Goal: Task Accomplishment & Management: Manage account settings

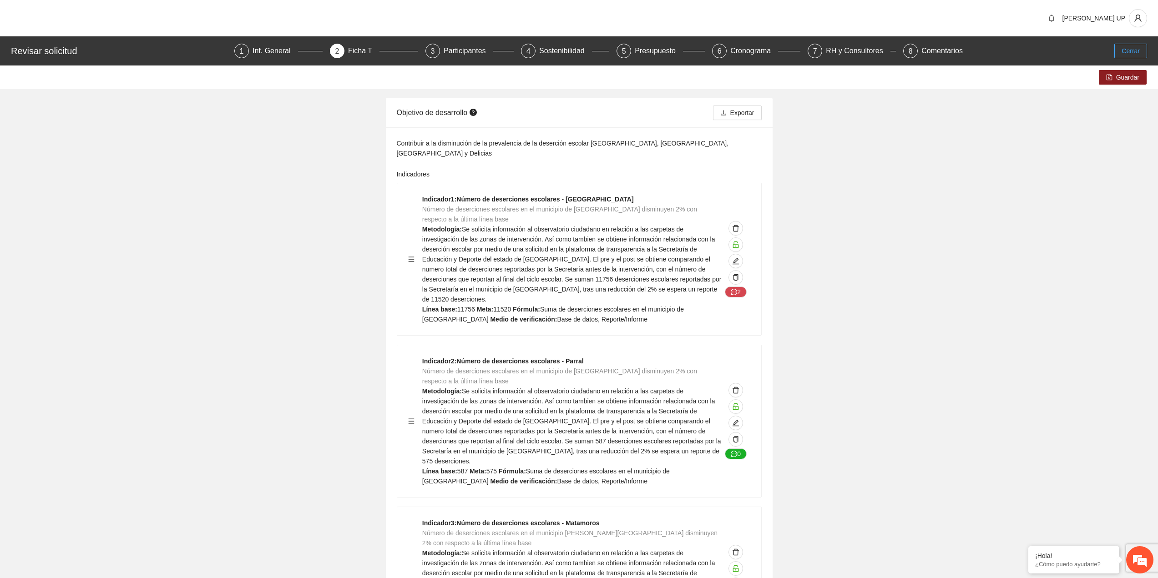
click at [1144, 44] on button "Cerrar" at bounding box center [1130, 51] width 33 height 15
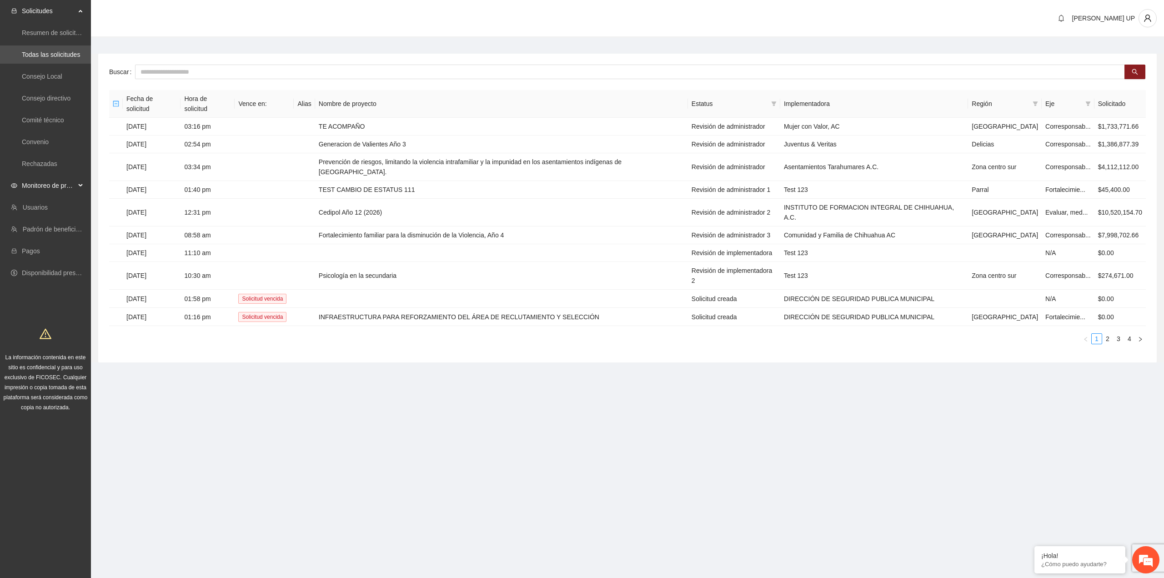
click at [41, 190] on span "Monitoreo de proyectos" at bounding box center [49, 185] width 54 height 18
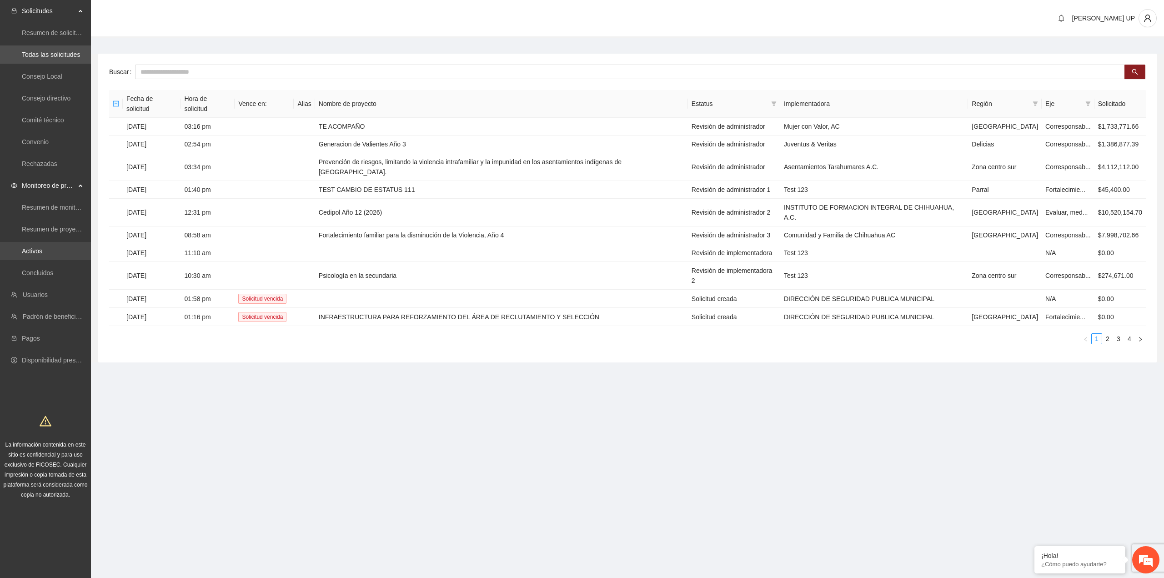
click at [42, 255] on link "Activos" at bounding box center [32, 250] width 20 height 7
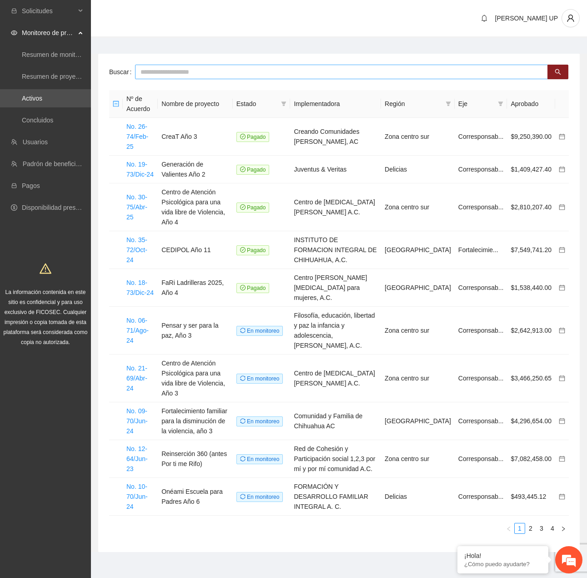
drag, startPoint x: 130, startPoint y: 81, endPoint x: 146, endPoint y: 70, distance: 18.9
click at [135, 78] on div "Buscar Nº de Acuerdo Nombre de proyecto Estado Implementadora Región Eje Aproba…" at bounding box center [339, 303] width 482 height 498
click at [147, 69] on input "text" at bounding box center [341, 72] width 413 height 15
type input "***"
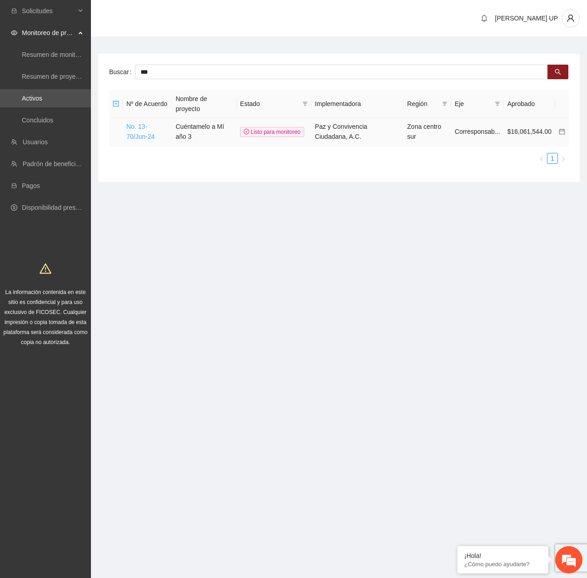
click at [130, 126] on link "No. 13-70/Jun-24" at bounding box center [140, 131] width 28 height 17
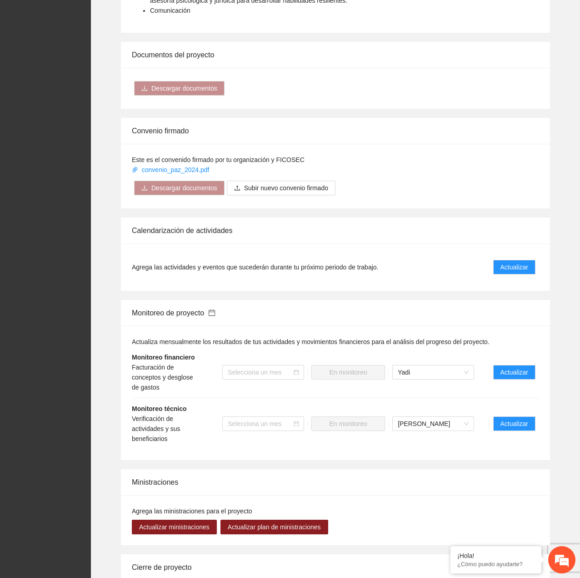
scroll to position [864, 0]
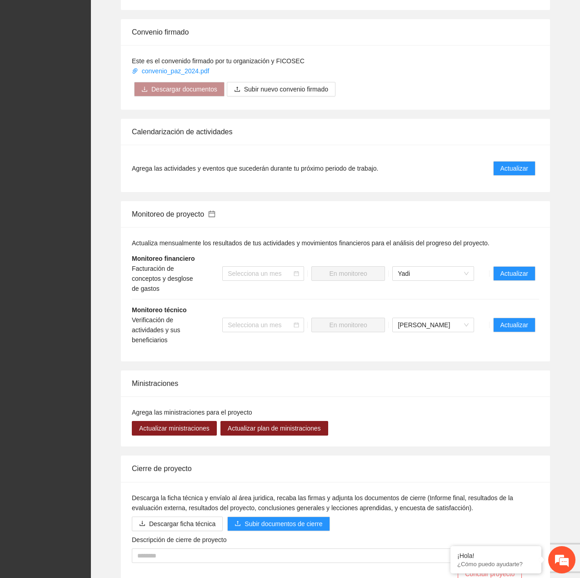
click at [501, 325] on li "Monitoreo técnico Verificación de actividades y sus beneficiarios Selecciona un…" at bounding box center [336, 324] width 408 height 51
click at [510, 320] on span "Actualizar" at bounding box center [515, 325] width 28 height 10
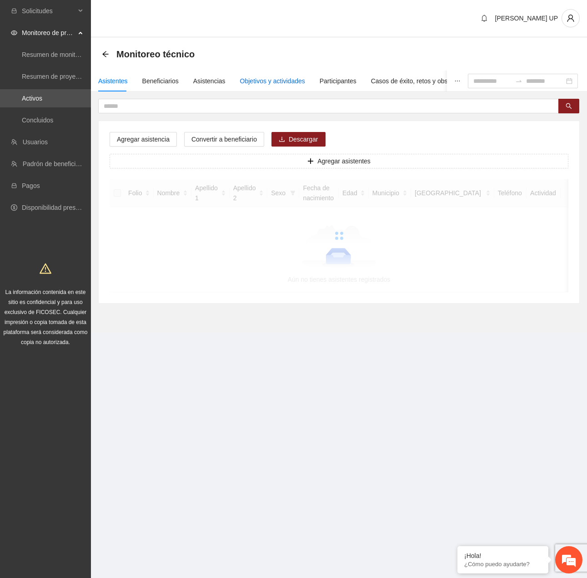
click at [264, 79] on div "Objetivos y actividades" at bounding box center [272, 81] width 65 height 10
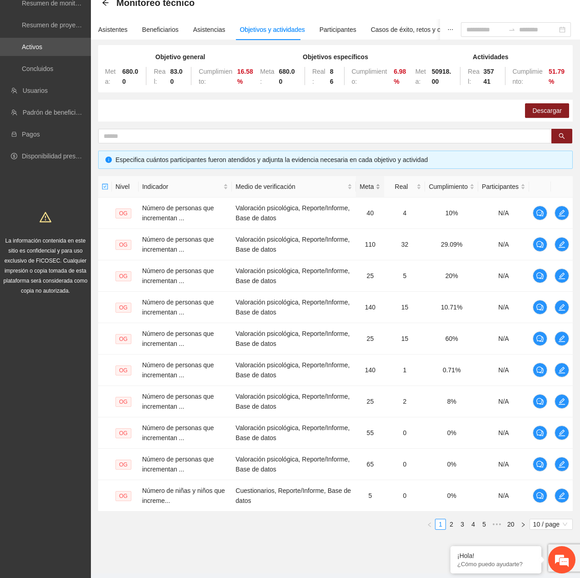
scroll to position [72, 0]
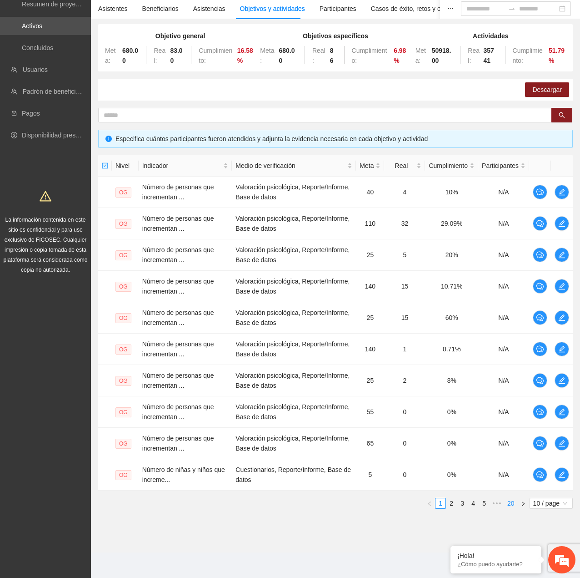
click at [506, 501] on link "20" at bounding box center [511, 503] width 13 height 10
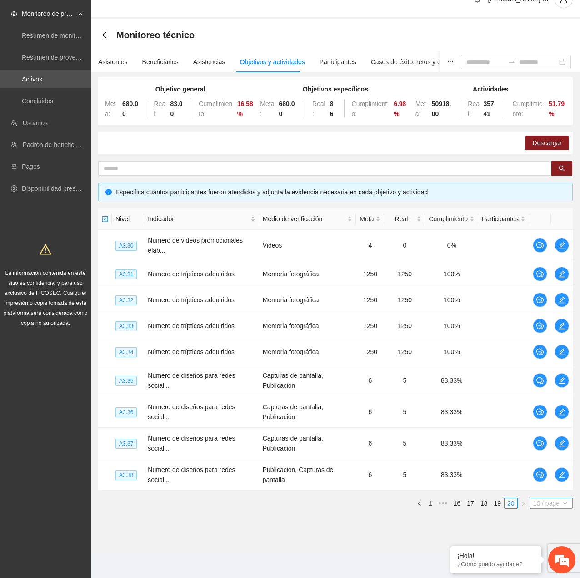
drag, startPoint x: 544, startPoint y: 503, endPoint x: 548, endPoint y: 506, distance: 4.8
click at [545, 503] on span "10 / page" at bounding box center [552, 503] width 36 height 10
click at [546, 564] on div "100 / page" at bounding box center [551, 563] width 33 height 10
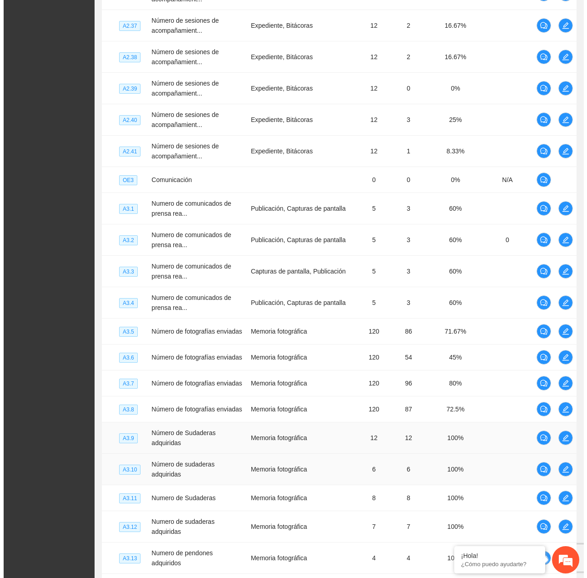
scroll to position [2011, 0]
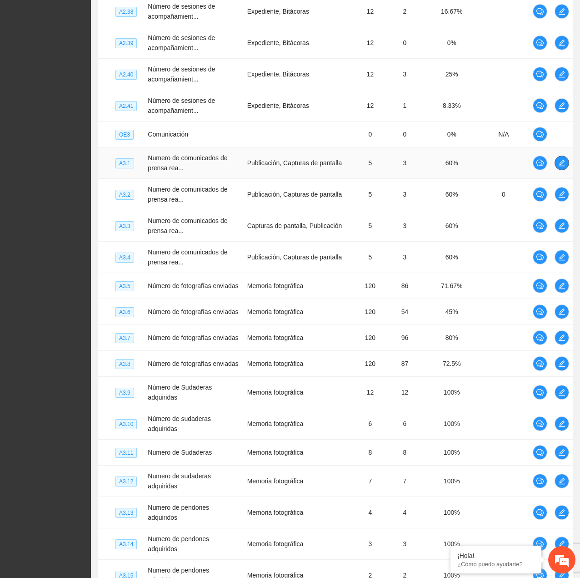
click at [567, 161] on span "edit" at bounding box center [562, 162] width 14 height 7
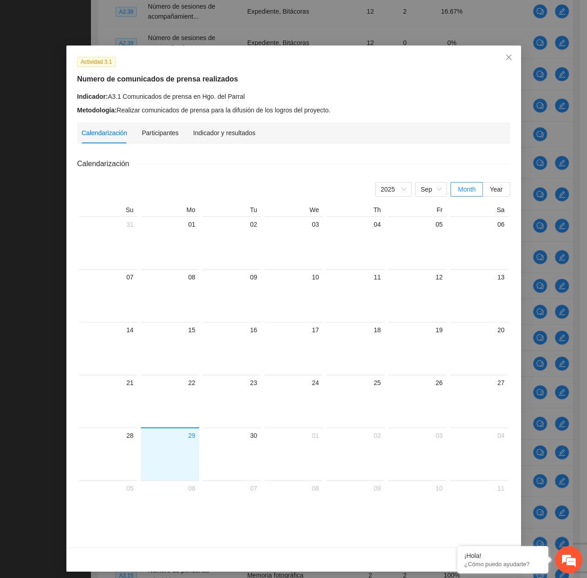
click at [252, 135] on div "Calendarización Participantes Indicador y resultados" at bounding box center [294, 132] width 424 height 21
click at [251, 134] on div "Calendarización Participantes Indicador y resultados" at bounding box center [294, 132] width 424 height 21
click at [247, 131] on div "Indicador y resultados" at bounding box center [224, 133] width 62 height 10
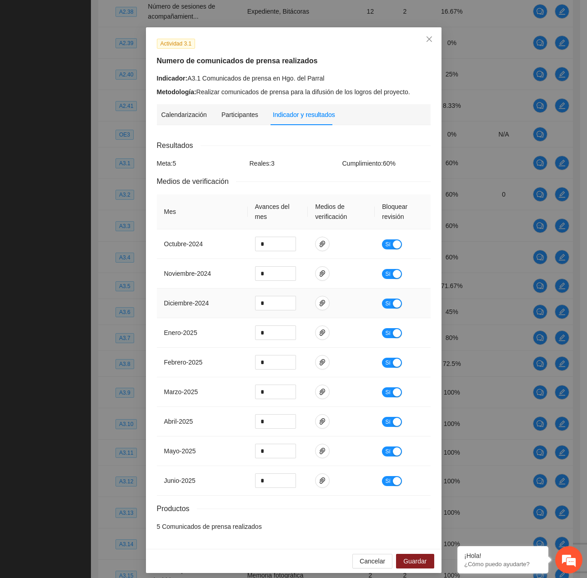
scroll to position [24, 0]
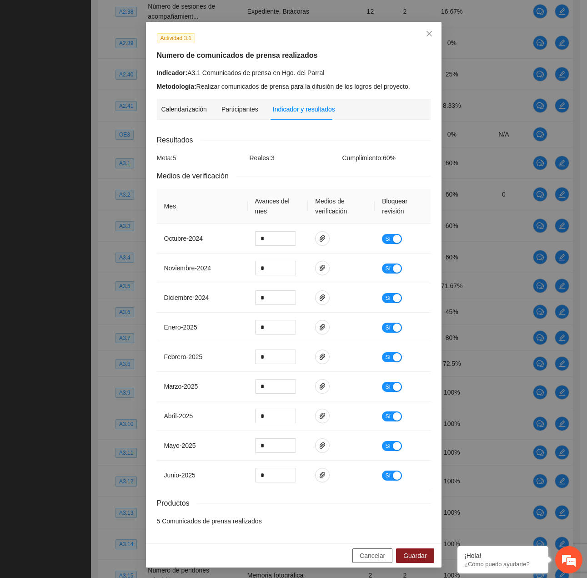
click at [361, 548] on button "Cancelar" at bounding box center [373, 555] width 40 height 15
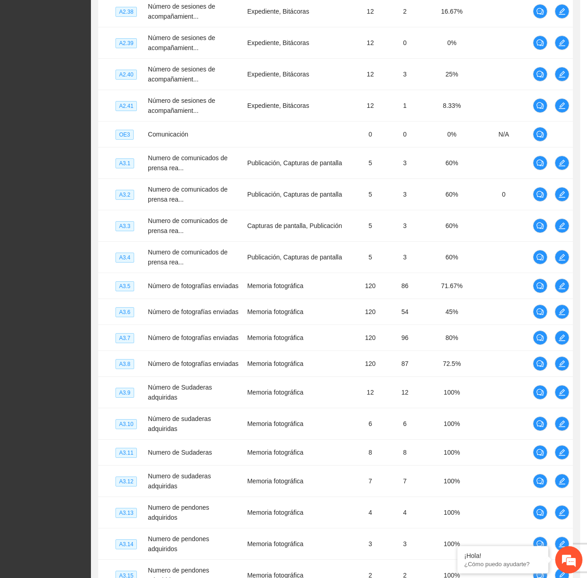
scroll to position [0, 0]
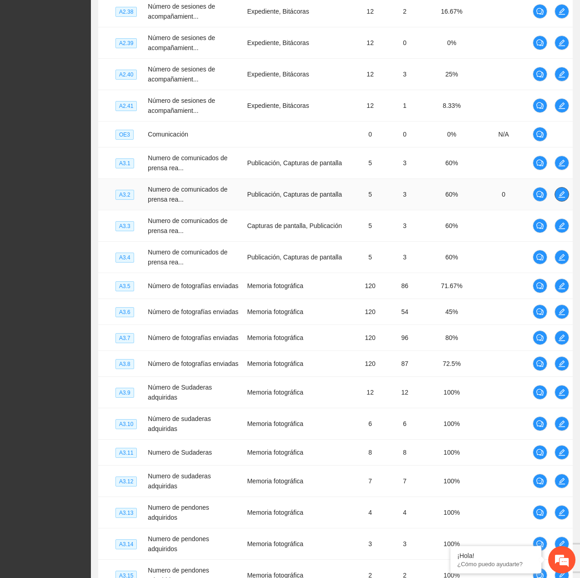
click at [560, 195] on icon "edit" at bounding box center [562, 194] width 6 height 6
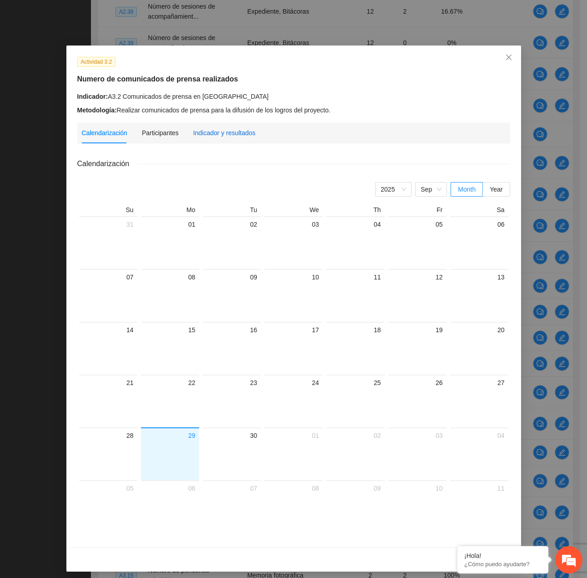
drag, startPoint x: 225, startPoint y: 127, endPoint x: 227, endPoint y: 133, distance: 5.8
click at [225, 128] on div "Indicador y resultados" at bounding box center [224, 133] width 62 height 10
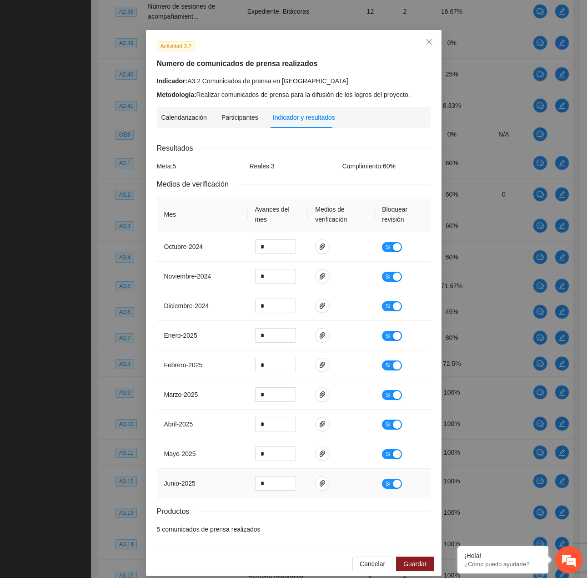
scroll to position [24, 0]
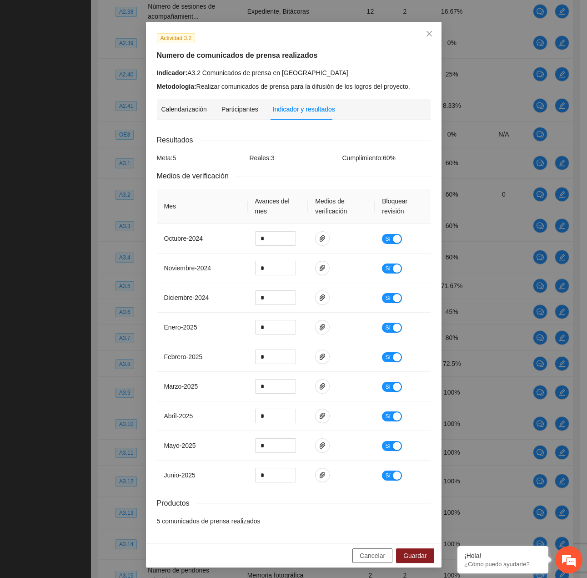
drag, startPoint x: 376, startPoint y: 559, endPoint x: 395, endPoint y: 450, distance: 110.8
click at [376, 559] on span "Cancelar" at bounding box center [372, 555] width 25 height 10
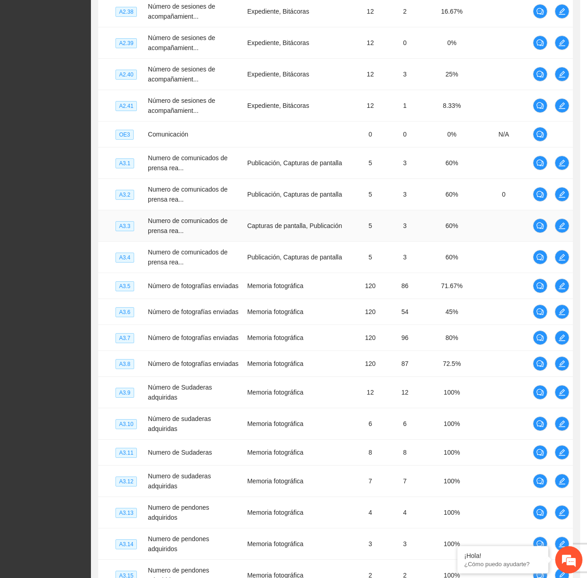
scroll to position [0, 0]
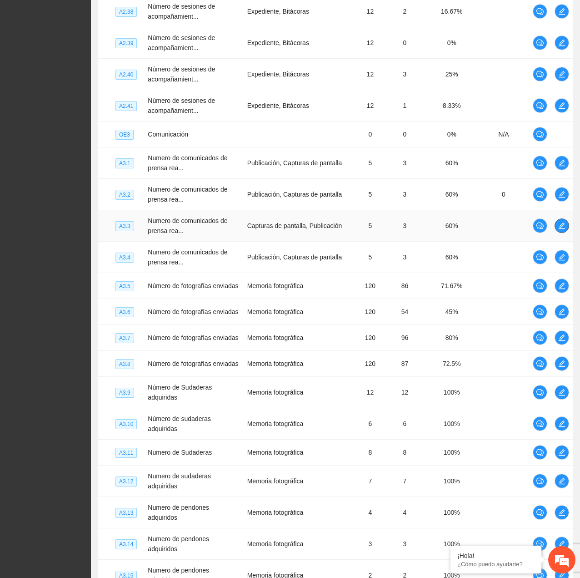
click at [567, 223] on span "edit" at bounding box center [562, 225] width 14 height 7
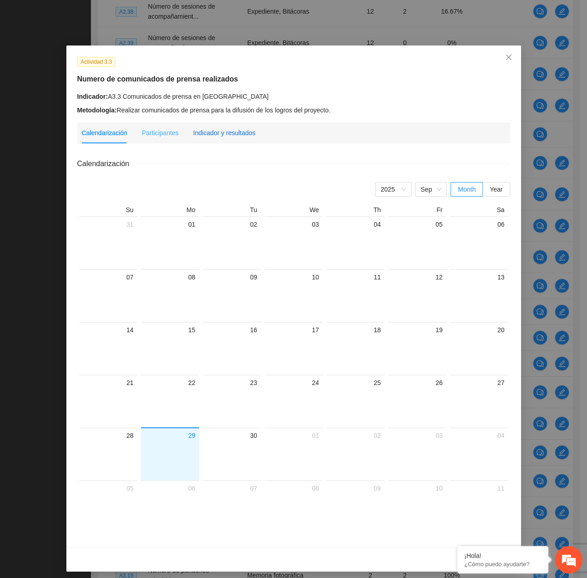
click at [244, 130] on div "Indicador y resultados" at bounding box center [224, 133] width 62 height 10
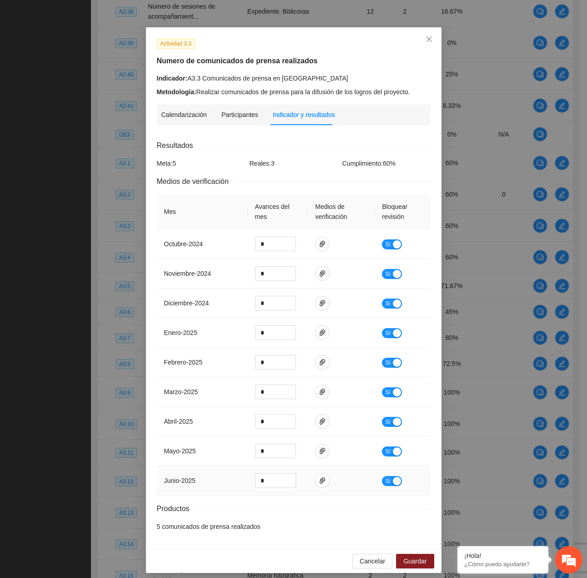
scroll to position [24, 0]
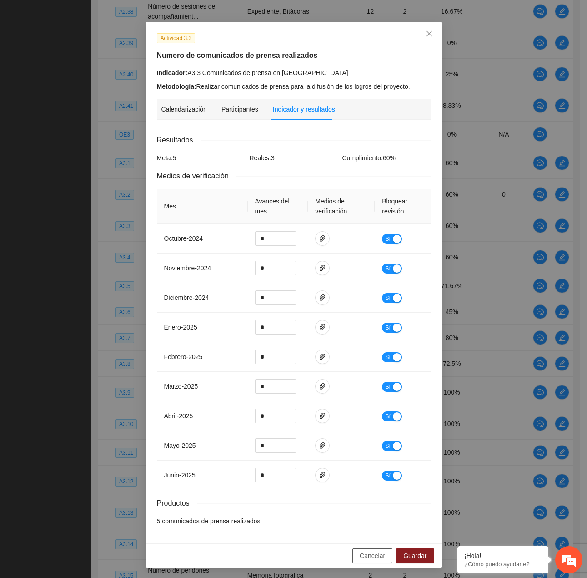
drag, startPoint x: 369, startPoint y: 553, endPoint x: 360, endPoint y: 511, distance: 42.4
click at [369, 552] on span "Cancelar" at bounding box center [372, 555] width 25 height 10
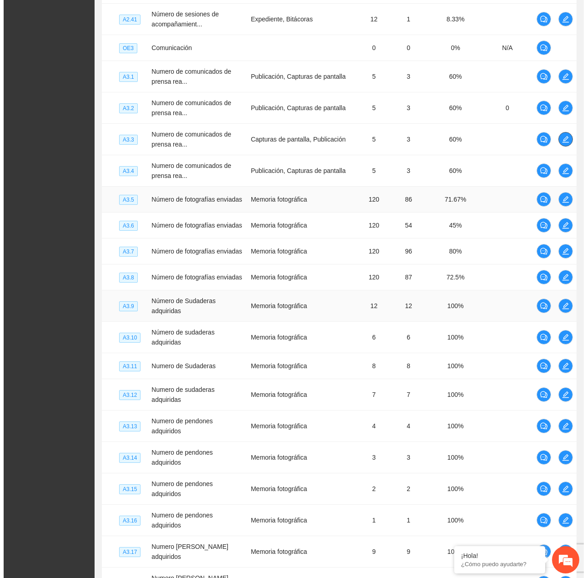
scroll to position [2147, 0]
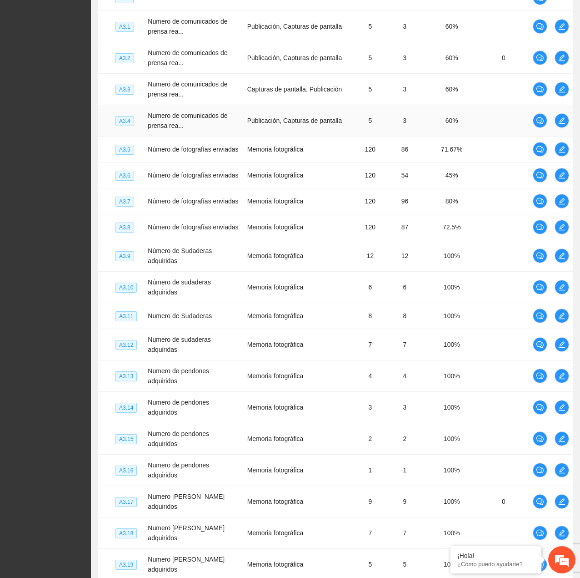
click at [557, 132] on td at bounding box center [562, 120] width 22 height 31
click at [562, 123] on icon "edit" at bounding box center [562, 120] width 6 height 6
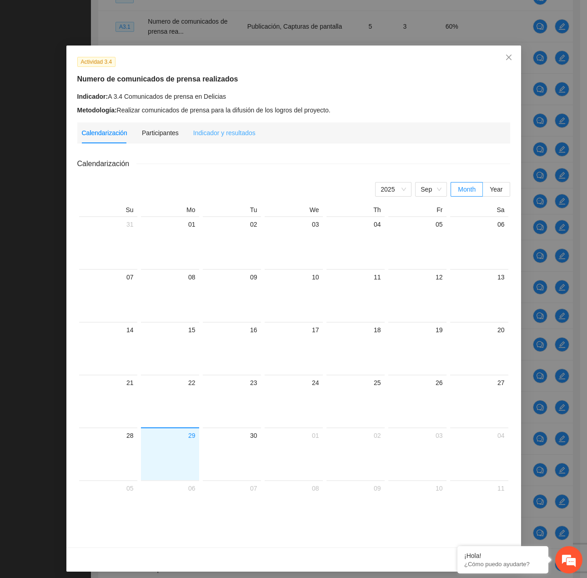
click at [219, 124] on div "Indicador y resultados" at bounding box center [224, 132] width 62 height 21
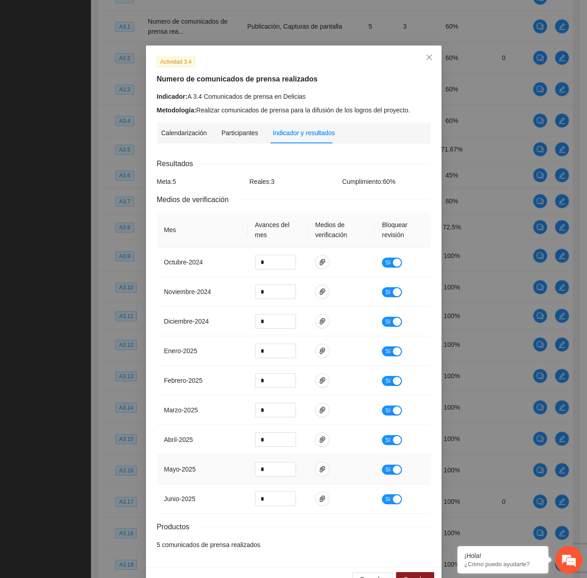
scroll to position [24, 0]
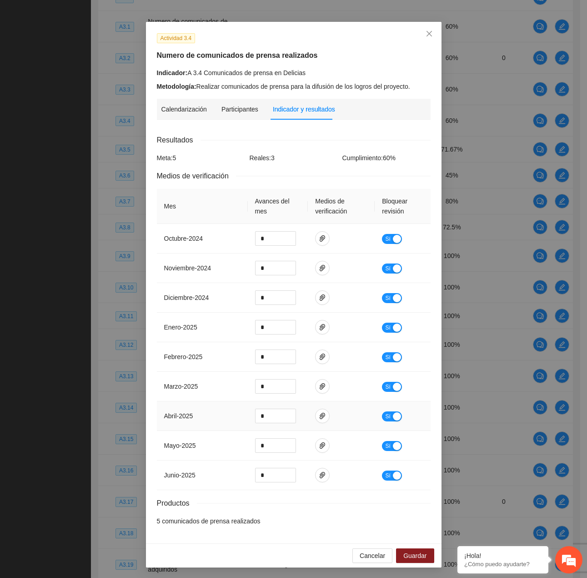
drag, startPoint x: 368, startPoint y: 563, endPoint x: 334, endPoint y: 405, distance: 161.8
click at [367, 562] on div "Cancelar Guardar" at bounding box center [294, 555] width 296 height 24
click at [376, 555] on span "Cancelar" at bounding box center [372, 555] width 25 height 10
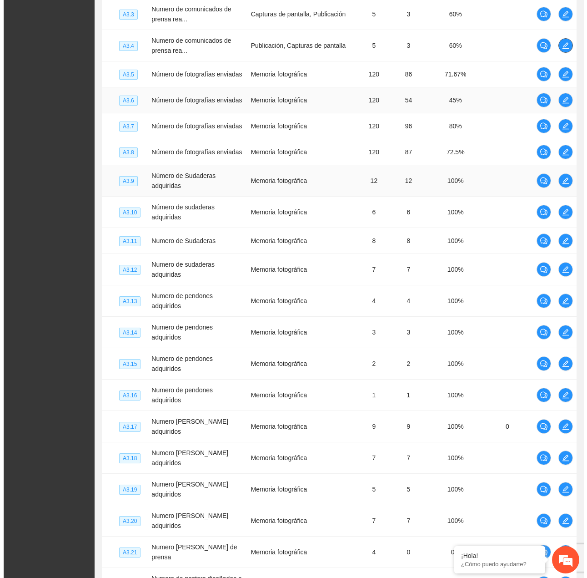
scroll to position [2238, 0]
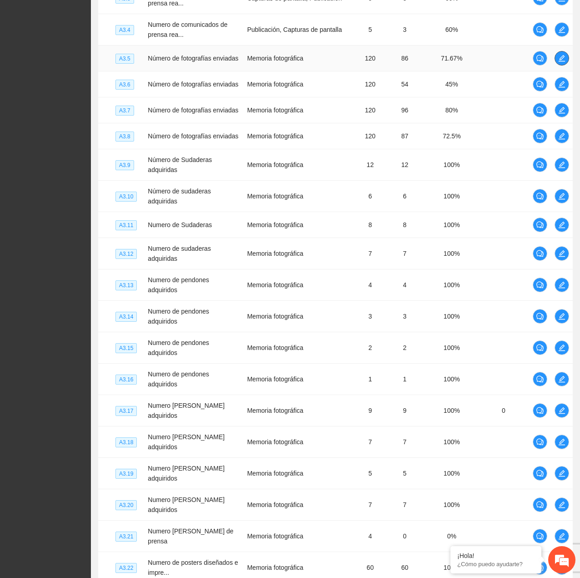
click at [565, 61] on icon "edit" at bounding box center [562, 58] width 7 height 7
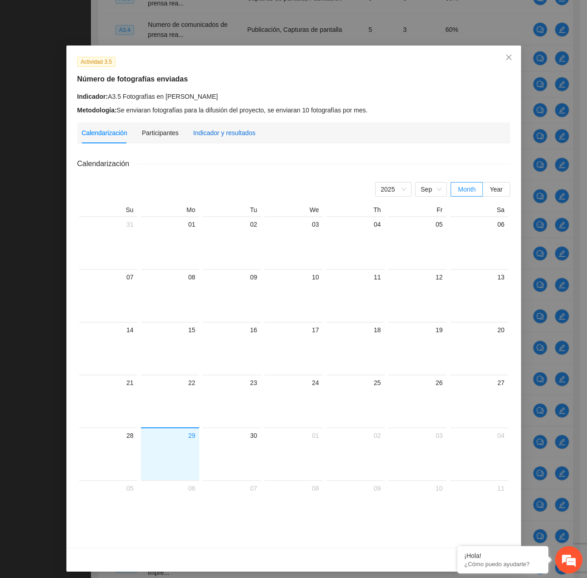
click at [201, 129] on div "Indicador y resultados" at bounding box center [224, 133] width 62 height 10
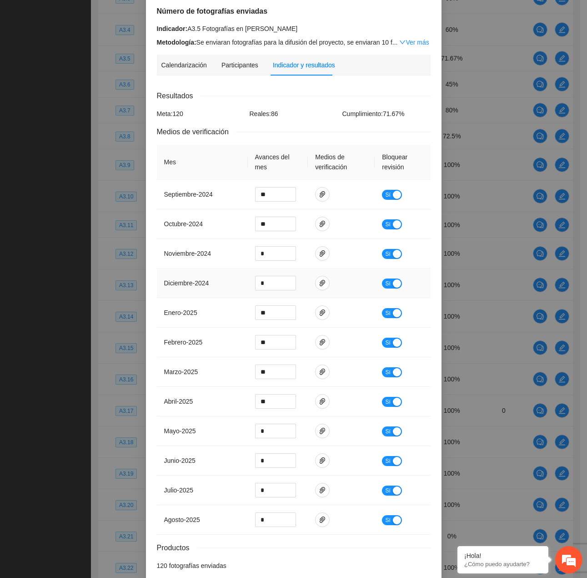
scroll to position [112, 0]
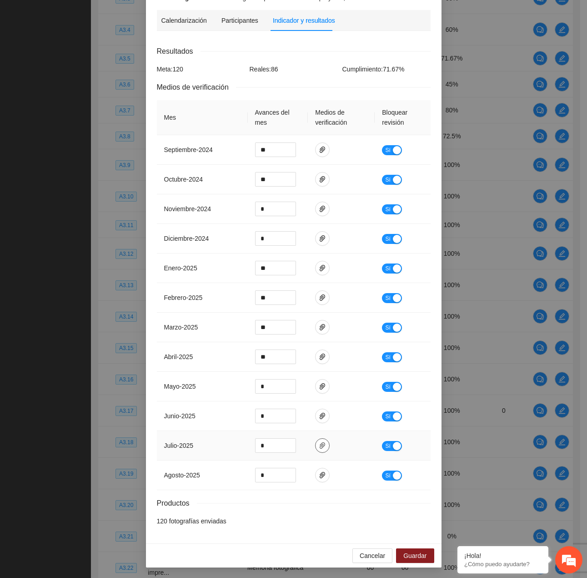
click at [319, 442] on icon "paper-clip" at bounding box center [322, 445] width 7 height 7
click at [320, 469] on button "button" at bounding box center [322, 475] width 15 height 15
click at [366, 555] on span "Cancelar" at bounding box center [372, 555] width 25 height 10
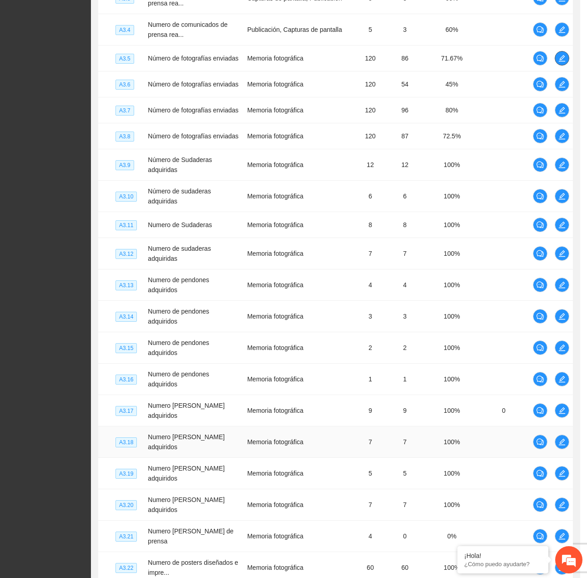
scroll to position [0, 0]
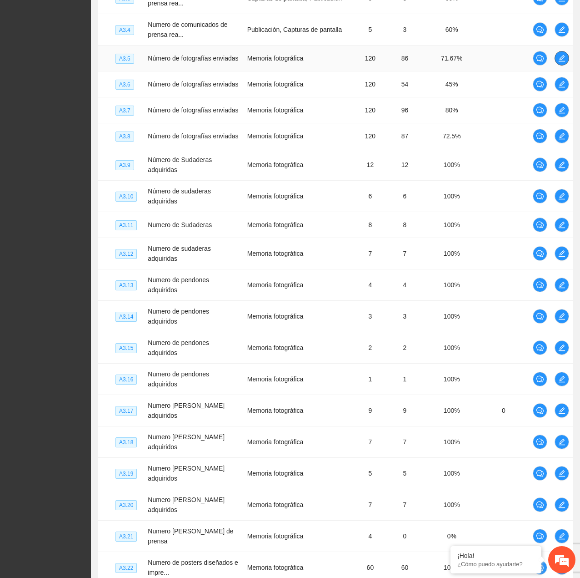
click at [566, 61] on span "edit" at bounding box center [562, 58] width 14 height 7
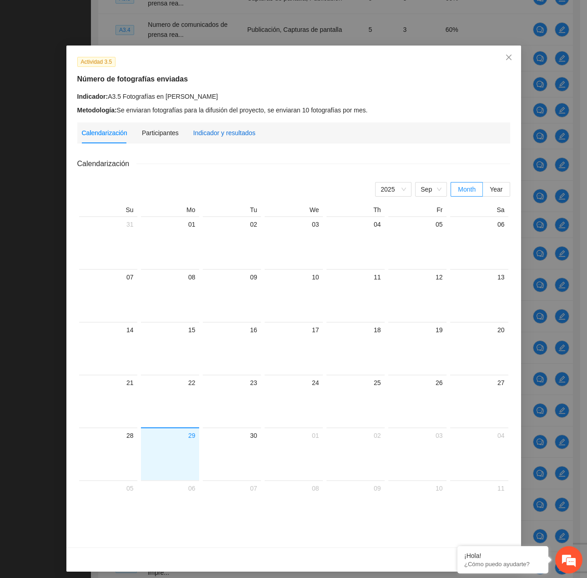
click at [242, 129] on div "Indicador y resultados" at bounding box center [224, 133] width 62 height 10
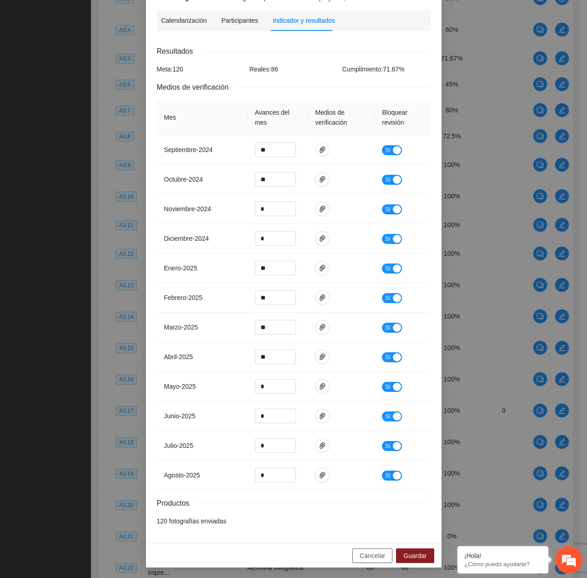
click at [372, 554] on span "Cancelar" at bounding box center [372, 555] width 25 height 10
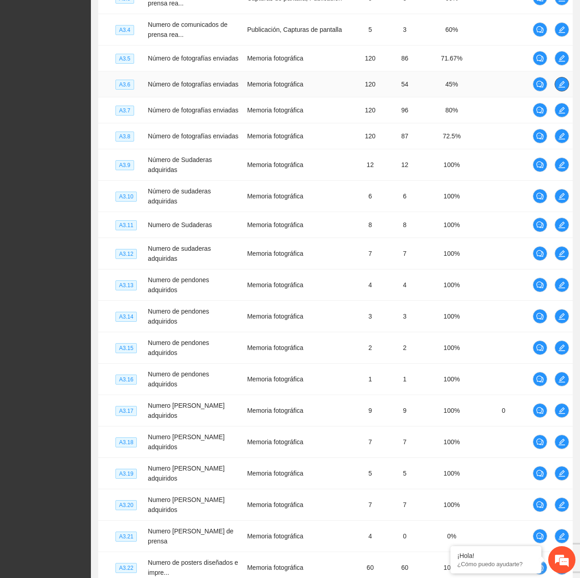
click at [566, 88] on span "edit" at bounding box center [562, 84] width 14 height 7
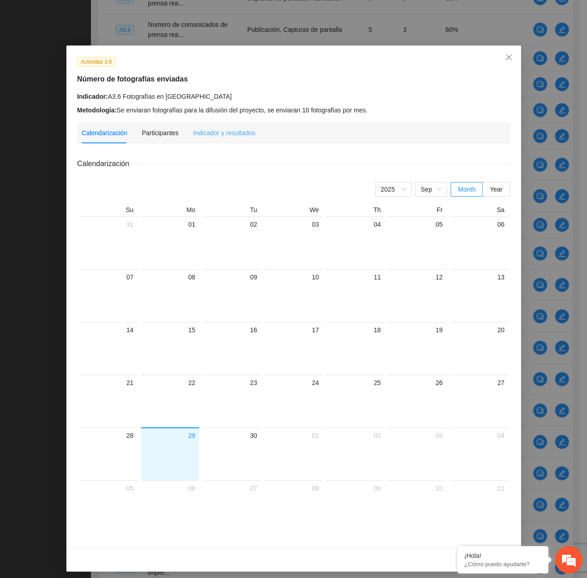
click at [216, 125] on div "Indicador y resultados" at bounding box center [224, 132] width 62 height 21
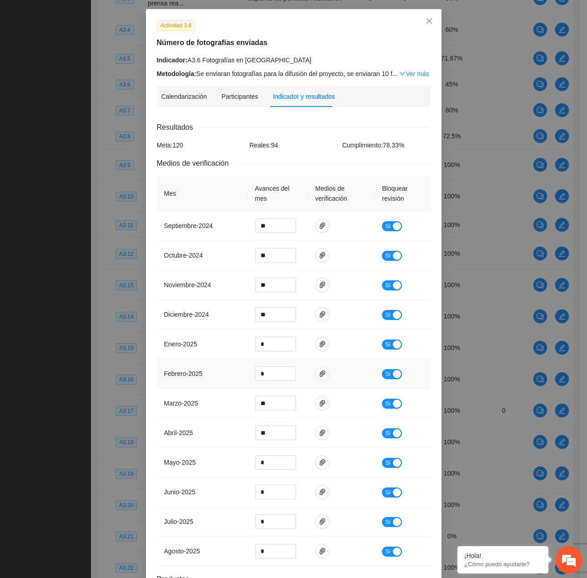
scroll to position [112, 0]
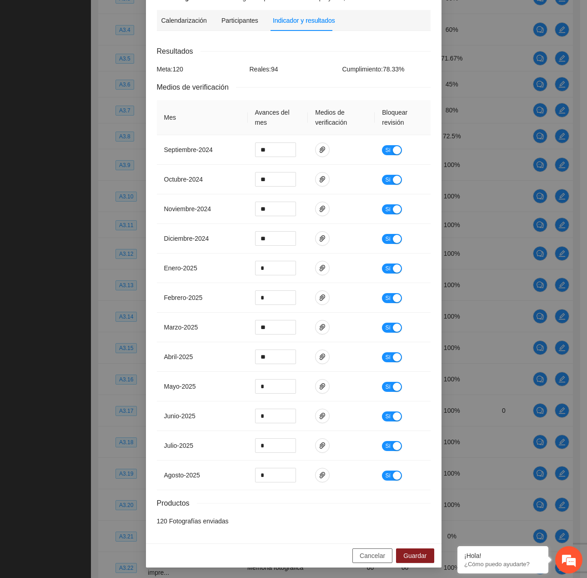
click at [366, 560] on button "Cancelar" at bounding box center [373, 555] width 40 height 15
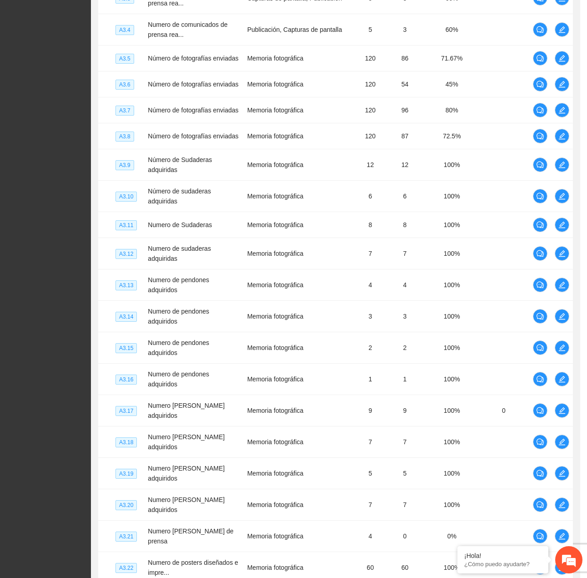
scroll to position [67, 0]
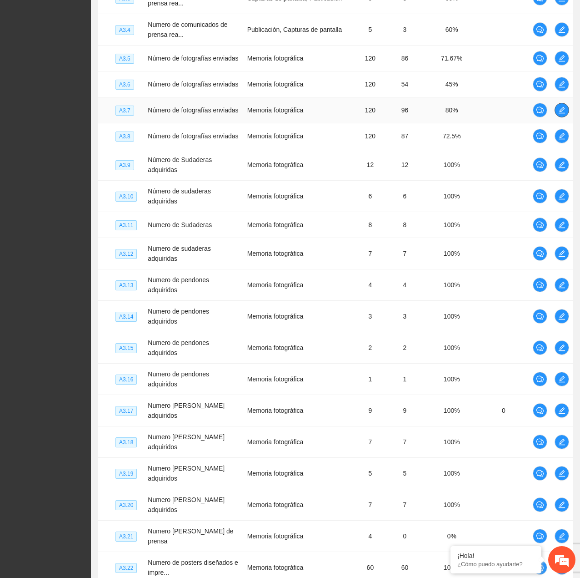
click at [559, 117] on button "button" at bounding box center [562, 110] width 15 height 15
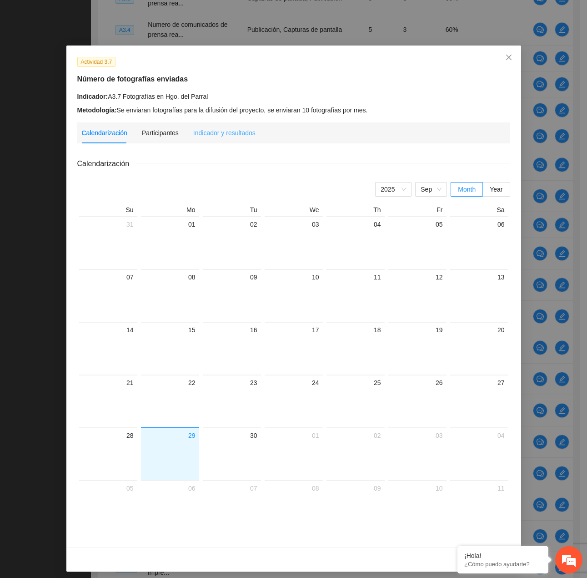
click at [230, 127] on div "Indicador y resultados" at bounding box center [224, 132] width 62 height 21
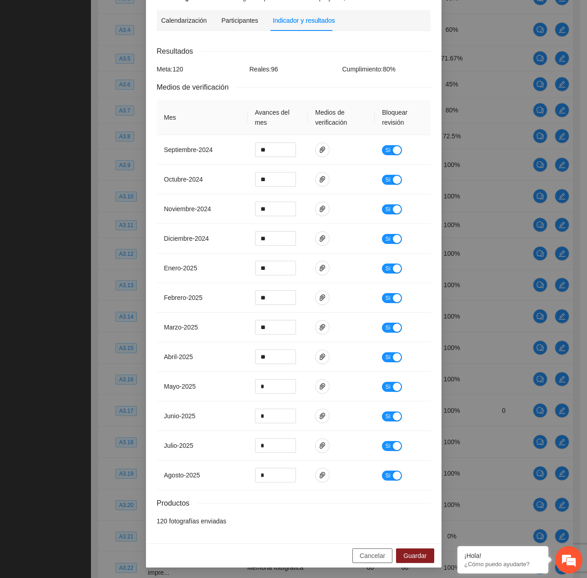
click at [367, 561] on button "Cancelar" at bounding box center [373, 555] width 40 height 15
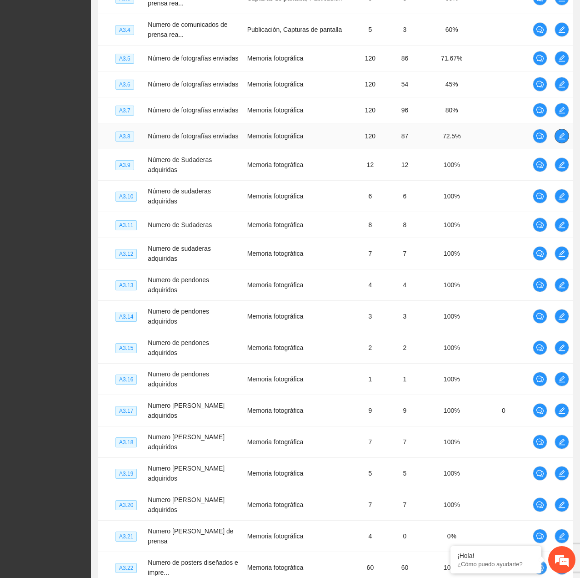
click at [567, 140] on span "edit" at bounding box center [562, 135] width 14 height 7
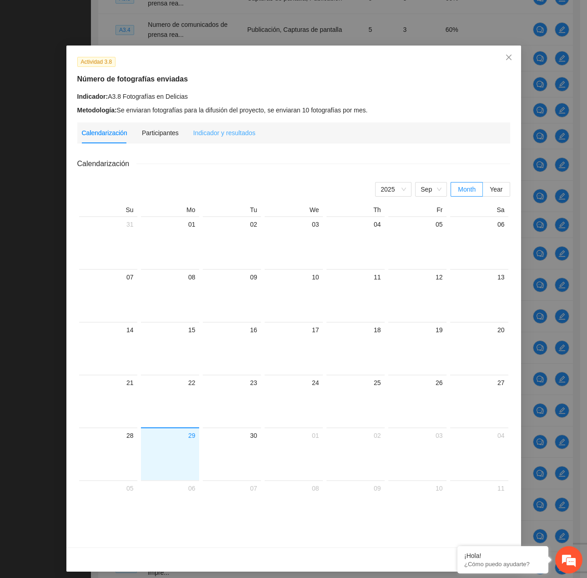
click at [227, 142] on div "Indicador y resultados" at bounding box center [224, 132] width 62 height 21
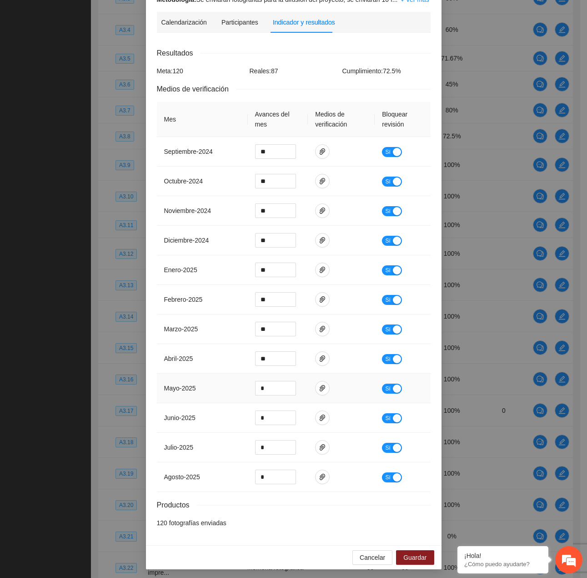
scroll to position [112, 0]
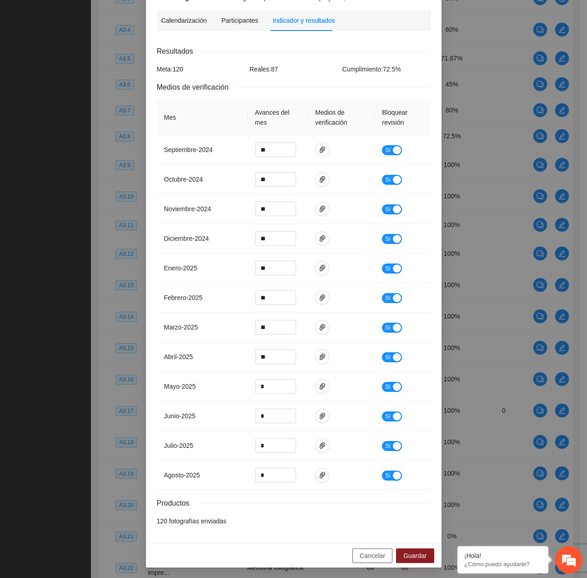
click at [385, 553] on button "Cancelar" at bounding box center [373, 555] width 40 height 15
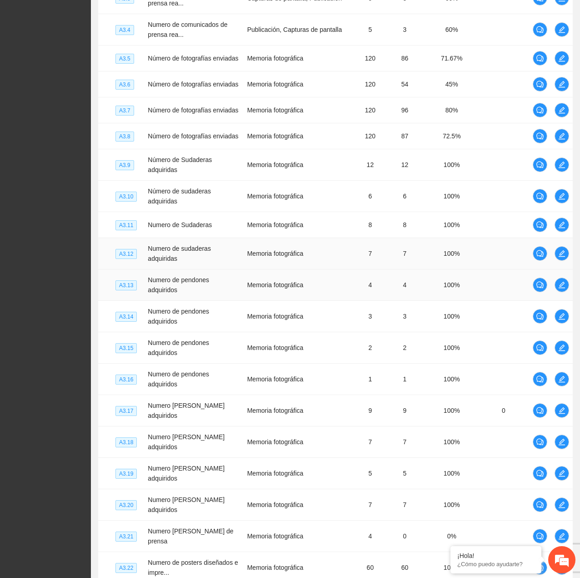
scroll to position [2283, 0]
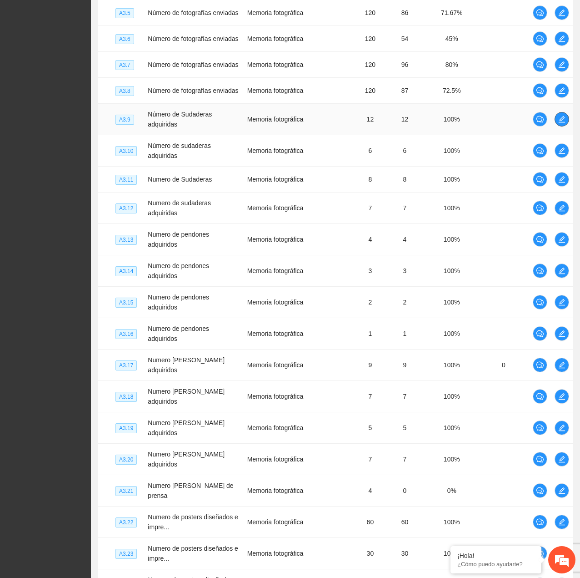
click at [556, 123] on span "edit" at bounding box center [562, 119] width 14 height 7
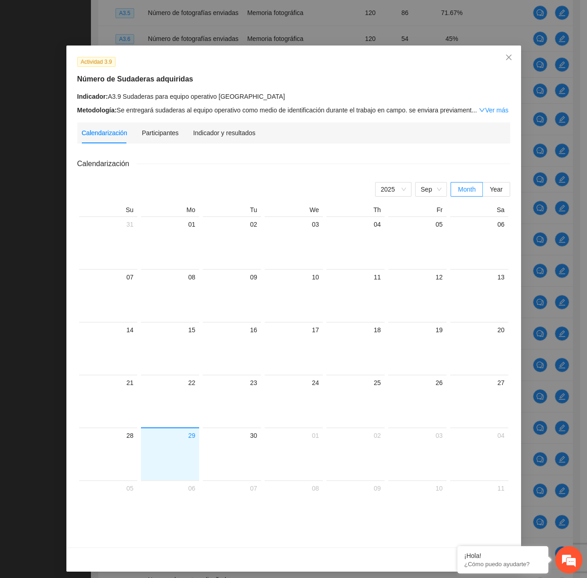
click at [252, 130] on div "Calendarización Participantes Indicador y resultados" at bounding box center [294, 132] width 424 height 21
click at [245, 131] on div "Indicador y resultados" at bounding box center [224, 133] width 62 height 10
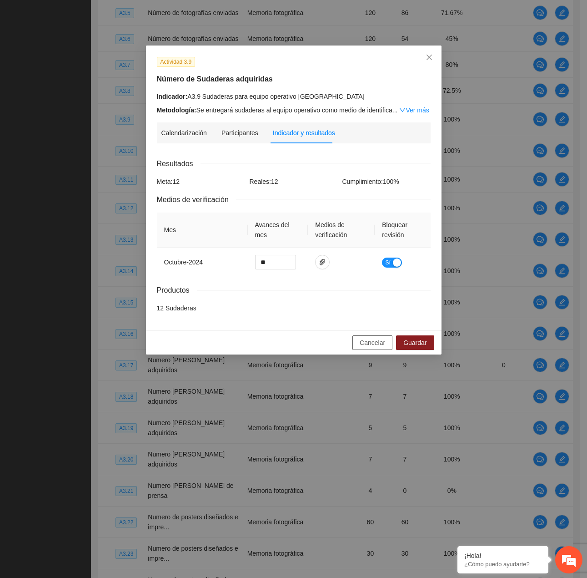
click at [393, 336] on button "Cancelar" at bounding box center [373, 342] width 40 height 15
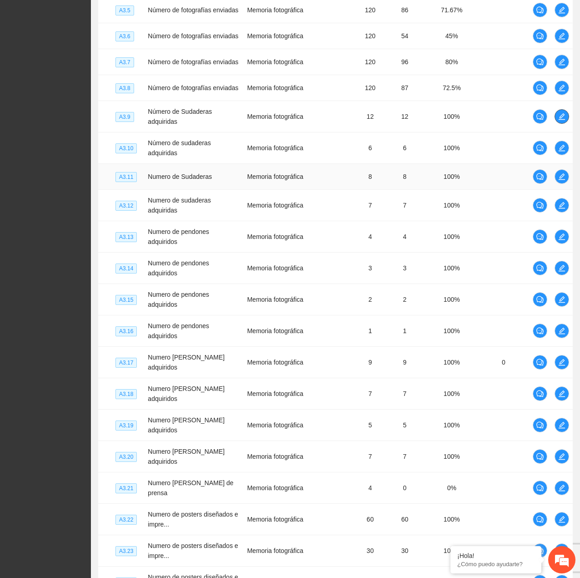
scroll to position [2374, 0]
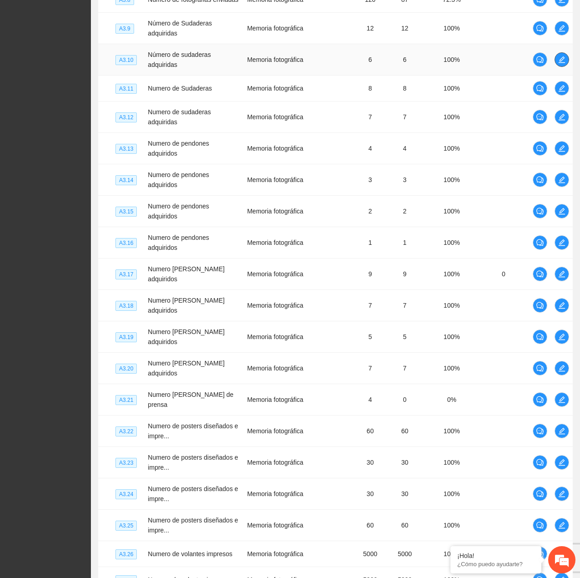
click at [564, 63] on icon "edit" at bounding box center [562, 59] width 7 height 7
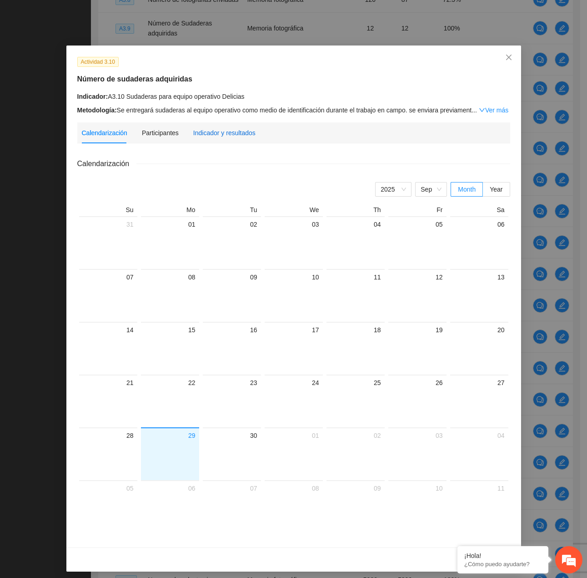
click at [193, 130] on div "Indicador y resultados" at bounding box center [224, 133] width 62 height 10
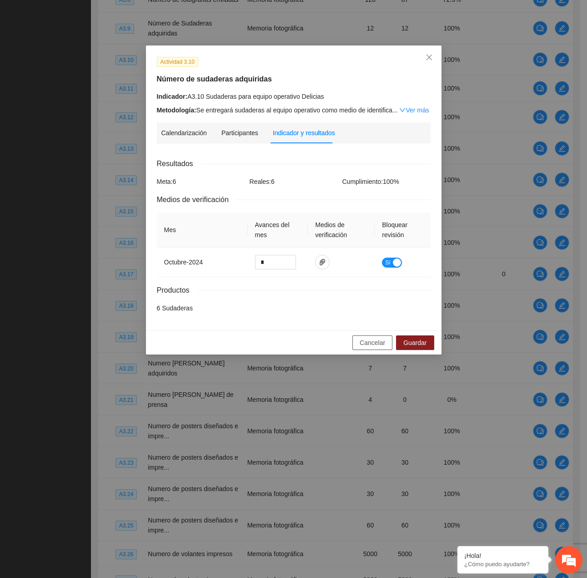
click at [368, 340] on span "Cancelar" at bounding box center [372, 343] width 25 height 10
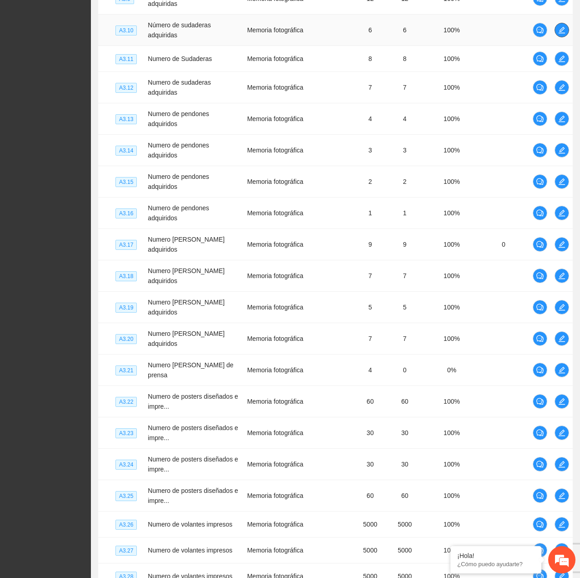
scroll to position [2420, 0]
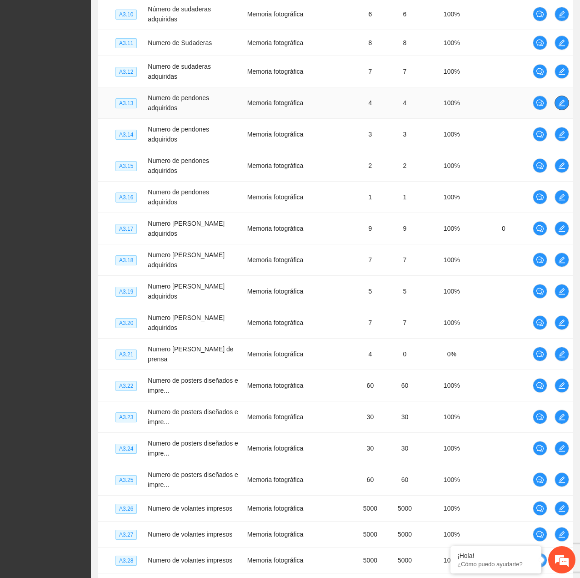
click at [567, 106] on span "edit" at bounding box center [562, 102] width 14 height 7
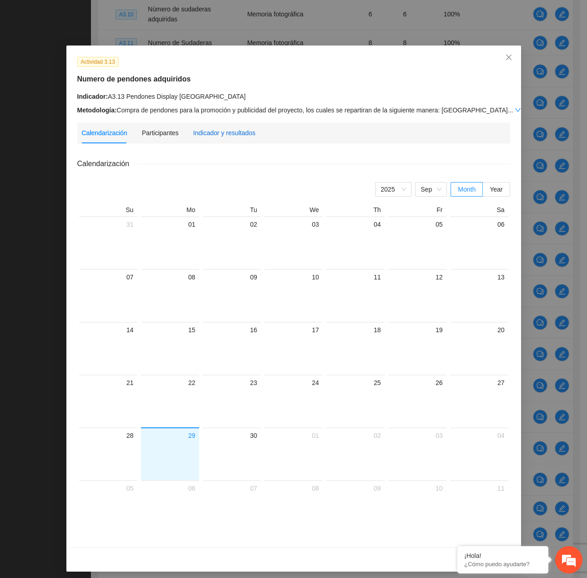
drag, startPoint x: 232, startPoint y: 131, endPoint x: 295, endPoint y: 252, distance: 135.9
click at [232, 131] on div "Indicador y resultados" at bounding box center [224, 133] width 62 height 10
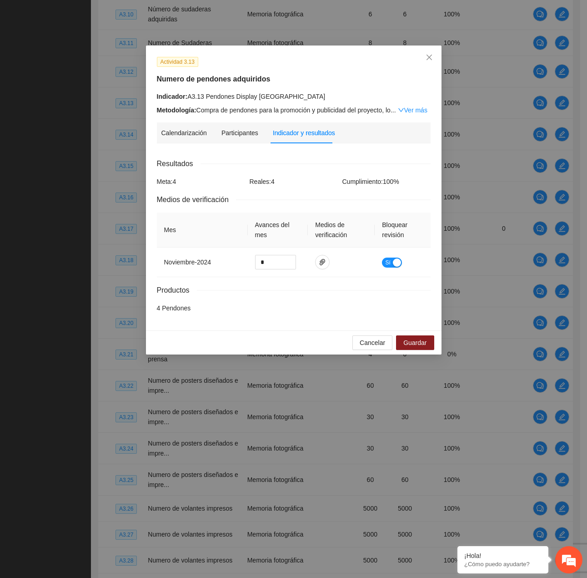
click at [369, 333] on div "Cancelar Guardar" at bounding box center [294, 342] width 296 height 24
click at [367, 344] on span "Cancelar" at bounding box center [372, 343] width 25 height 10
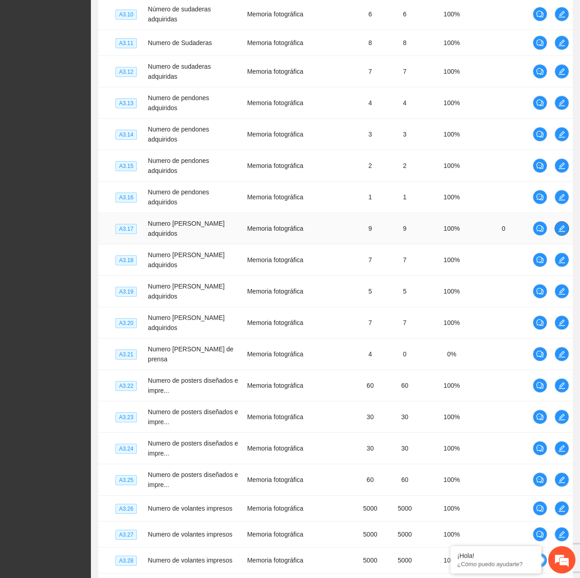
click at [561, 232] on icon "edit" at bounding box center [562, 228] width 7 height 7
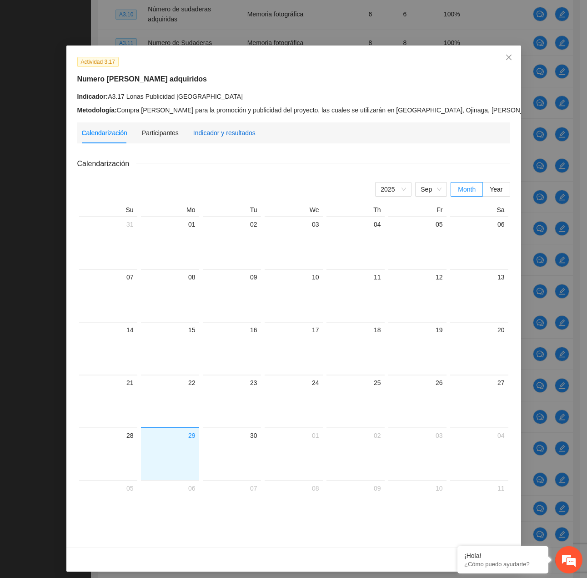
click at [203, 133] on div "Indicador y resultados" at bounding box center [224, 133] width 62 height 10
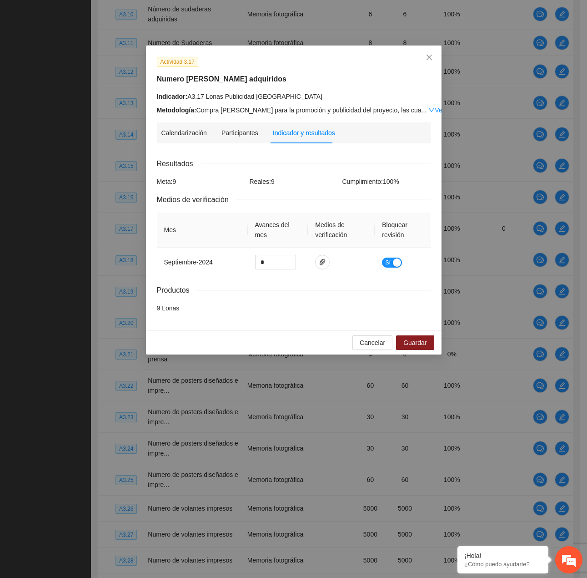
click at [387, 334] on div "Cancelar Guardar" at bounding box center [294, 342] width 296 height 24
click at [387, 340] on button "Cancelar" at bounding box center [373, 342] width 40 height 15
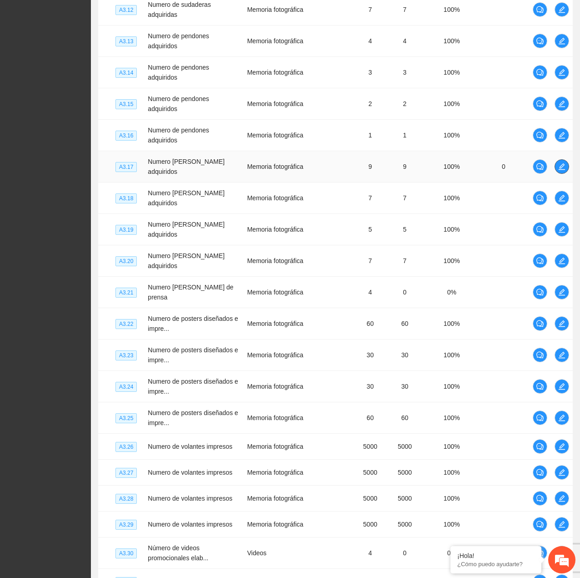
scroll to position [2511, 0]
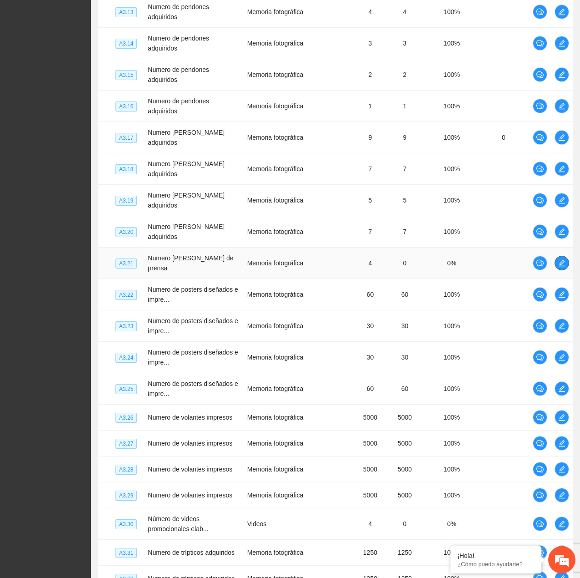
click at [564, 263] on icon "edit" at bounding box center [562, 263] width 6 height 6
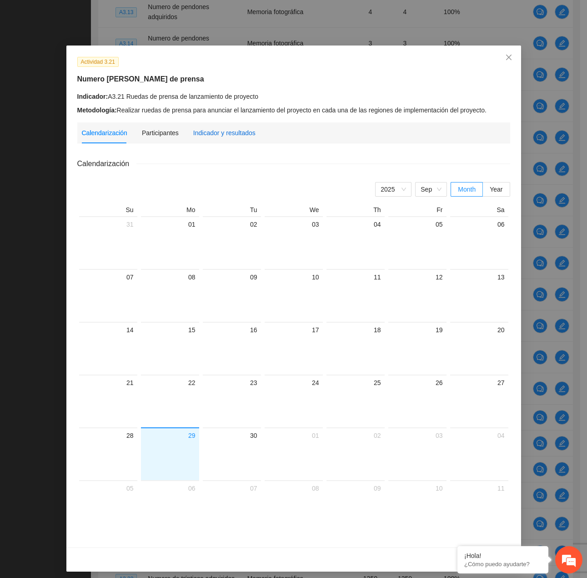
click at [197, 132] on div "Indicador y resultados" at bounding box center [224, 133] width 62 height 10
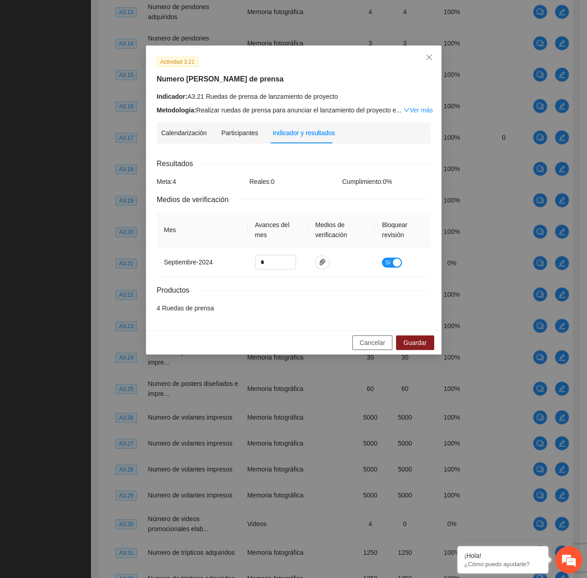
click at [363, 343] on span "Cancelar" at bounding box center [372, 343] width 25 height 10
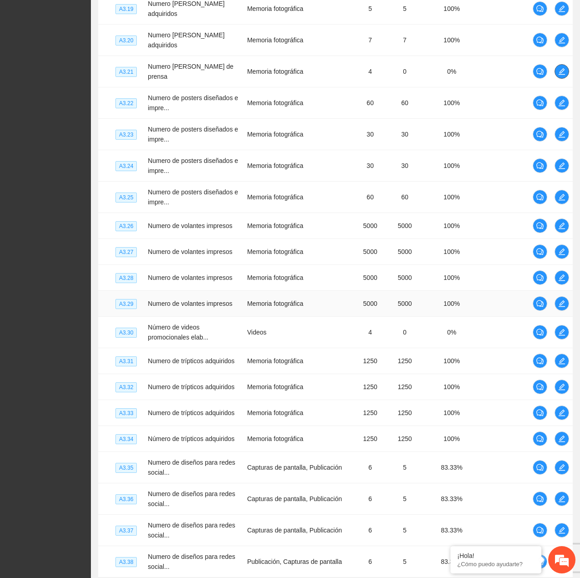
scroll to position [2738, 0]
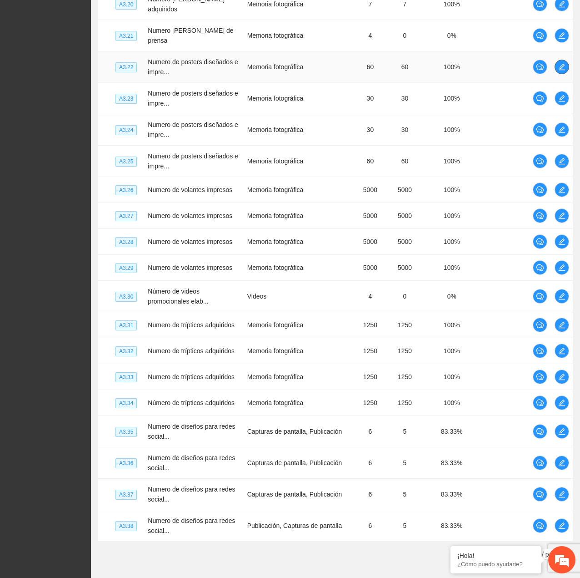
click at [556, 63] on span "edit" at bounding box center [562, 66] width 14 height 7
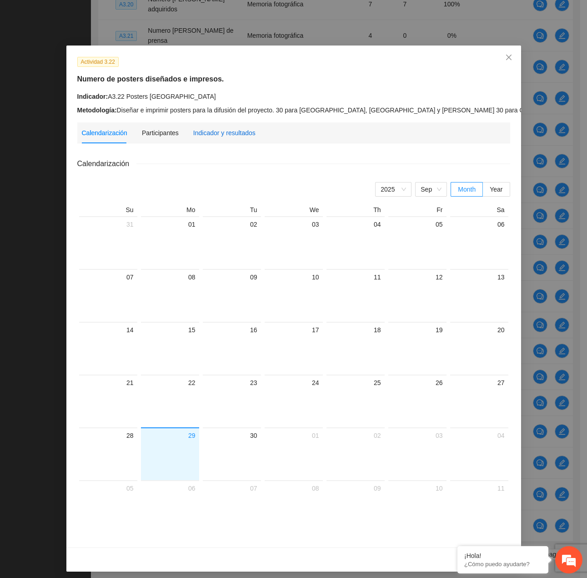
drag, startPoint x: 224, startPoint y: 133, endPoint x: 240, endPoint y: 143, distance: 19.1
click at [224, 133] on div "Indicador y resultados" at bounding box center [224, 133] width 62 height 10
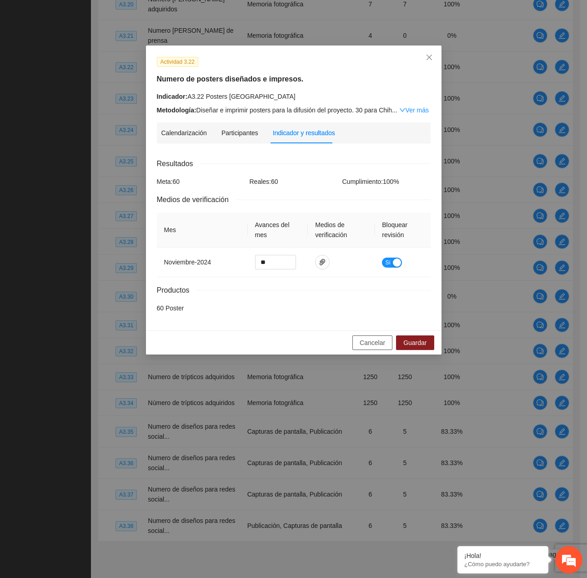
drag, startPoint x: 356, startPoint y: 346, endPoint x: 352, endPoint y: 342, distance: 5.1
click at [356, 345] on button "Cancelar" at bounding box center [373, 342] width 40 height 15
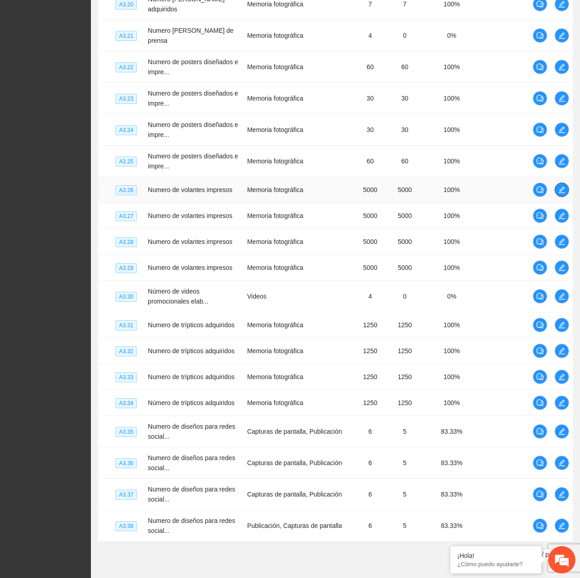
click at [562, 186] on icon "edit" at bounding box center [562, 189] width 7 height 7
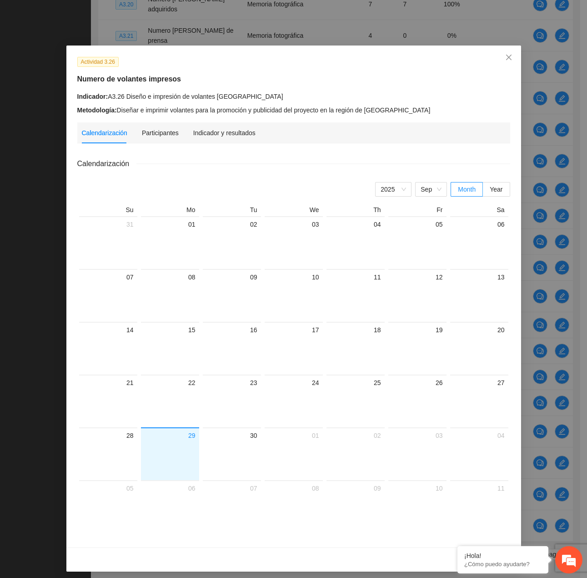
click at [241, 121] on div "Actividad 3.26 Numero de volantes impresos Indicador: A3.26 Diseño e impresión …" at bounding box center [293, 296] width 455 height 502
click at [242, 122] on div "Indicador y resultados" at bounding box center [224, 132] width 62 height 21
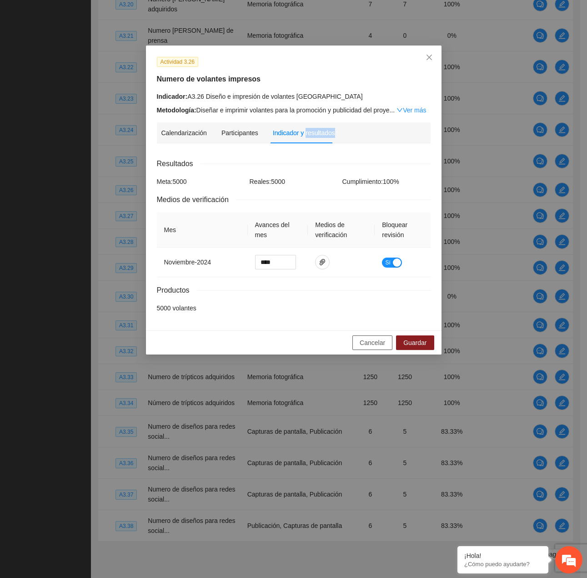
click at [375, 348] on button "Cancelar" at bounding box center [373, 342] width 40 height 15
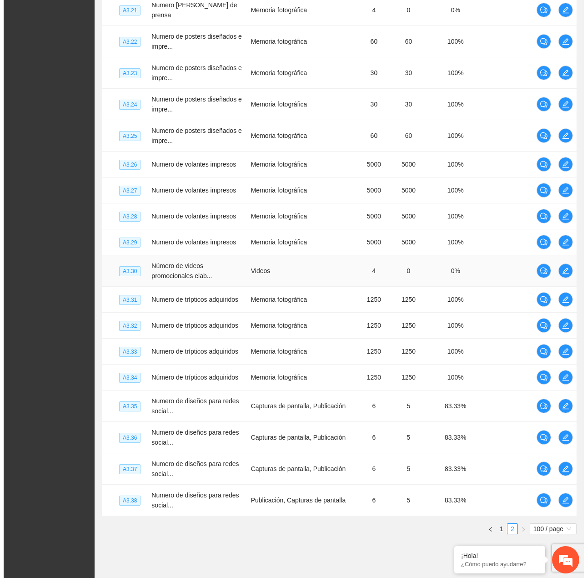
scroll to position [2784, 0]
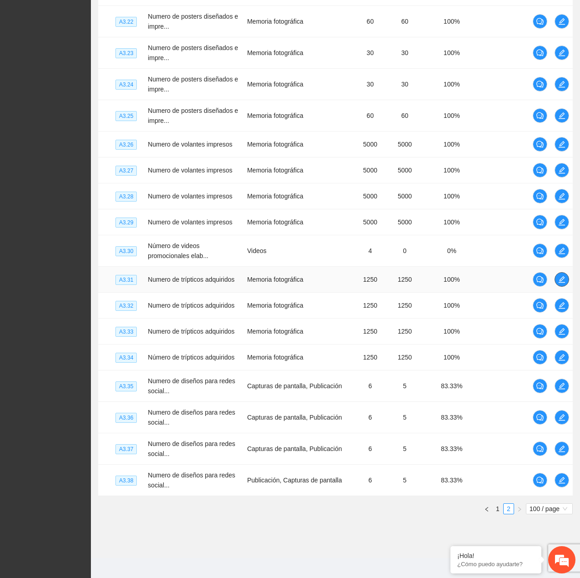
click at [558, 279] on button "button" at bounding box center [562, 279] width 15 height 15
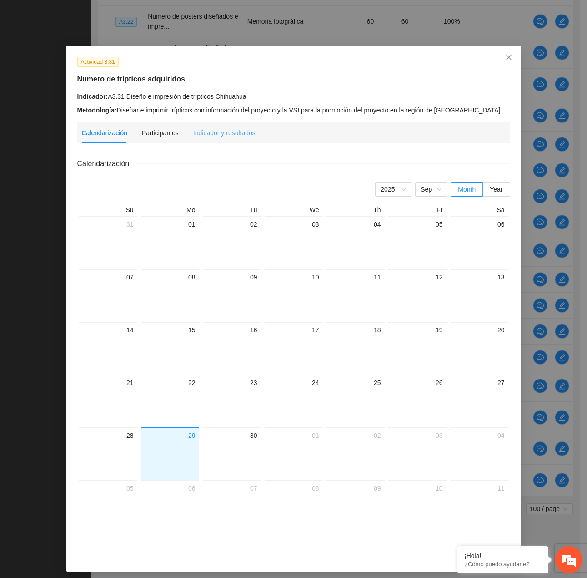
click at [235, 142] on div "Calendarización Participantes Indicador y resultados Calendarización [DATE] Mon…" at bounding box center [293, 329] width 433 height 414
click at [231, 126] on div "Indicador y resultados" at bounding box center [224, 132] width 62 height 21
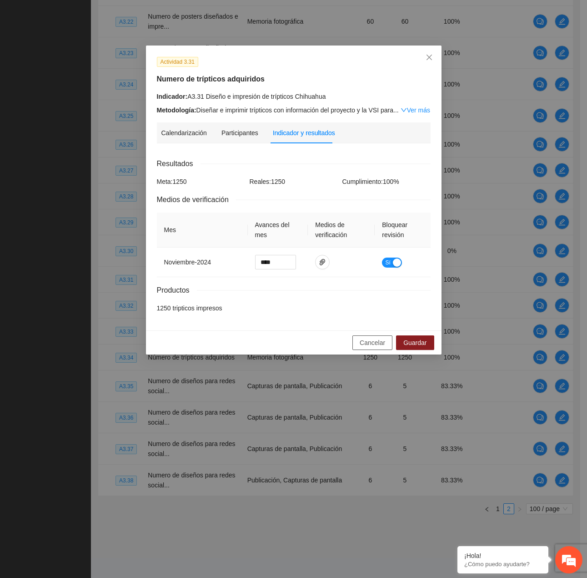
click at [362, 339] on span "Cancelar" at bounding box center [372, 343] width 25 height 10
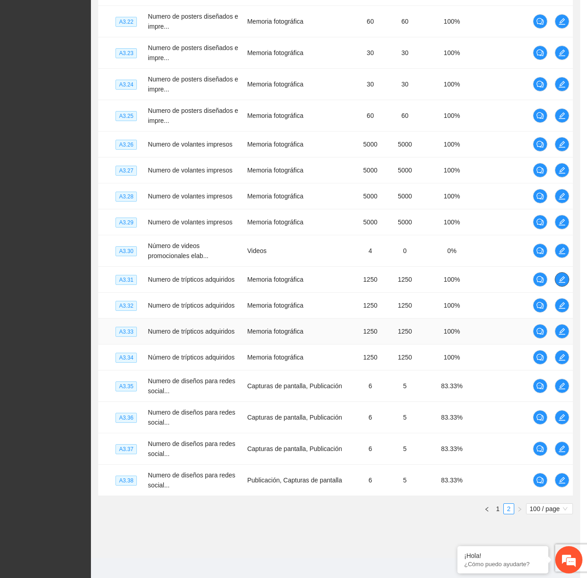
scroll to position [2762, 0]
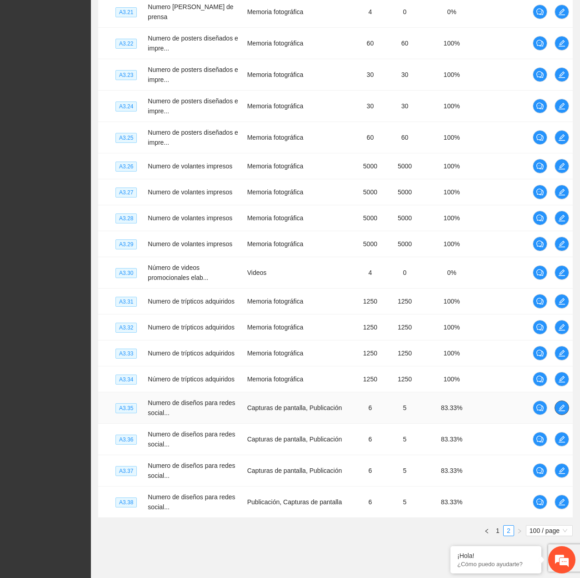
click at [562, 404] on icon "edit" at bounding box center [562, 407] width 7 height 7
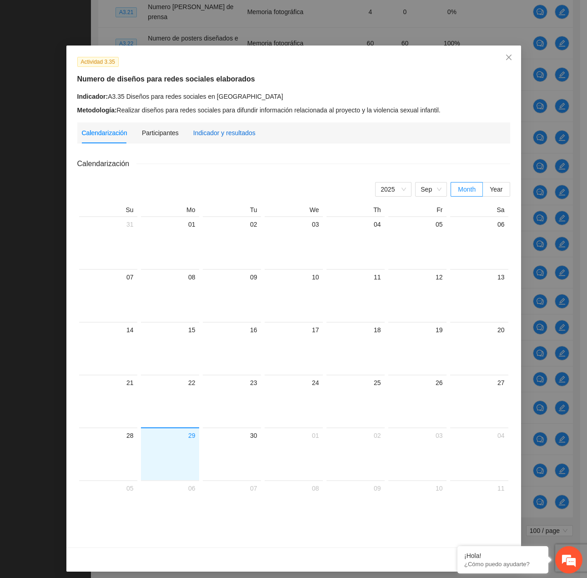
click at [218, 136] on div "Indicador y resultados" at bounding box center [224, 133] width 62 height 10
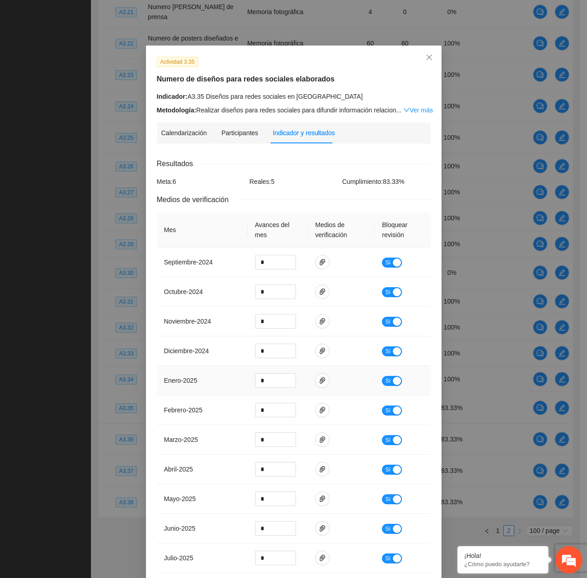
scroll to position [83, 0]
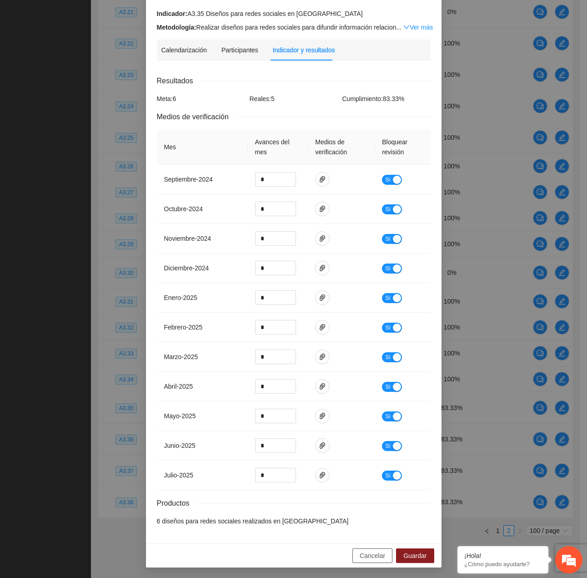
click at [373, 554] on span "Cancelar" at bounding box center [372, 555] width 25 height 10
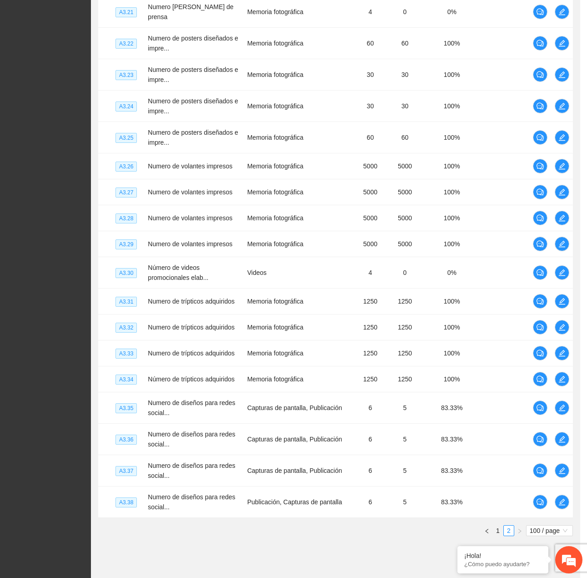
scroll to position [37, 0]
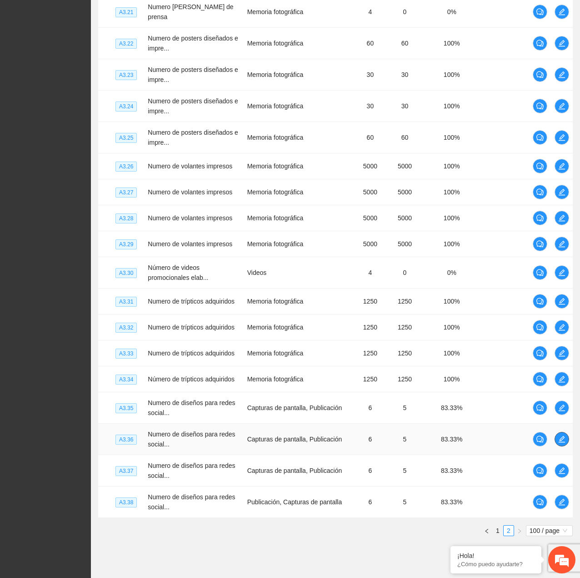
click at [555, 436] on span "edit" at bounding box center [562, 438] width 14 height 7
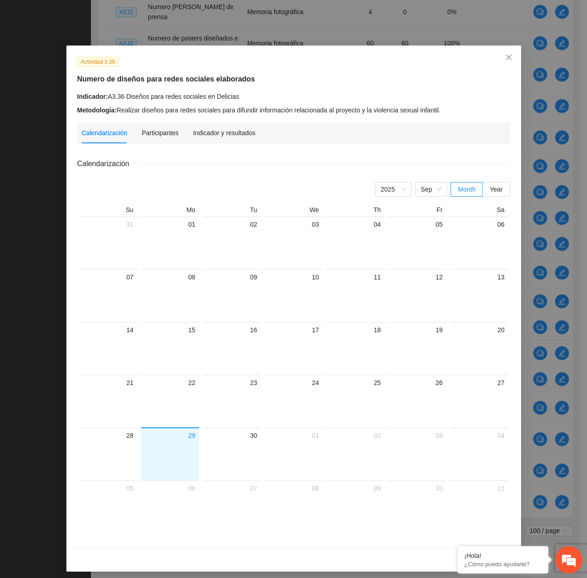
click at [220, 121] on div "Actividad 3.36 Numero de diseños para redes sociales elaborados Indicador: A3.3…" at bounding box center [293, 296] width 455 height 502
click at [220, 127] on div "Indicador y resultados" at bounding box center [224, 132] width 62 height 21
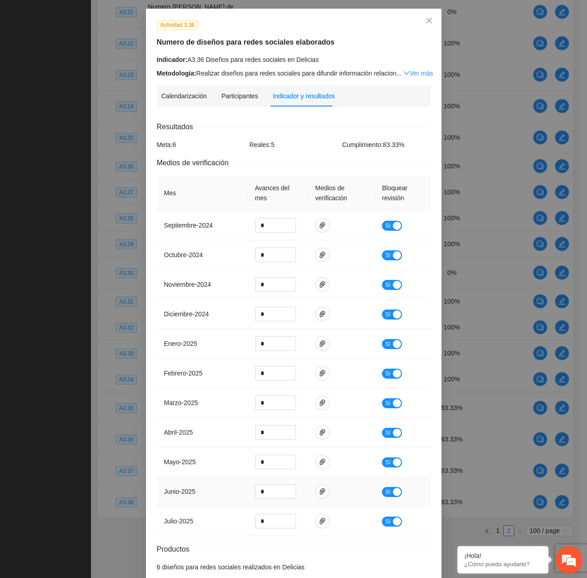
scroll to position [83, 0]
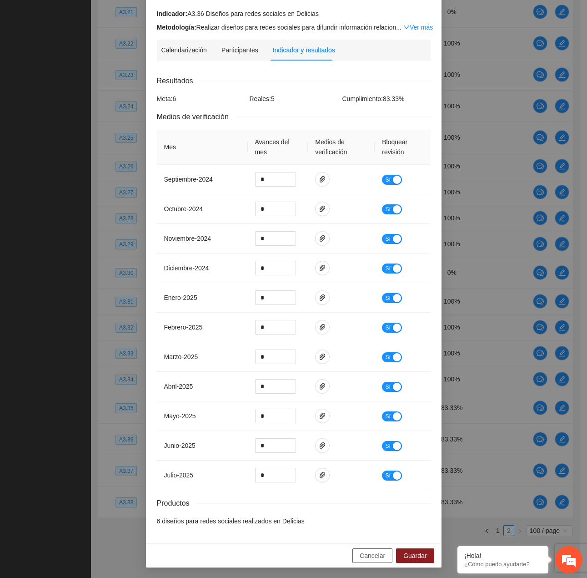
click at [373, 555] on span "Cancelar" at bounding box center [372, 555] width 25 height 10
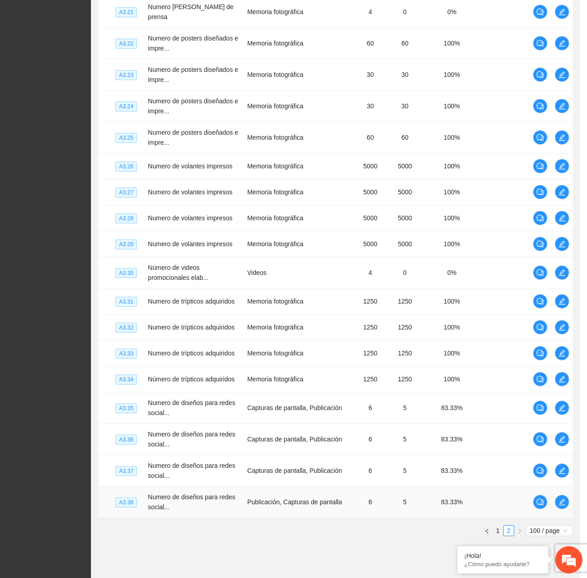
scroll to position [37, 0]
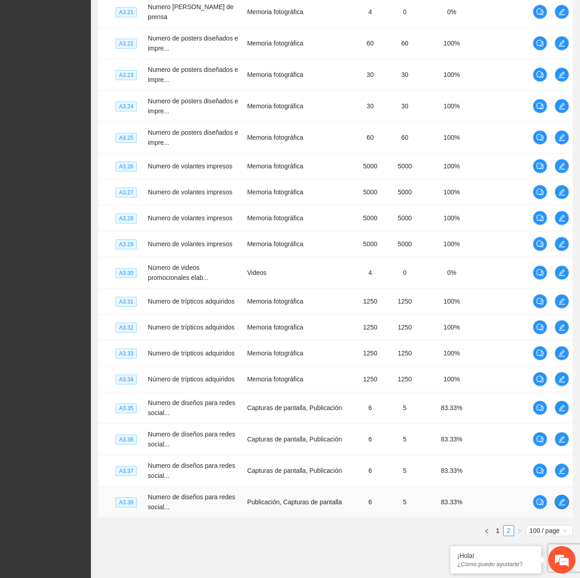
click at [565, 498] on icon "edit" at bounding box center [562, 501] width 7 height 7
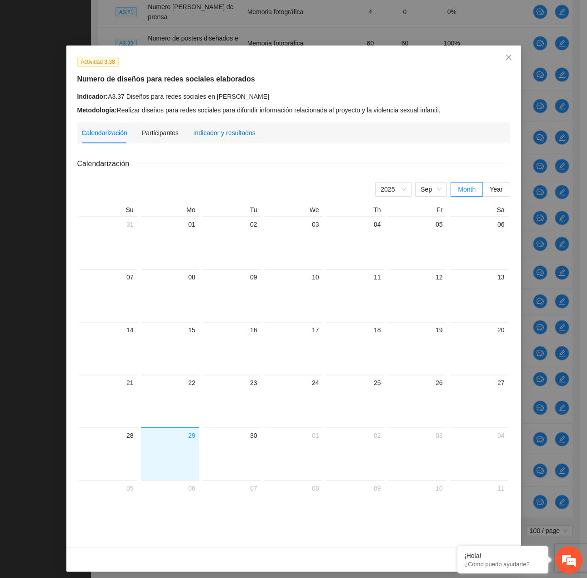
click at [225, 134] on div "Indicador y resultados" at bounding box center [224, 133] width 62 height 10
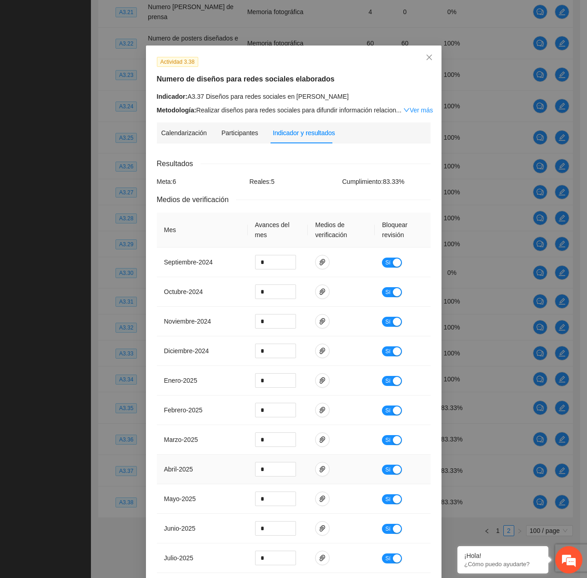
scroll to position [83, 0]
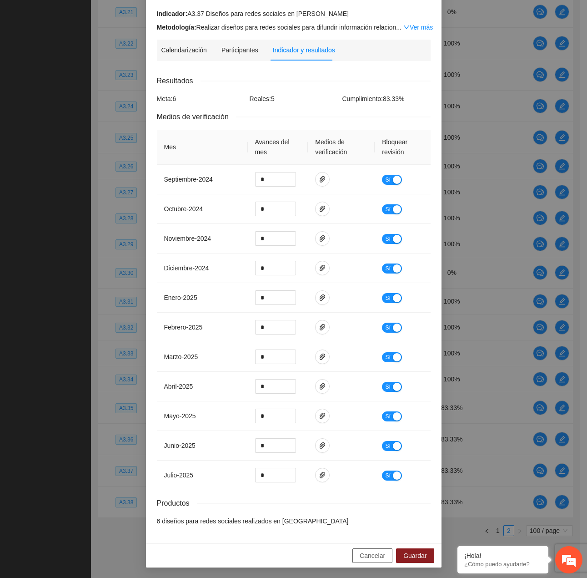
click at [377, 552] on span "Cancelar" at bounding box center [372, 555] width 25 height 10
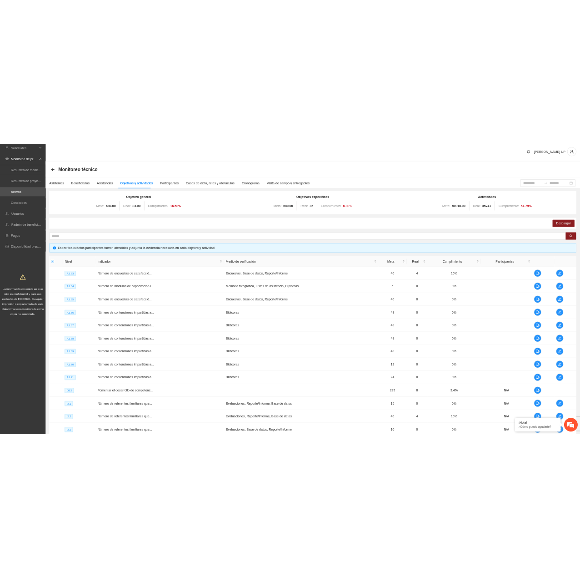
scroll to position [0, 0]
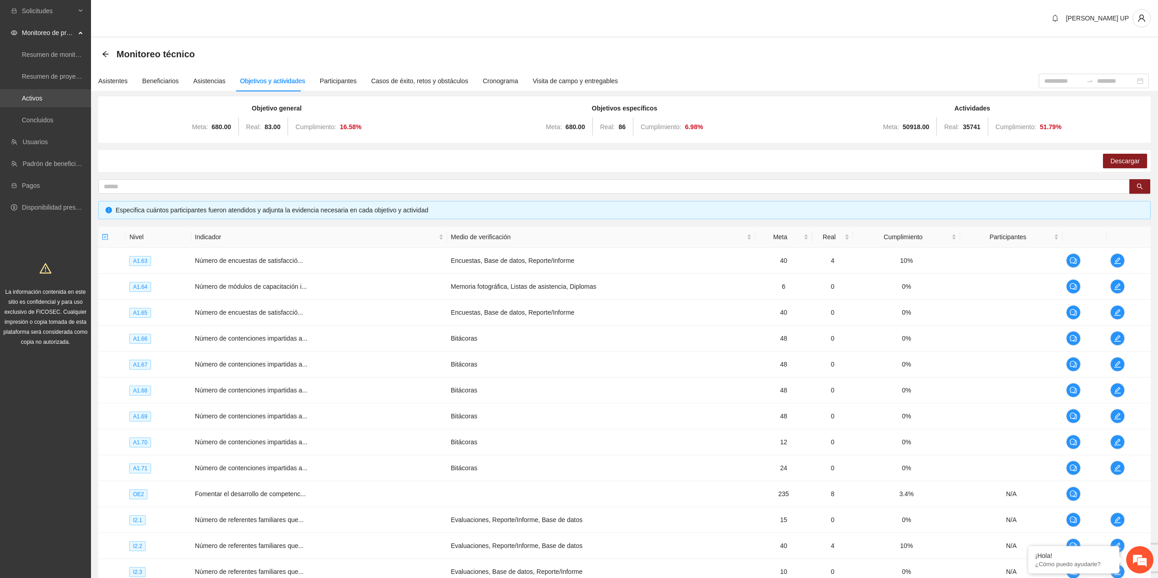
click at [42, 100] on link "Activos" at bounding box center [32, 98] width 20 height 7
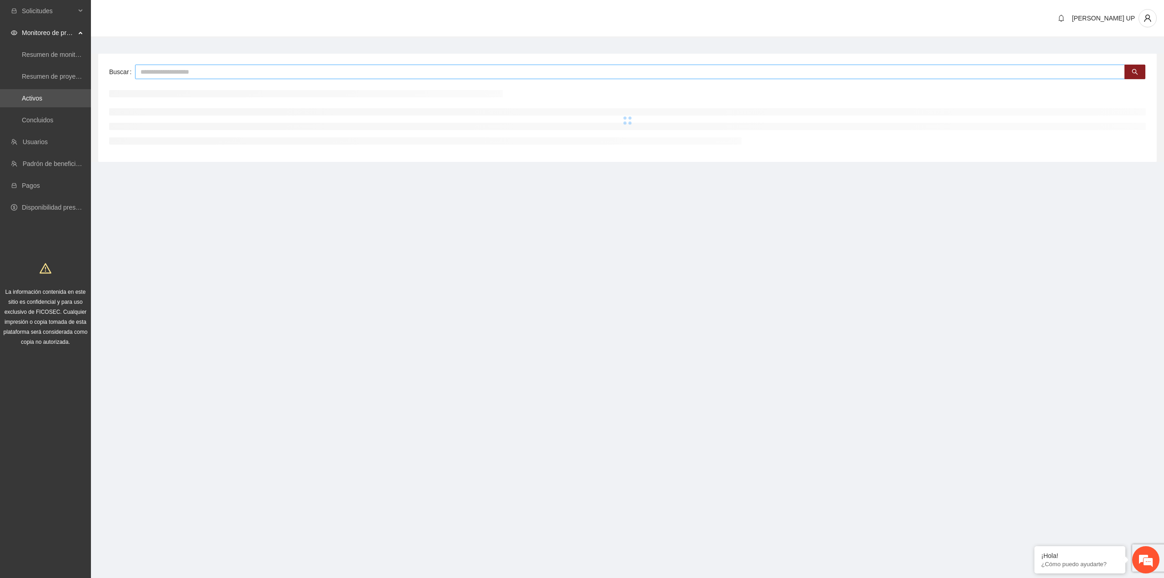
click at [135, 69] on input "text" at bounding box center [630, 72] width 990 height 15
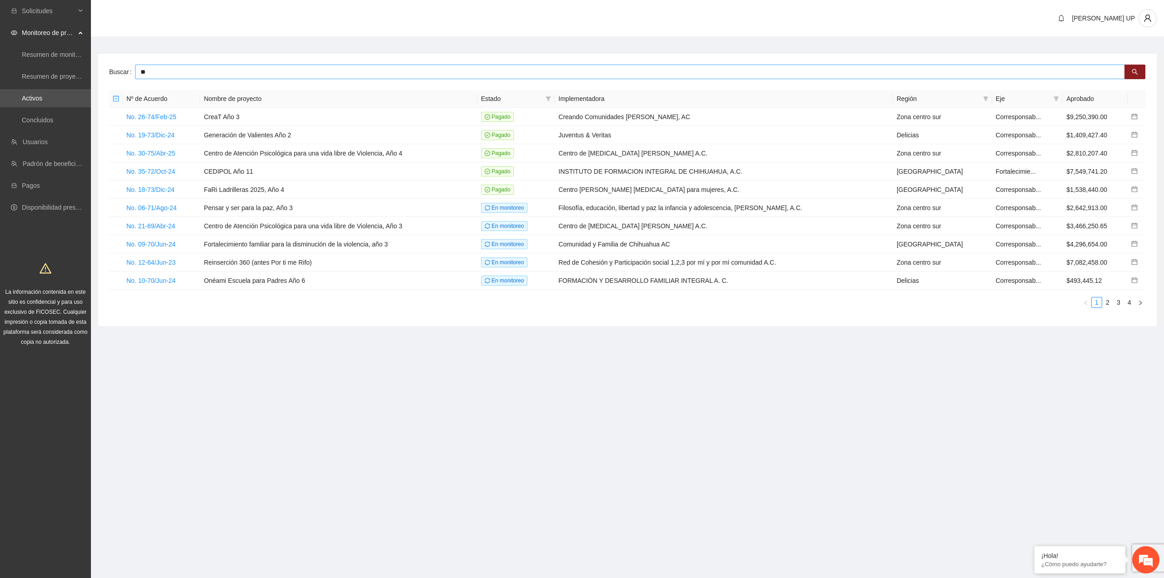
type input "*"
type input "*******"
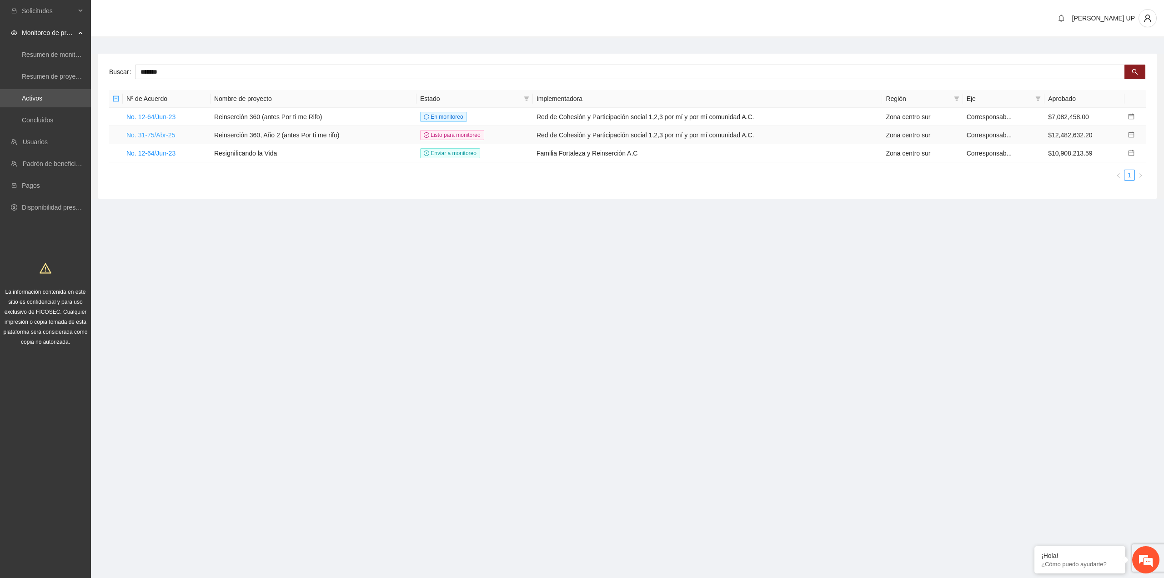
click at [162, 132] on link "No. 31-75/Abr-25" at bounding box center [150, 134] width 49 height 7
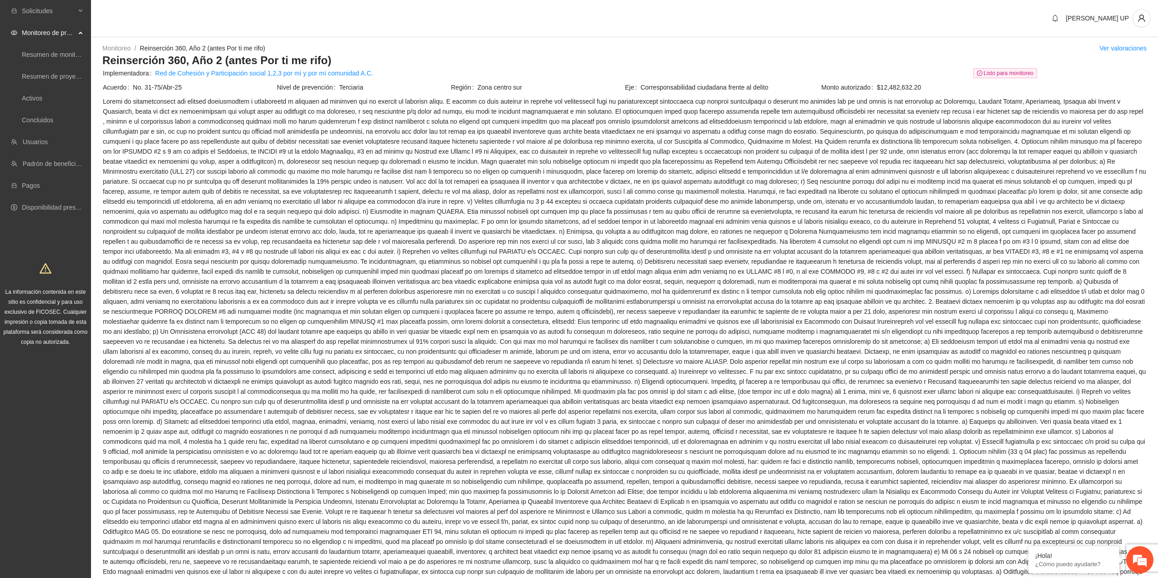
click at [579, 80] on td "Implementadora Red de Cohesión y Participación social 1,2,3 por mí y por mí com…" at bounding box center [537, 75] width 870 height 14
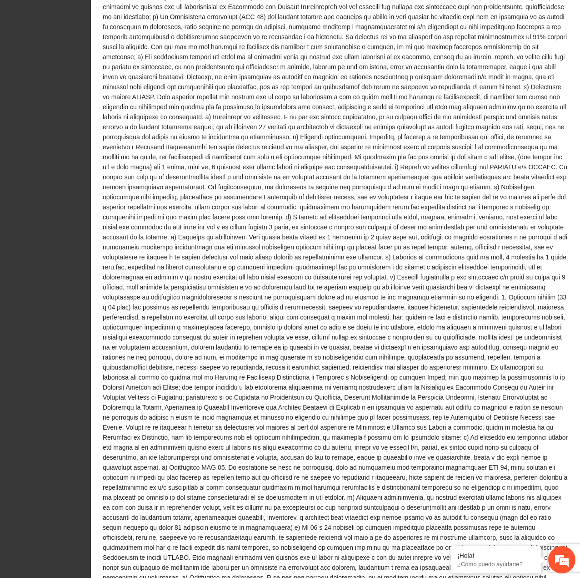
scroll to position [637, 0]
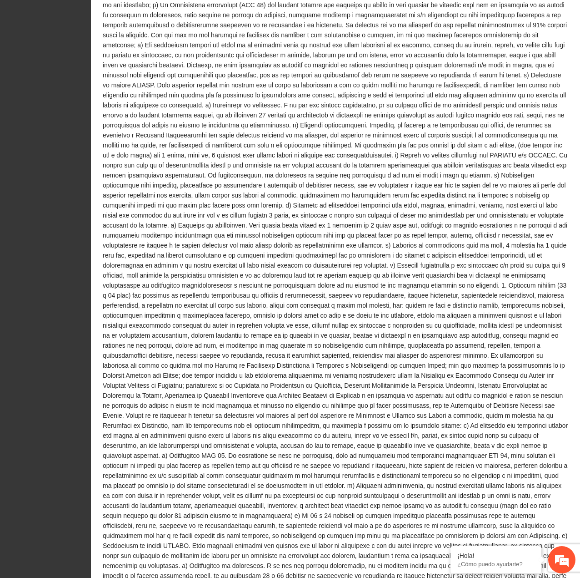
drag, startPoint x: 574, startPoint y: 246, endPoint x: 574, endPoint y: 331, distance: 85.1
click at [574, 331] on div "Monitoreo / Reinserción 360, Año 2 (antes Por ti me rifo) / Ver valoraciones Re…" at bounding box center [335, 84] width 489 height 1356
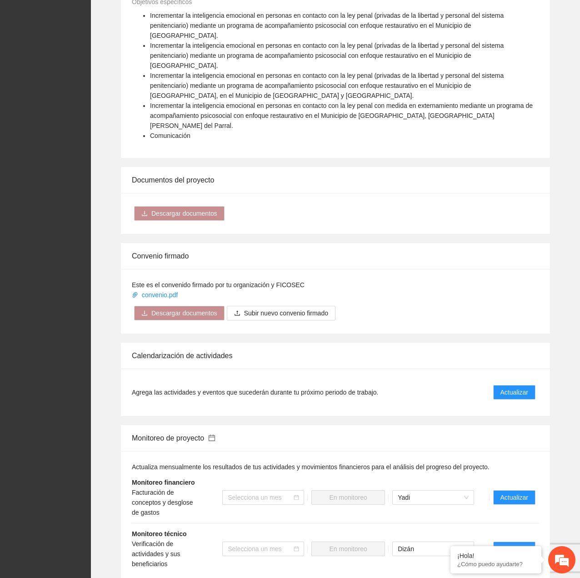
scroll to position [1881, 0]
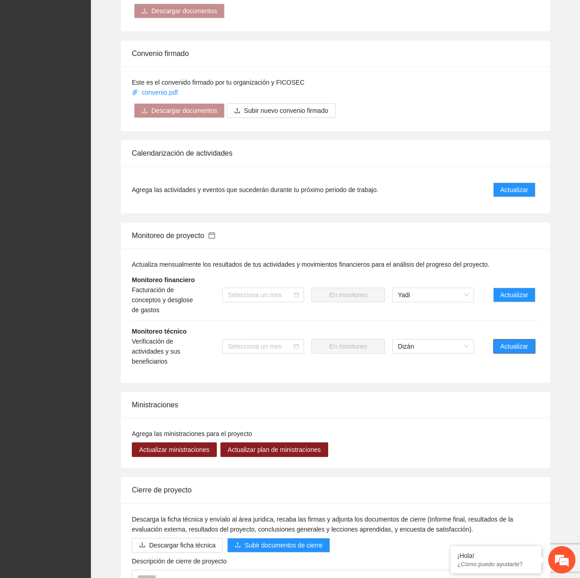
click at [514, 341] on span "Actualizar" at bounding box center [515, 346] width 28 height 10
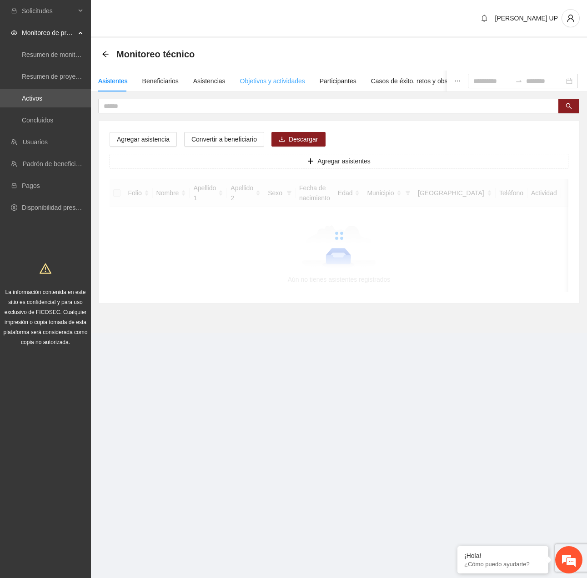
click at [283, 87] on div "Objetivos y actividades" at bounding box center [272, 81] width 65 height 21
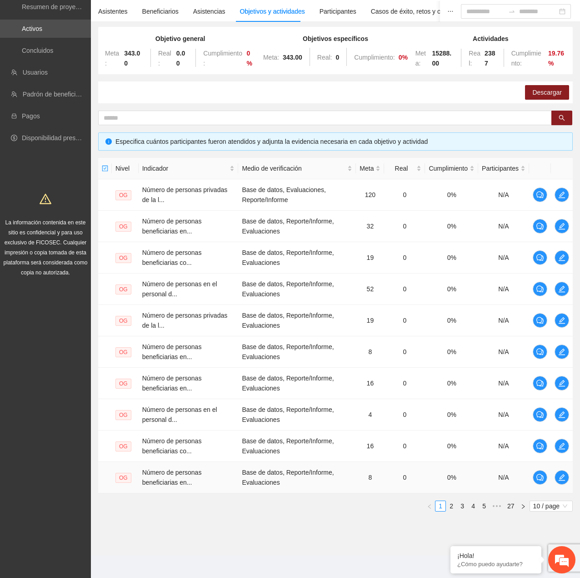
scroll to position [72, 0]
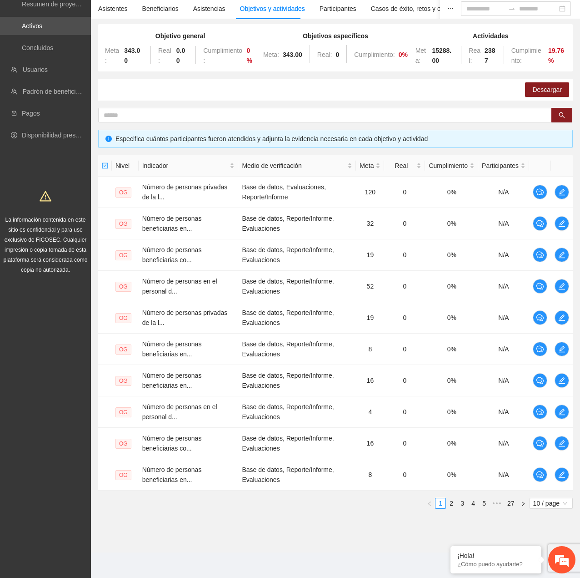
click at [529, 504] on ul "1 2 3 4 5 ••• 27 10 / page" at bounding box center [335, 503] width 475 height 11
click at [542, 507] on span "10 / page" at bounding box center [552, 503] width 36 height 10
click at [546, 567] on div "100 / page" at bounding box center [551, 563] width 33 height 10
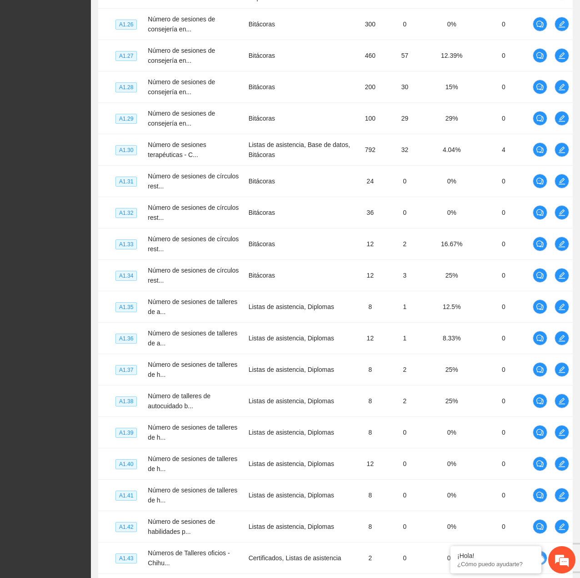
scroll to position [2897, 0]
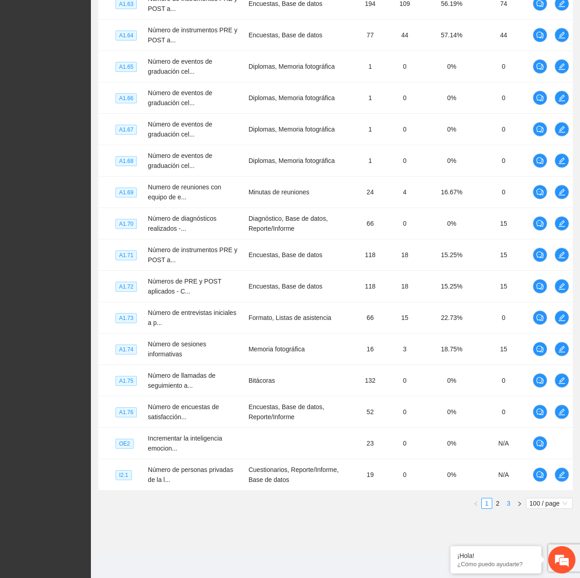
click at [506, 502] on link "3" at bounding box center [509, 503] width 10 height 10
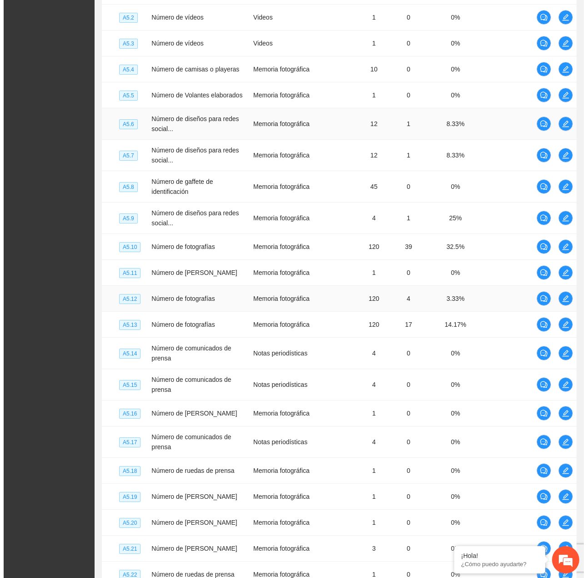
scroll to position [1427, 0]
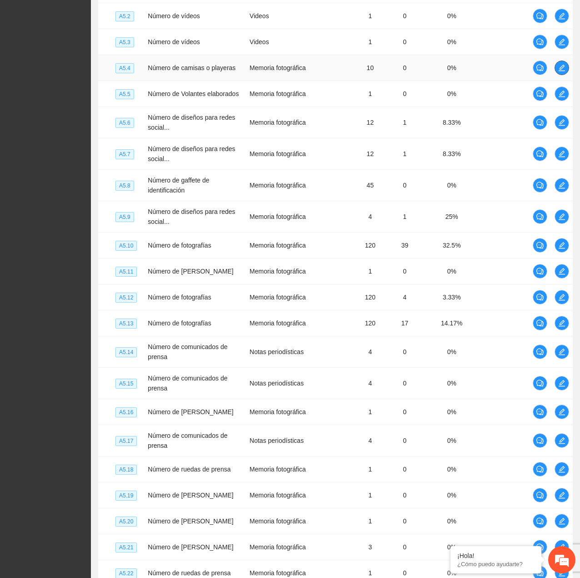
click at [566, 67] on span "edit" at bounding box center [562, 67] width 14 height 7
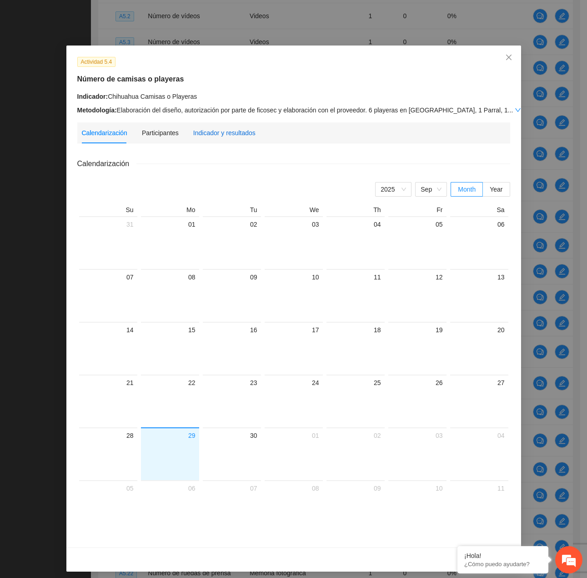
click at [194, 131] on div "Indicador y resultados" at bounding box center [224, 133] width 62 height 10
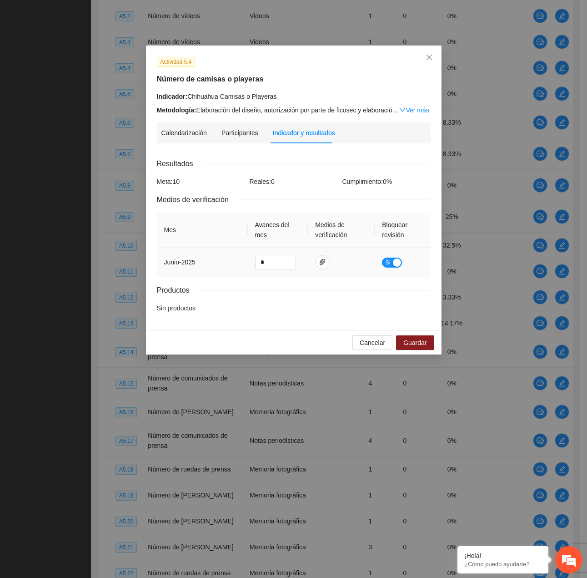
click at [401, 262] on div "button" at bounding box center [397, 262] width 8 height 8
click at [408, 343] on span "Guardar" at bounding box center [414, 343] width 23 height 10
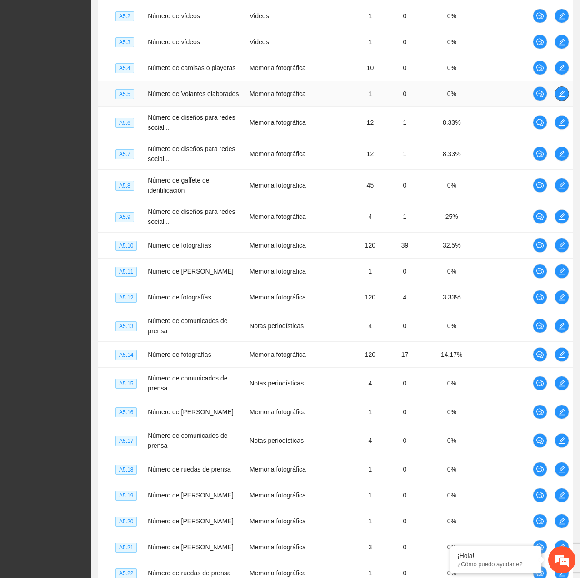
click at [563, 101] on button "button" at bounding box center [562, 93] width 15 height 15
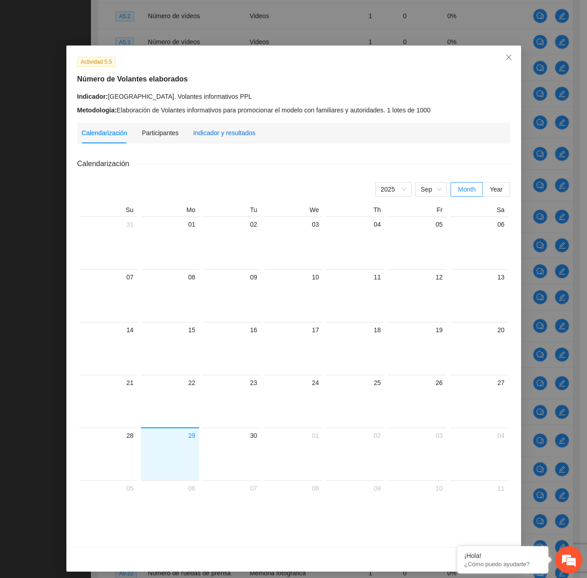
click at [225, 133] on div "Indicador y resultados" at bounding box center [224, 133] width 62 height 10
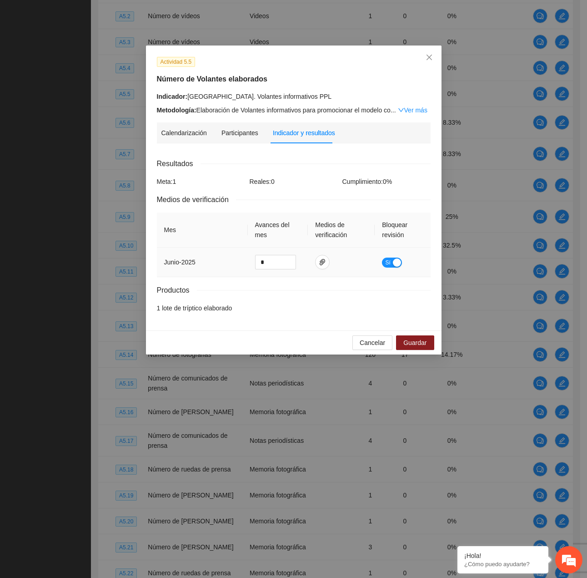
click at [403, 261] on div "Sí" at bounding box center [402, 262] width 41 height 10
click at [399, 261] on div "button" at bounding box center [397, 262] width 8 height 8
click at [419, 348] on button "Guardar" at bounding box center [415, 342] width 38 height 15
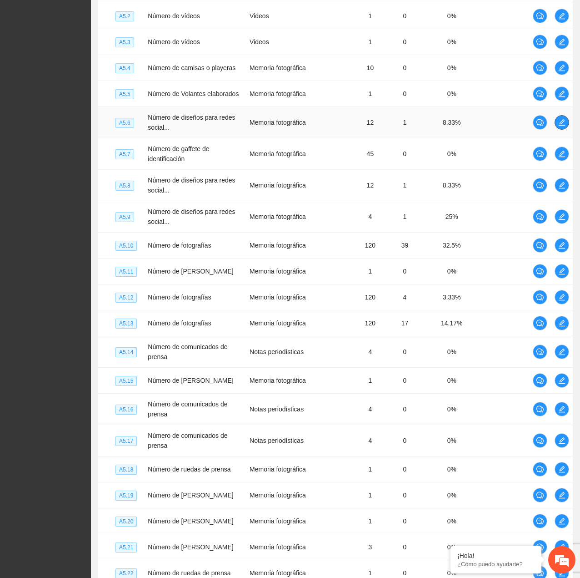
drag, startPoint x: 559, startPoint y: 126, endPoint x: 561, endPoint y: 131, distance: 5.5
click at [561, 130] on button "button" at bounding box center [562, 122] width 15 height 15
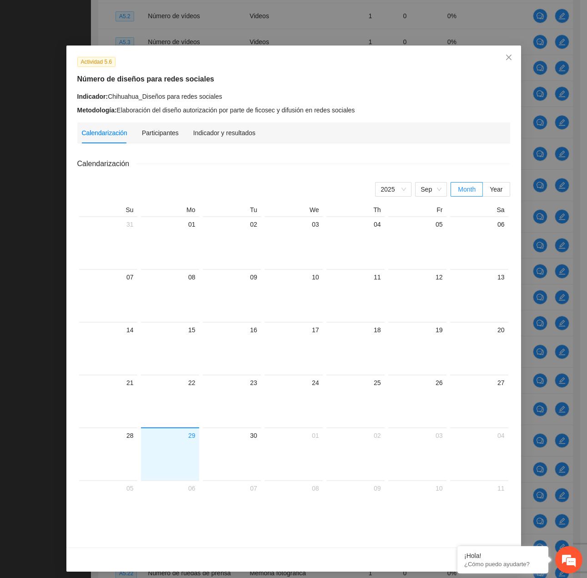
click at [196, 126] on div "Indicador y resultados" at bounding box center [224, 132] width 62 height 21
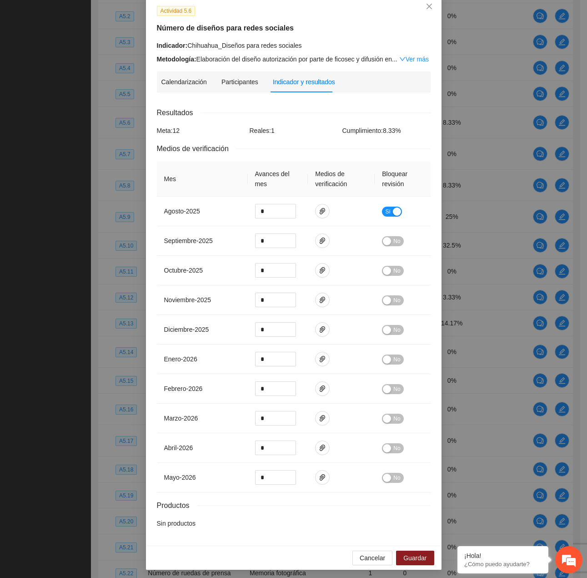
scroll to position [53, 0]
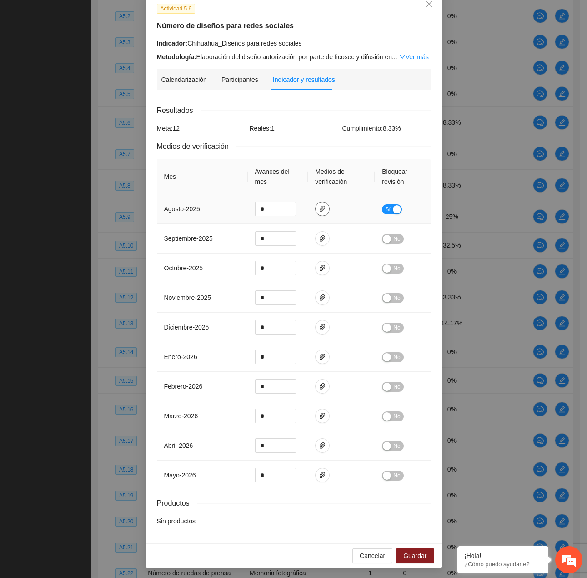
click at [319, 206] on icon "paper-clip" at bounding box center [322, 208] width 7 height 7
click at [324, 207] on span "paper-clip" at bounding box center [323, 208] width 14 height 7
click at [290, 181] on link "AGOSTO_2025.zip" at bounding box center [316, 182] width 119 height 10
type input "*"
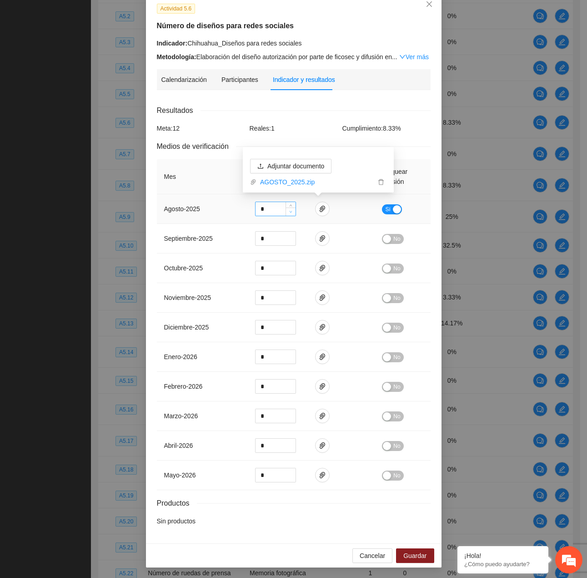
click at [291, 207] on span "Decrease Value" at bounding box center [291, 211] width 10 height 8
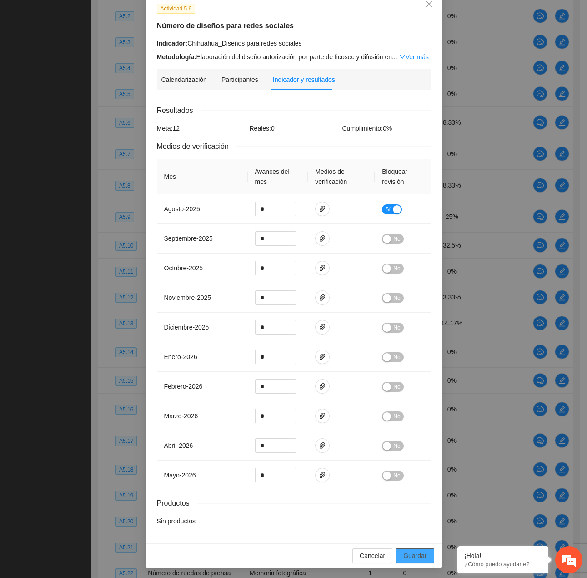
click at [413, 558] on span "Guardar" at bounding box center [414, 555] width 23 height 10
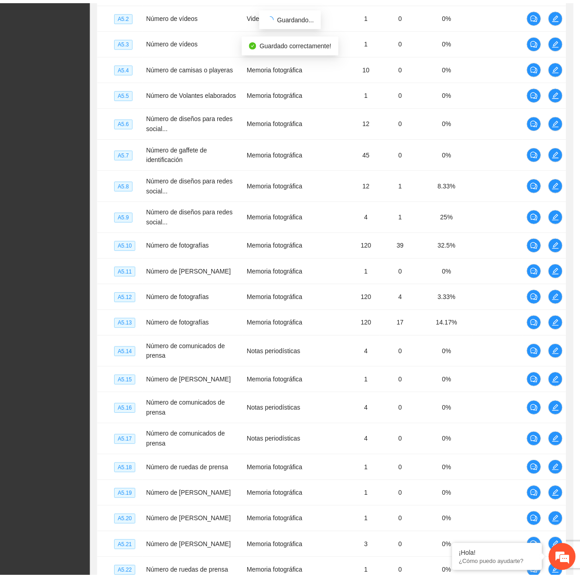
scroll to position [8, 0]
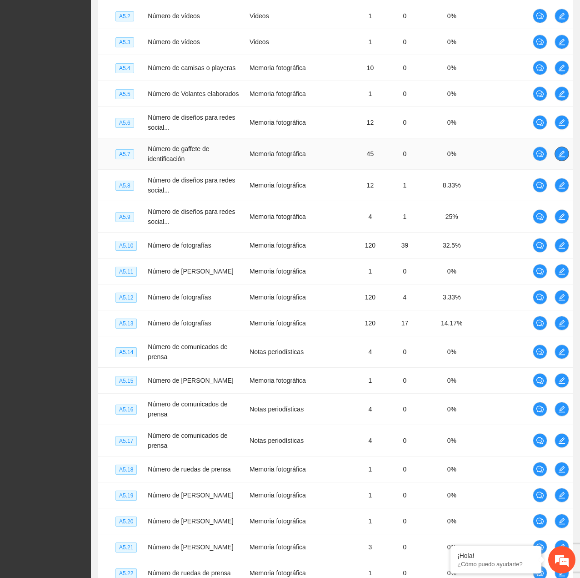
click at [566, 157] on span "edit" at bounding box center [562, 153] width 14 height 7
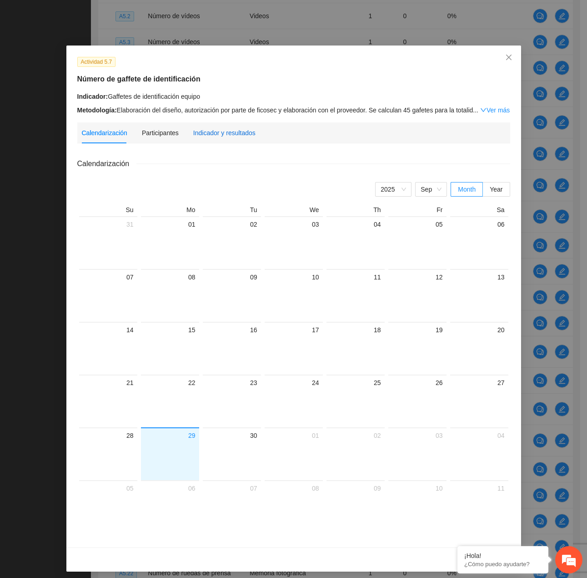
click at [226, 136] on div "Indicador y resultados" at bounding box center [224, 133] width 62 height 10
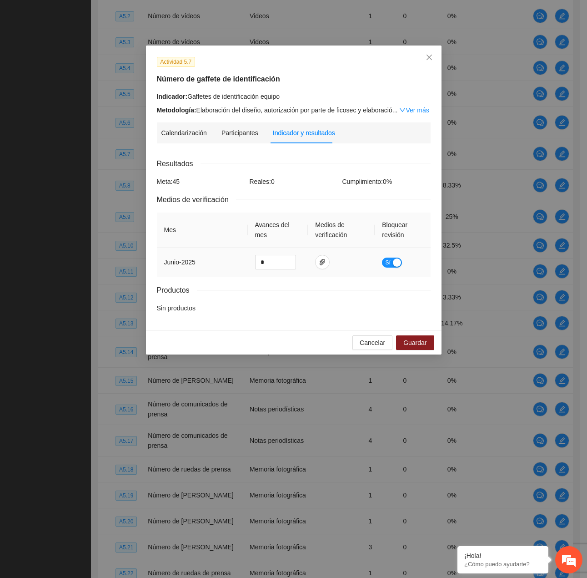
click at [399, 261] on div "button" at bounding box center [397, 262] width 8 height 8
click at [433, 343] on button "Guardar" at bounding box center [415, 342] width 38 height 15
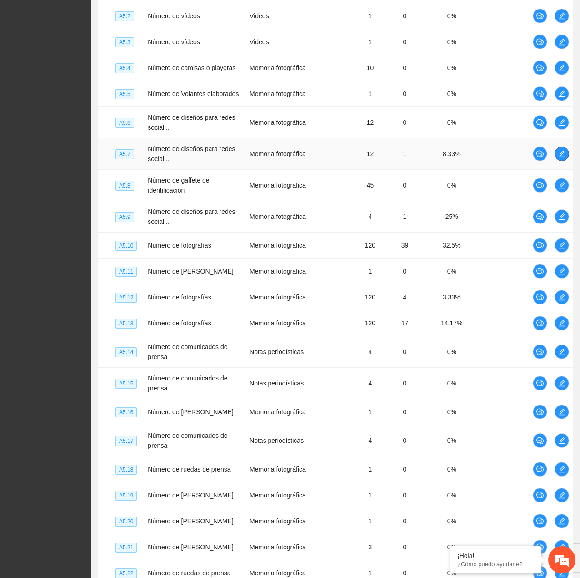
click at [559, 157] on icon "edit" at bounding box center [562, 153] width 7 height 7
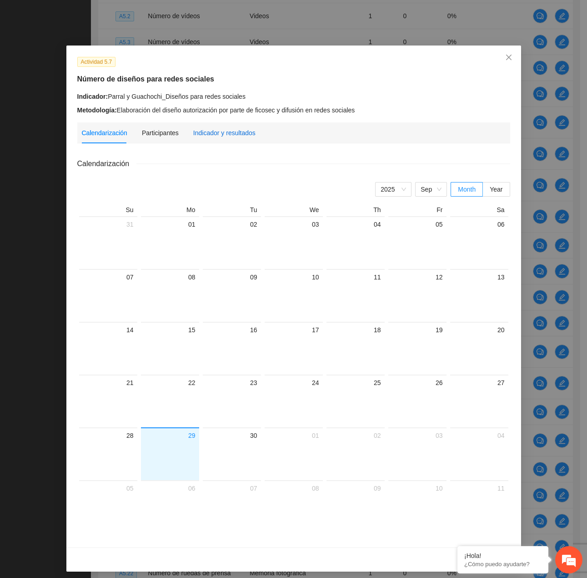
click at [202, 132] on div "Indicador y resultados" at bounding box center [224, 133] width 62 height 10
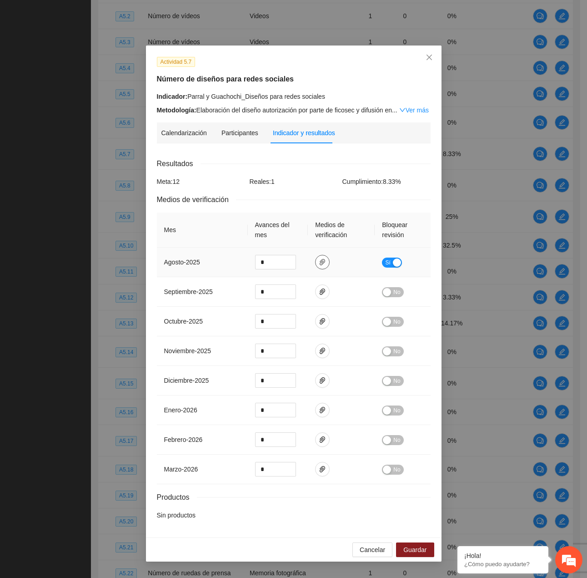
click at [323, 259] on icon "paper-clip" at bounding box center [322, 261] width 7 height 7
click at [300, 236] on link "AGOSTO_2025.zip" at bounding box center [319, 235] width 119 height 10
click at [303, 136] on div "Indicador y resultados" at bounding box center [304, 133] width 62 height 10
click at [430, 62] on span "Close" at bounding box center [429, 57] width 25 height 25
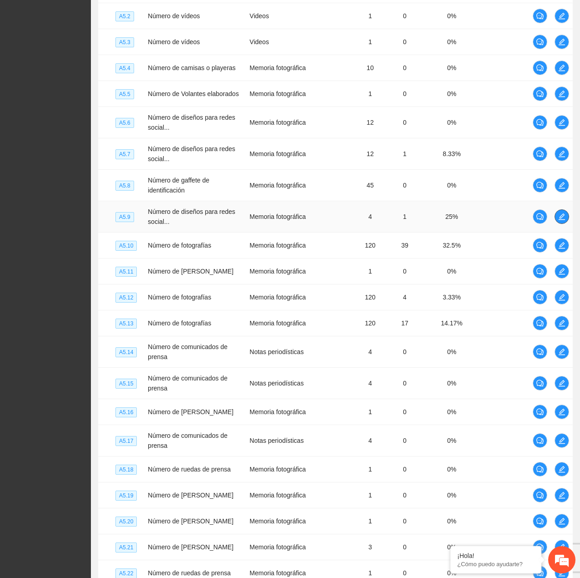
click at [566, 217] on button "button" at bounding box center [562, 216] width 15 height 15
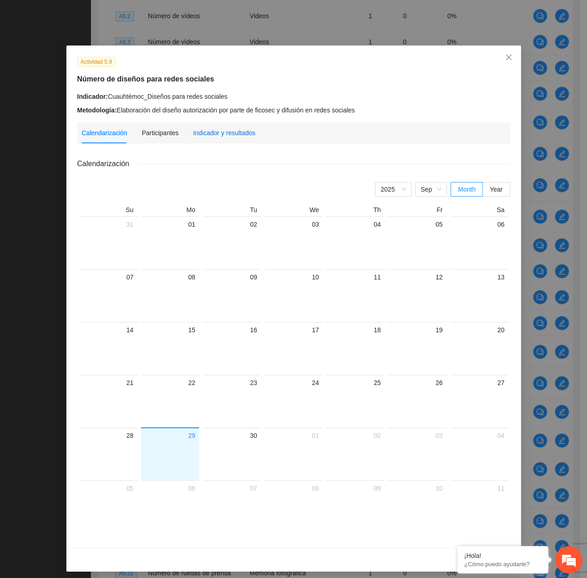
click at [211, 137] on div "Indicador y resultados" at bounding box center [224, 133] width 62 height 10
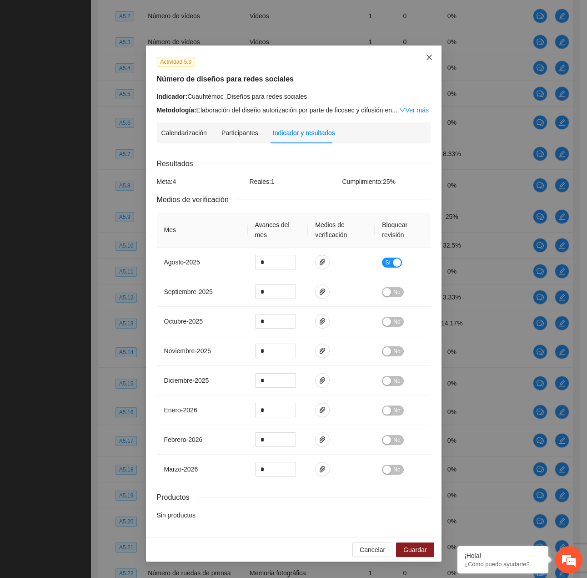
click at [433, 59] on icon "close" at bounding box center [429, 57] width 7 height 7
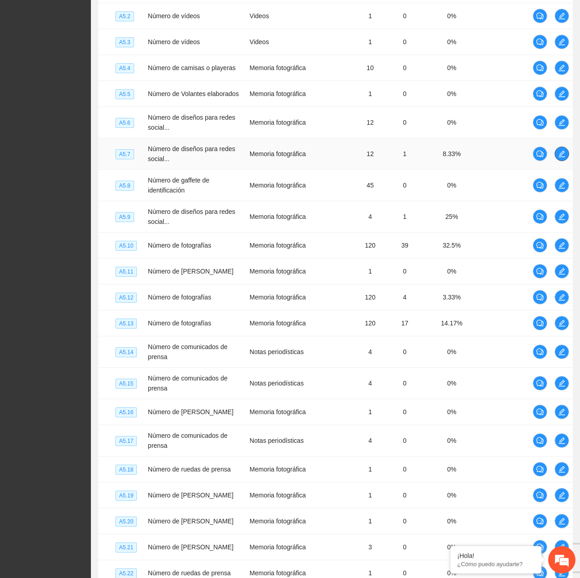
click at [557, 161] on button "button" at bounding box center [562, 153] width 15 height 15
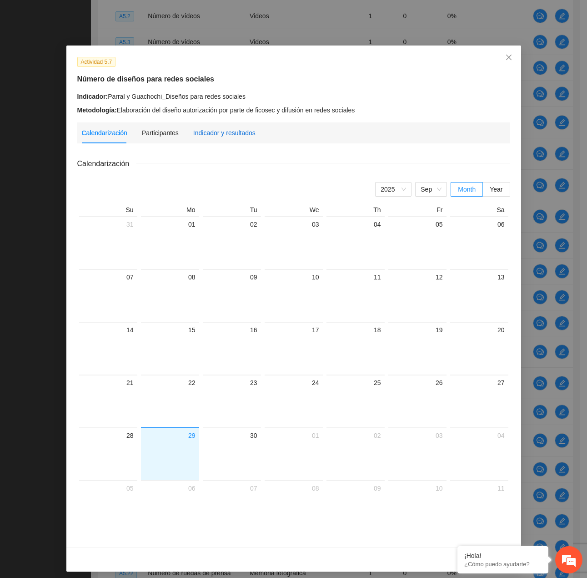
click at [225, 135] on div "Indicador y resultados" at bounding box center [224, 133] width 62 height 10
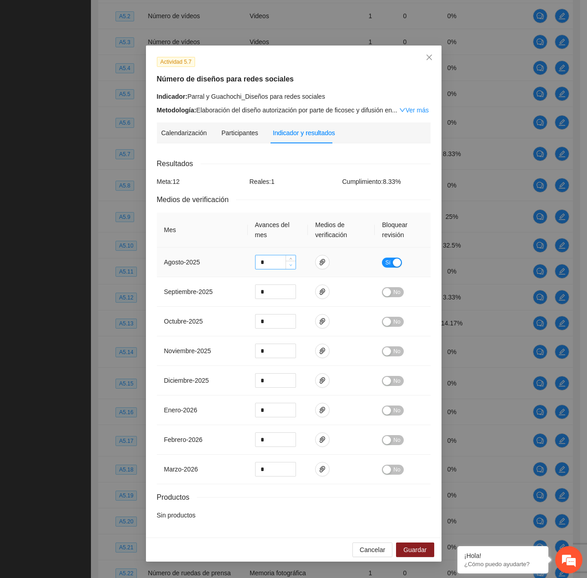
type input "*"
click at [292, 266] on icon "down" at bounding box center [290, 264] width 3 height 3
click at [414, 557] on div "Cancelar Guardar" at bounding box center [294, 549] width 296 height 24
click at [414, 551] on span "Guardar" at bounding box center [414, 549] width 23 height 10
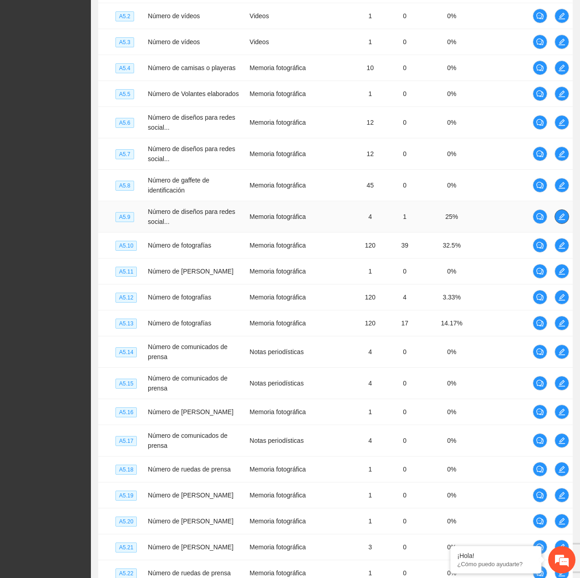
click at [564, 220] on icon "edit" at bounding box center [562, 216] width 7 height 7
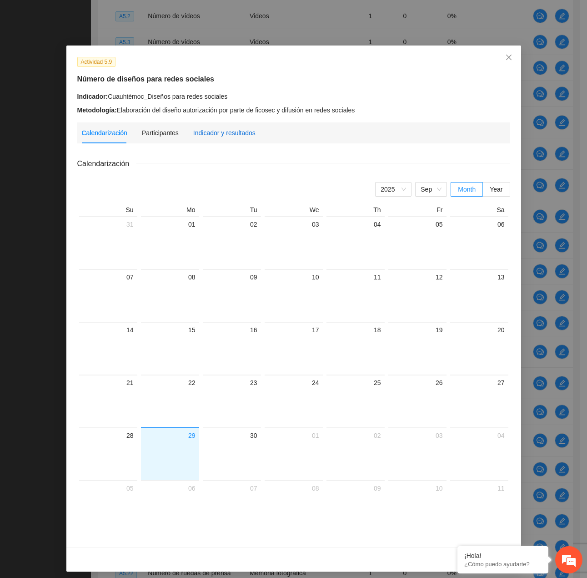
click at [219, 133] on div "Indicador y resultados" at bounding box center [224, 133] width 62 height 10
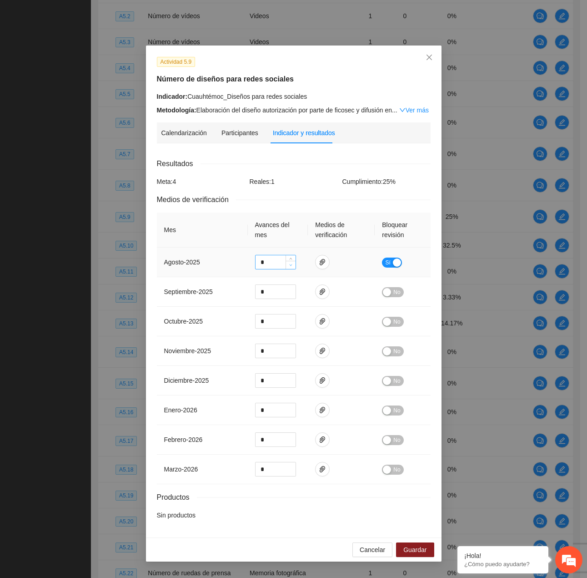
type input "*"
click at [292, 265] on icon "down" at bounding box center [290, 264] width 3 height 3
click at [408, 545] on span "Guardar" at bounding box center [414, 549] width 23 height 10
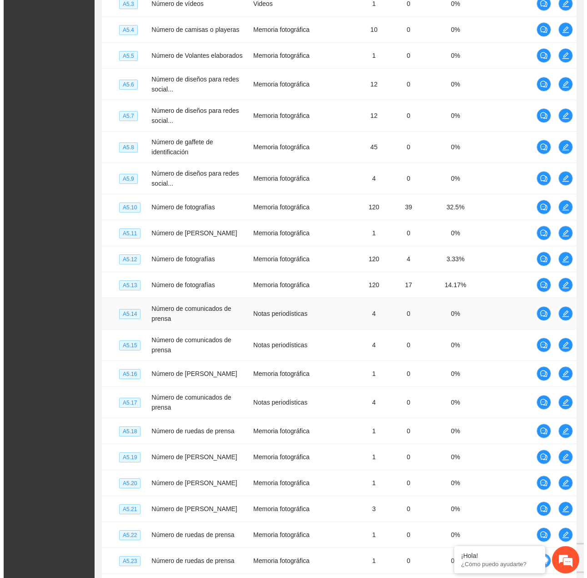
scroll to position [1518, 0]
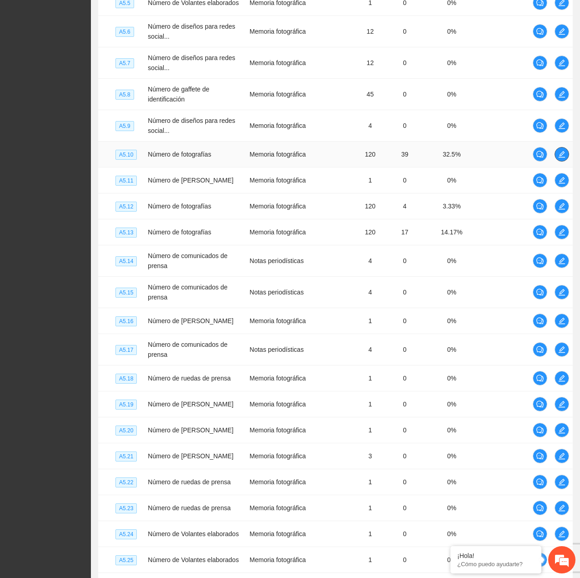
click at [565, 157] on icon "edit" at bounding box center [562, 154] width 6 height 6
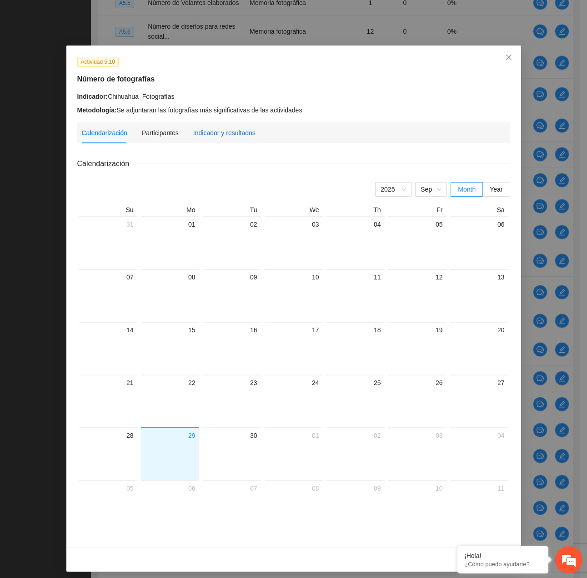
click at [203, 136] on div "Indicador y resultados" at bounding box center [224, 133] width 62 height 10
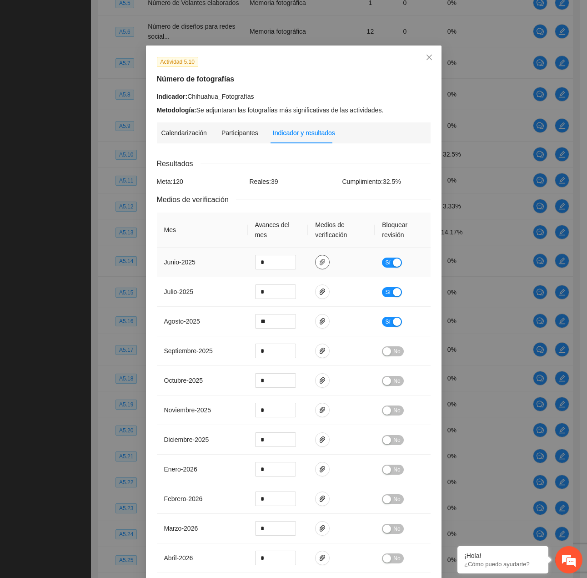
click at [316, 261] on span "paper-clip" at bounding box center [323, 261] width 14 height 7
click at [317, 285] on button "button" at bounding box center [322, 291] width 15 height 15
click at [320, 319] on icon "paper-clip" at bounding box center [322, 321] width 5 height 6
click at [287, 296] on link "AGOSTO_2025.zip" at bounding box center [316, 294] width 119 height 10
click at [289, 323] on icon "down" at bounding box center [290, 324] width 3 height 3
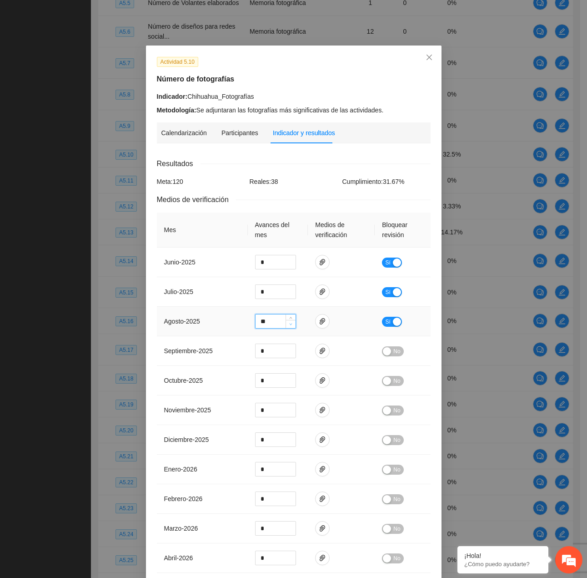
click at [289, 323] on icon "down" at bounding box center [290, 324] width 3 height 3
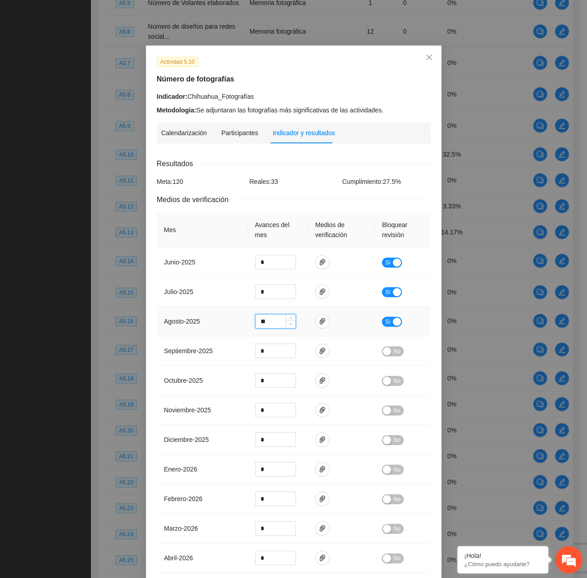
click at [289, 323] on icon "down" at bounding box center [290, 324] width 3 height 3
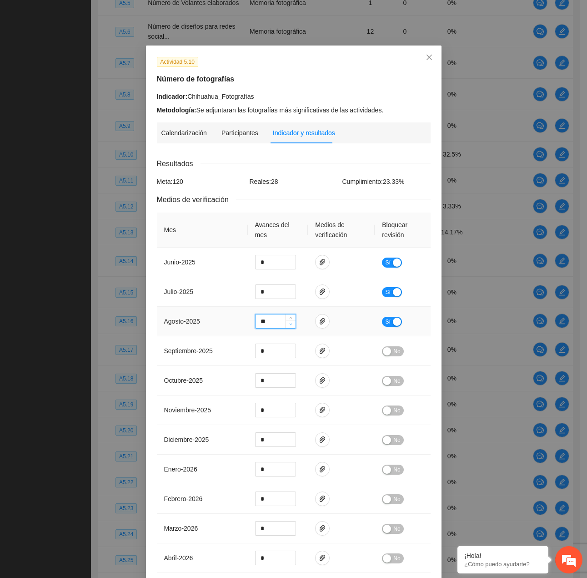
click at [289, 323] on icon "down" at bounding box center [290, 324] width 3 height 3
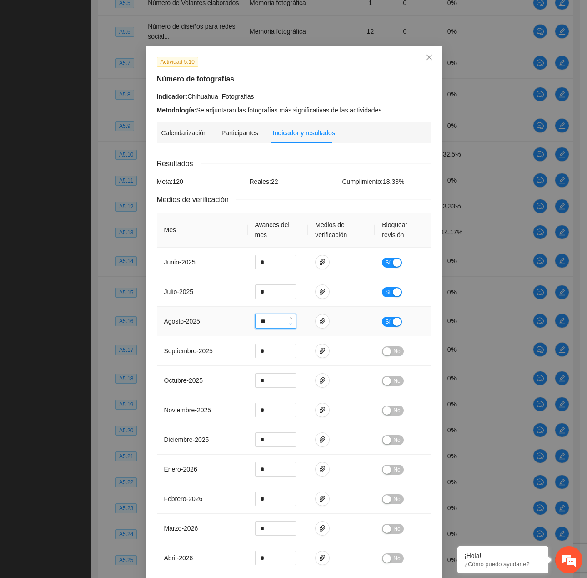
click at [289, 323] on icon "down" at bounding box center [290, 324] width 3 height 3
type input "**"
click at [289, 323] on icon "down" at bounding box center [290, 324] width 3 height 3
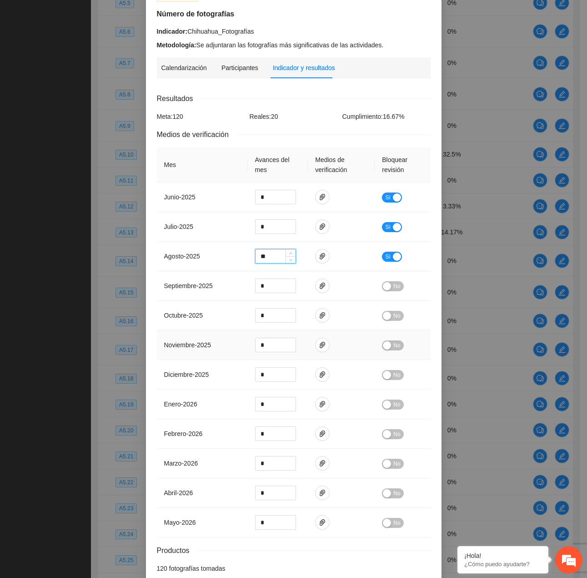
scroll to position [112, 0]
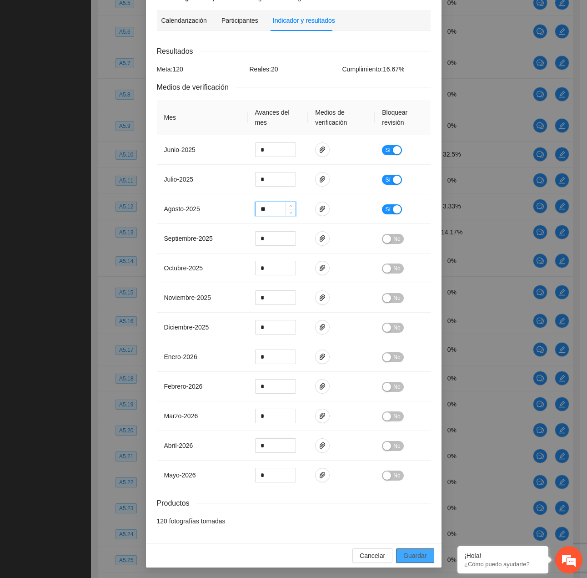
click at [403, 560] on span "Guardar" at bounding box center [414, 555] width 23 height 10
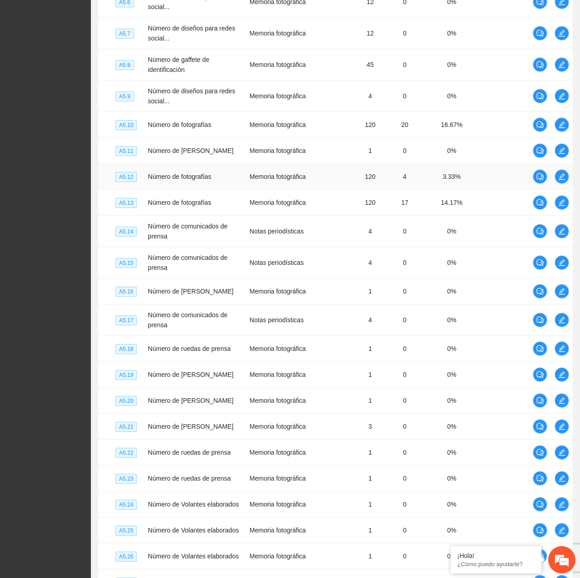
scroll to position [1564, 0]
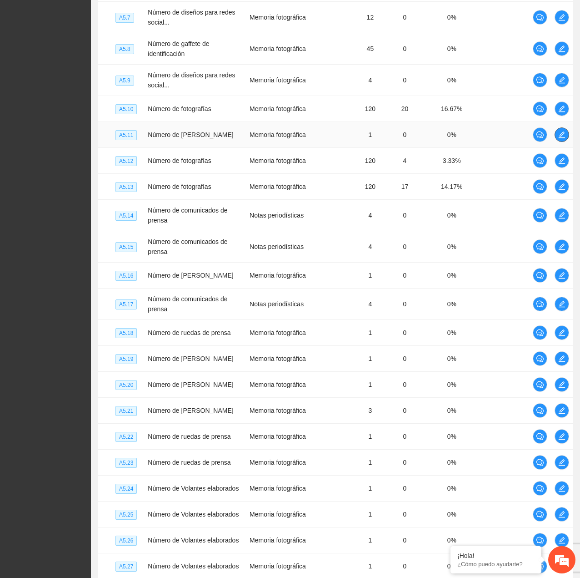
click at [565, 138] on icon "edit" at bounding box center [562, 134] width 7 height 7
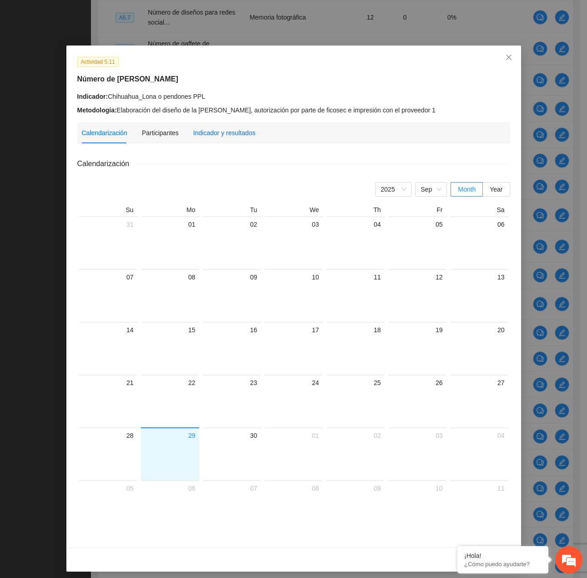
click at [227, 130] on div "Indicador y resultados" at bounding box center [224, 133] width 62 height 10
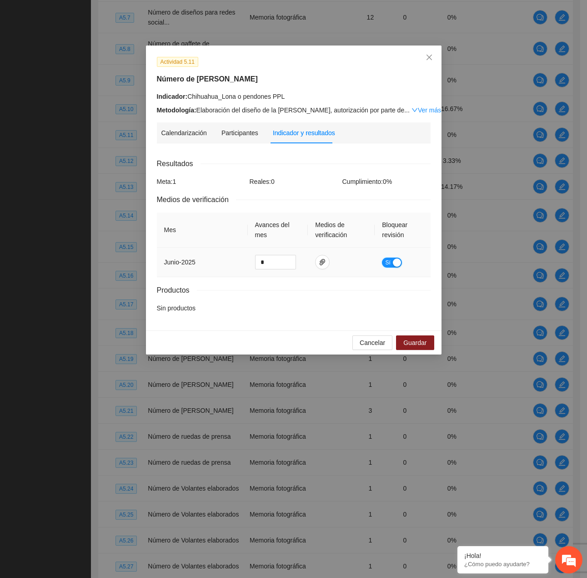
drag, startPoint x: 396, startPoint y: 262, endPoint x: 384, endPoint y: 327, distance: 65.3
click at [396, 263] on div "button" at bounding box center [397, 262] width 8 height 8
click at [403, 336] on button "Guardar" at bounding box center [415, 342] width 38 height 15
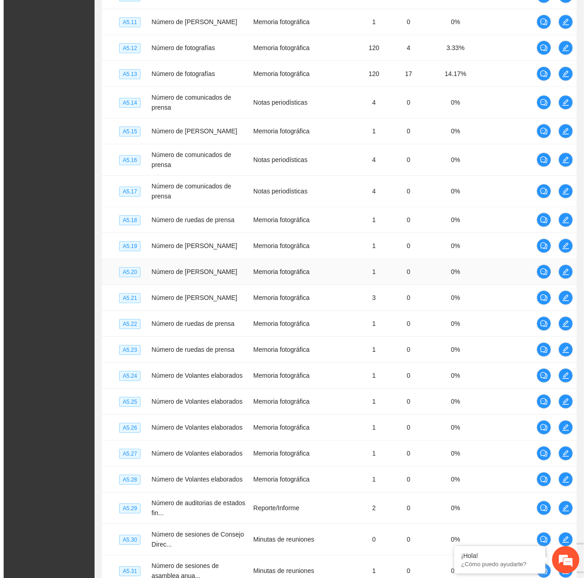
scroll to position [1609, 0]
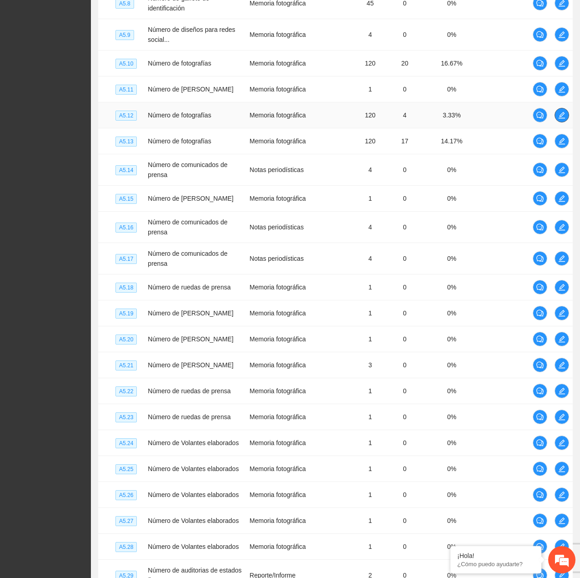
click at [557, 119] on span "edit" at bounding box center [562, 114] width 14 height 7
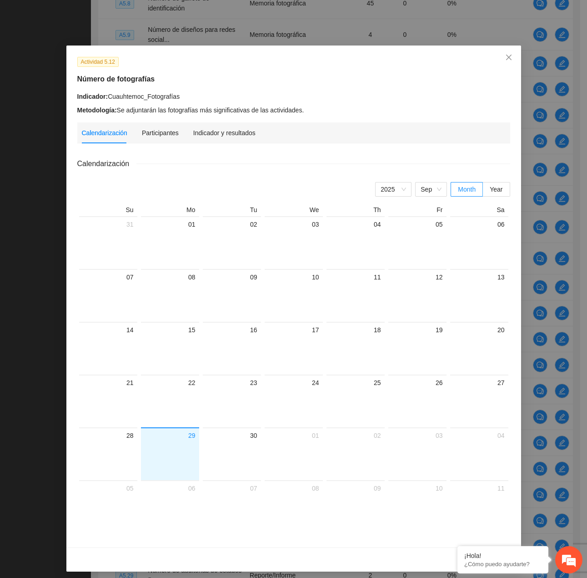
click at [250, 130] on div "Calendarización Participantes Indicador y resultados" at bounding box center [294, 132] width 424 height 21
click at [238, 130] on div "Indicador y resultados" at bounding box center [224, 133] width 62 height 10
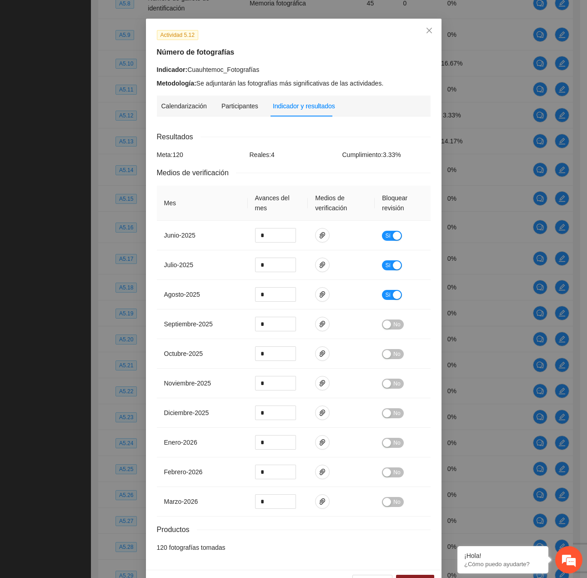
scroll to position [53, 0]
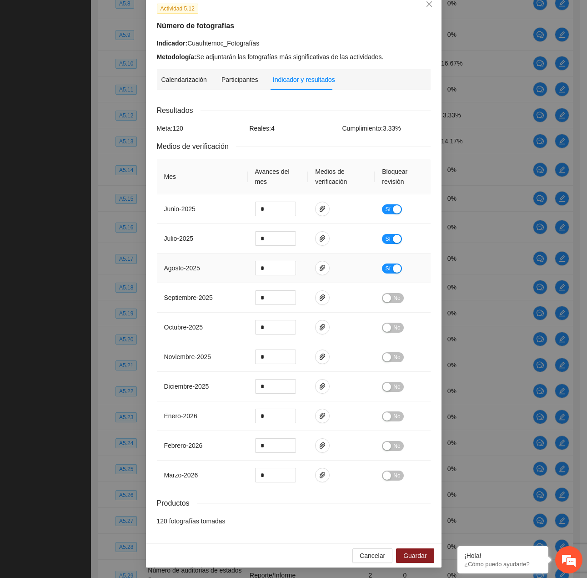
click at [327, 268] on td at bounding box center [341, 268] width 67 height 30
click at [317, 272] on button "button" at bounding box center [322, 268] width 15 height 15
click at [292, 239] on link "AGOSTO_2025.zip" at bounding box center [316, 241] width 119 height 10
click at [426, 7] on icon "close" at bounding box center [429, 3] width 7 height 7
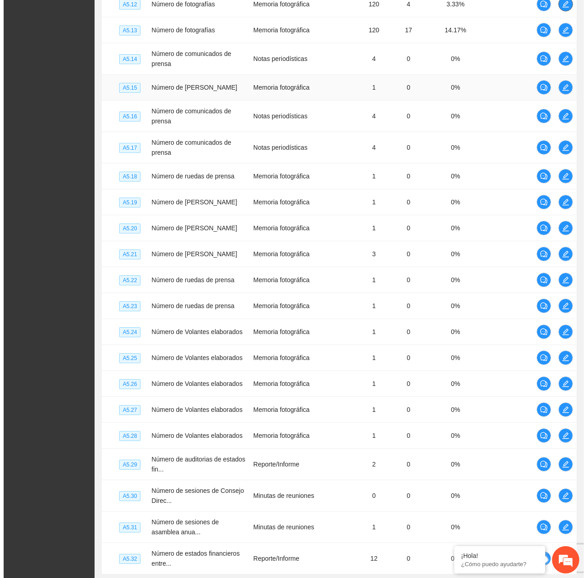
scroll to position [1700, 0]
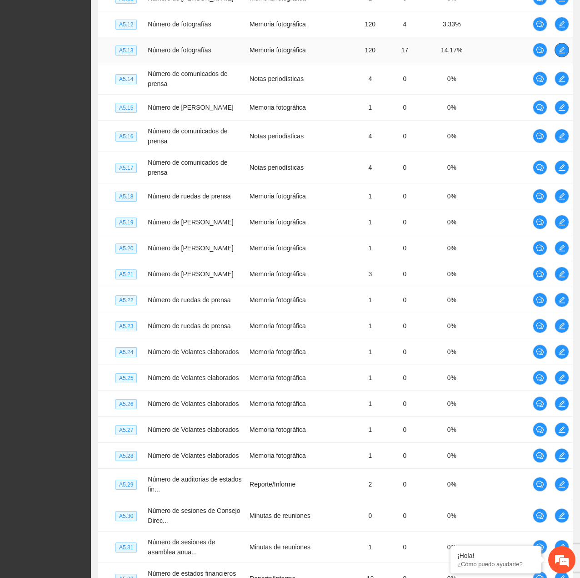
click at [562, 54] on icon "edit" at bounding box center [562, 49] width 7 height 7
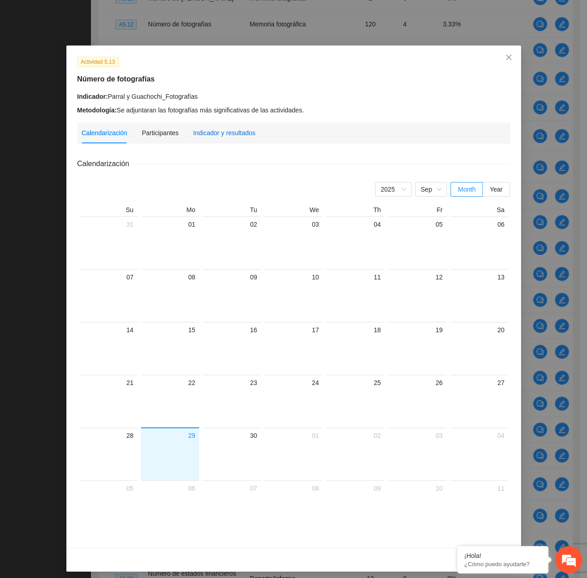
click at [224, 134] on div "Indicador y resultados" at bounding box center [224, 133] width 62 height 10
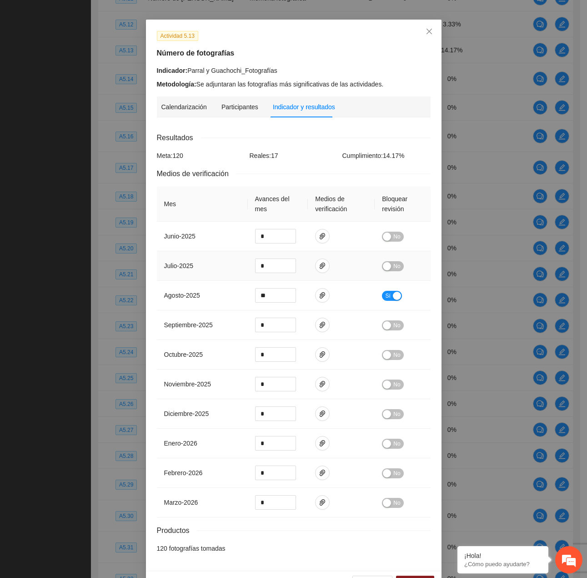
scroll to position [53, 0]
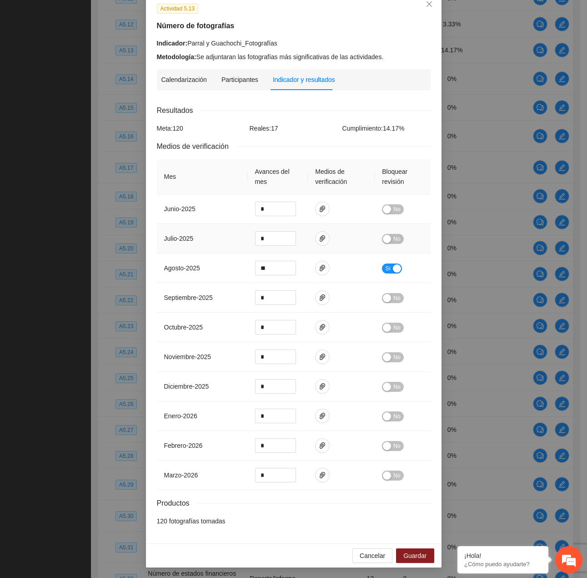
click at [388, 237] on div "button" at bounding box center [387, 239] width 8 height 8
click at [388, 207] on button "No" at bounding box center [392, 209] width 21 height 10
click at [316, 267] on span "paper-clip" at bounding box center [323, 267] width 14 height 7
click at [276, 241] on link "AGOSTO_2025.zip" at bounding box center [316, 241] width 119 height 10
click at [428, 3] on icon "close" at bounding box center [429, 3] width 7 height 7
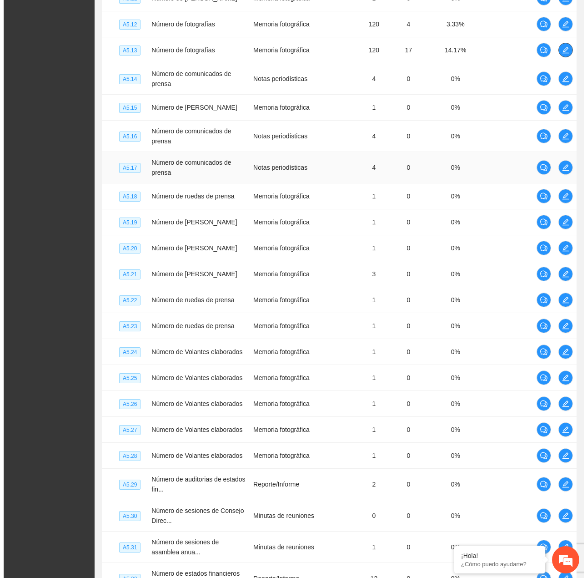
scroll to position [1746, 0]
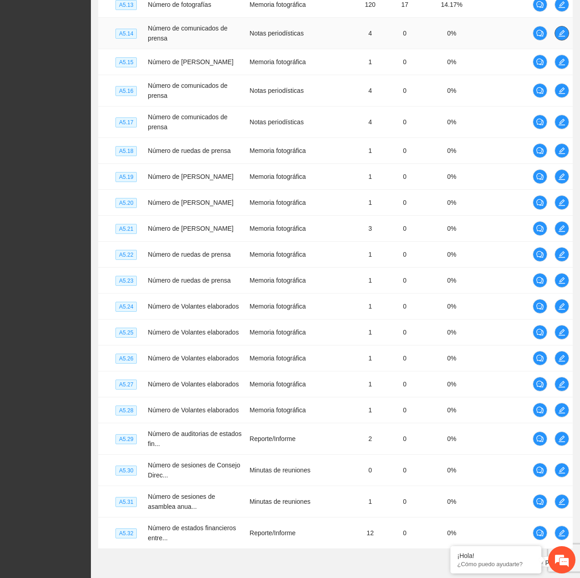
click at [563, 36] on icon "edit" at bounding box center [562, 33] width 6 height 6
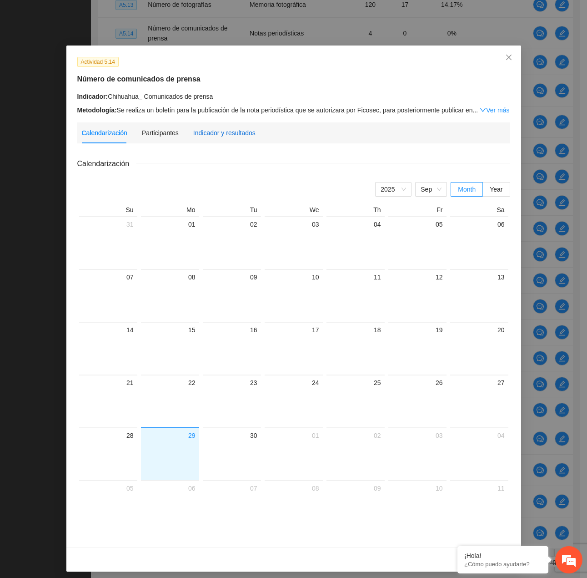
click at [203, 128] on div "Indicador y resultados" at bounding box center [224, 133] width 62 height 10
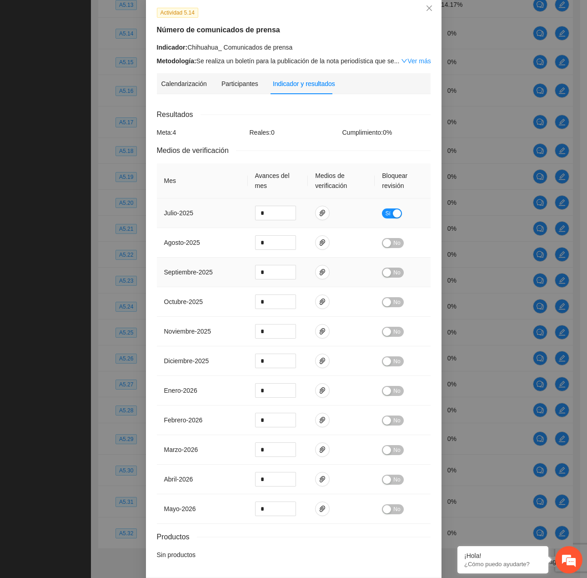
scroll to position [83, 0]
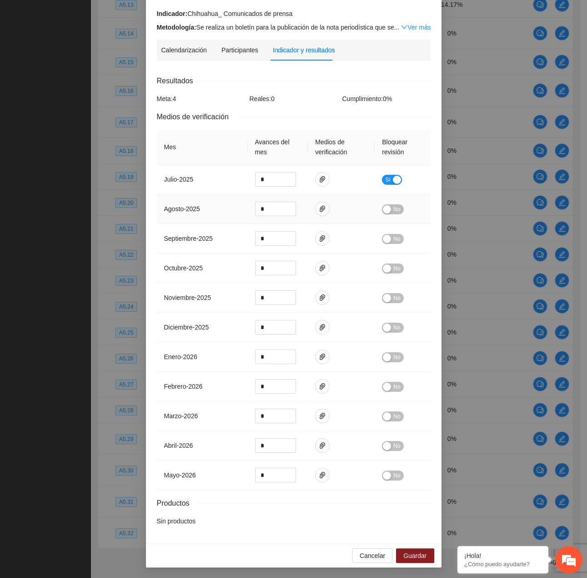
drag, startPoint x: 390, startPoint y: 203, endPoint x: 390, endPoint y: 208, distance: 5.5
click at [390, 204] on div "No" at bounding box center [402, 209] width 41 height 10
click at [393, 210] on span "No" at bounding box center [396, 209] width 7 height 10
click at [426, 548] on button "Guardar" at bounding box center [415, 555] width 38 height 15
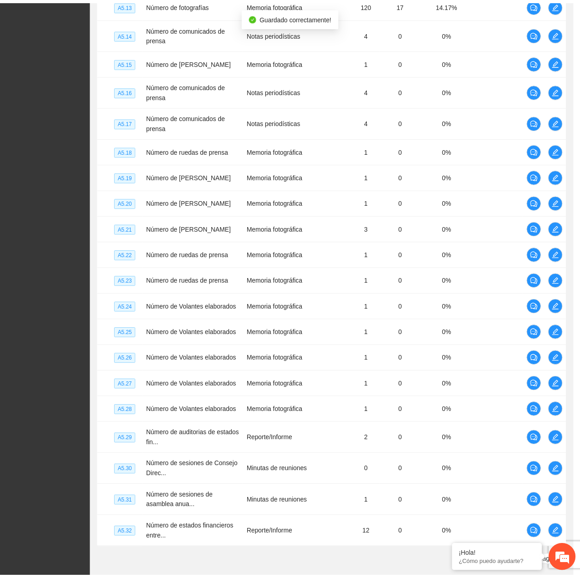
scroll to position [37, 0]
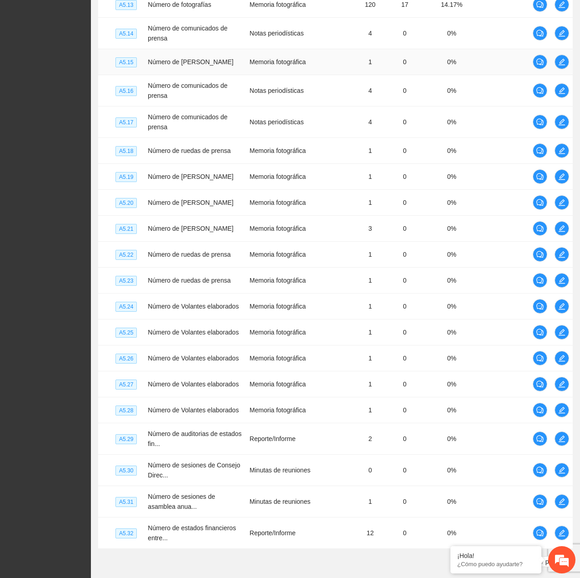
click at [569, 63] on td at bounding box center [562, 62] width 22 height 26
click at [565, 65] on icon "edit" at bounding box center [562, 61] width 7 height 7
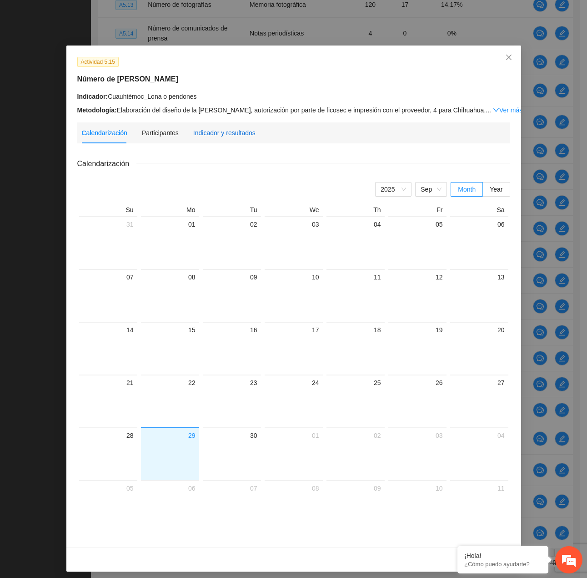
click at [218, 133] on div "Indicador y resultados" at bounding box center [224, 133] width 62 height 10
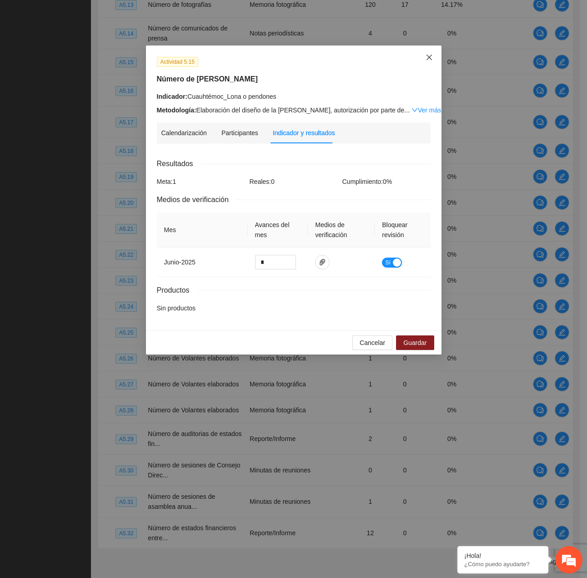
click at [426, 60] on icon "close" at bounding box center [429, 57] width 7 height 7
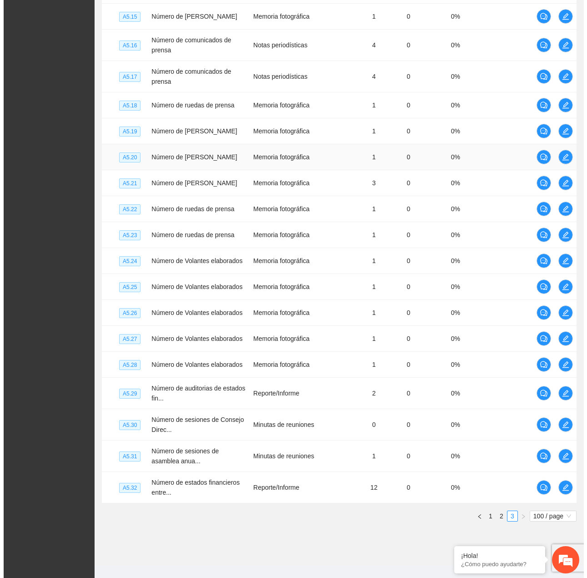
scroll to position [1837, 0]
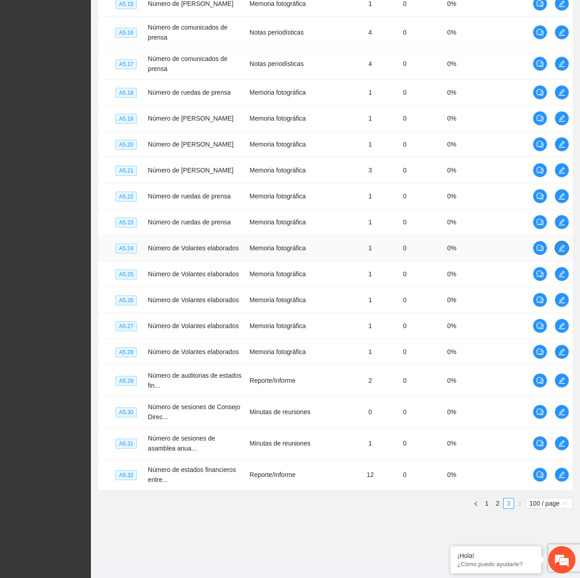
click at [563, 244] on icon "edit" at bounding box center [562, 247] width 7 height 7
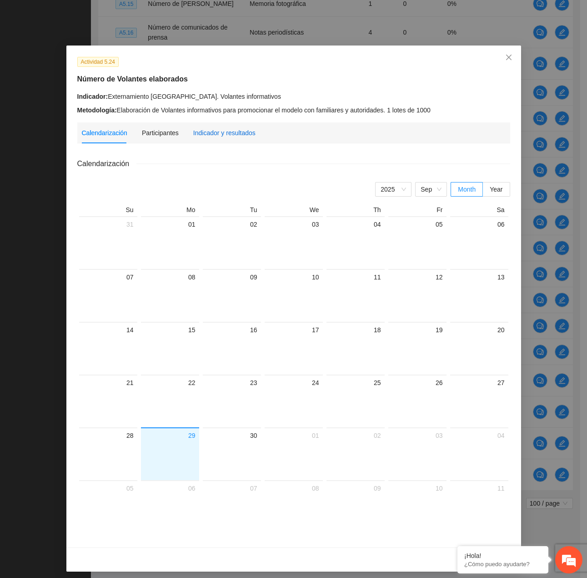
click at [218, 131] on div "Indicador y resultados" at bounding box center [224, 133] width 62 height 10
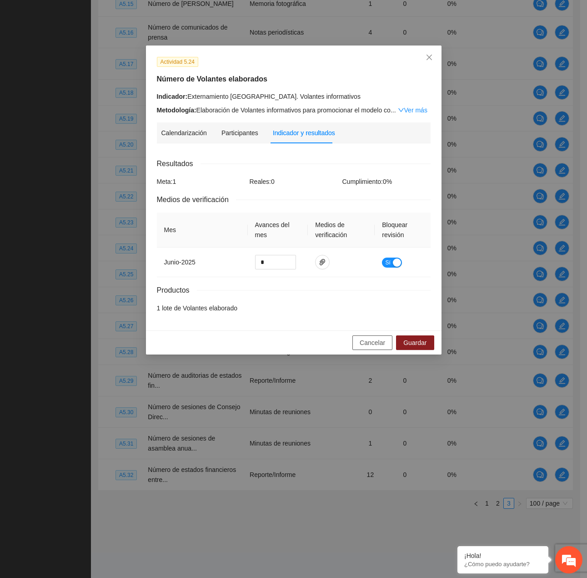
click at [379, 342] on span "Cancelar" at bounding box center [372, 343] width 25 height 10
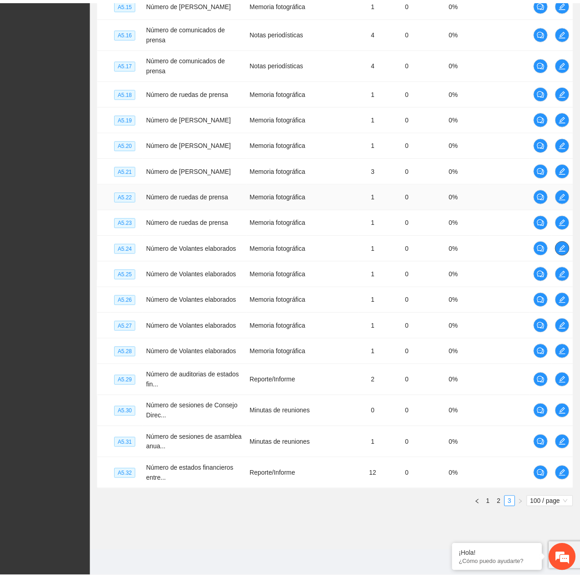
scroll to position [1804, 0]
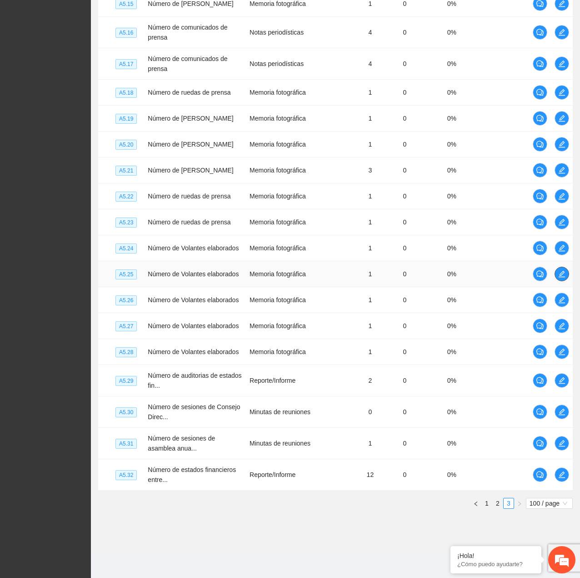
click at [561, 277] on icon "edit" at bounding box center [562, 273] width 7 height 7
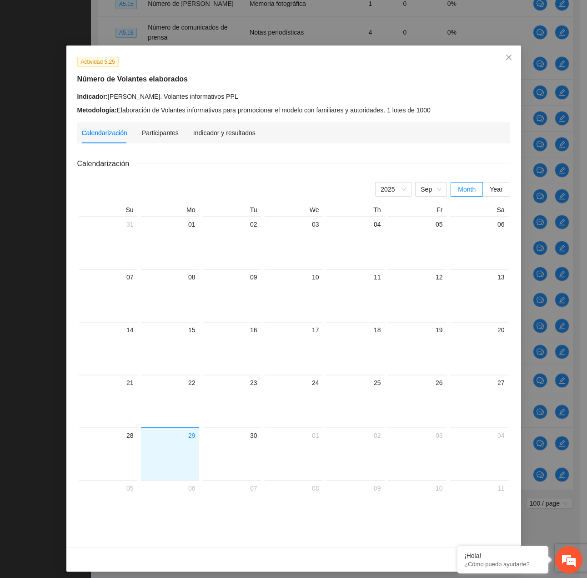
click at [193, 138] on div "Indicador y resultados" at bounding box center [224, 132] width 62 height 21
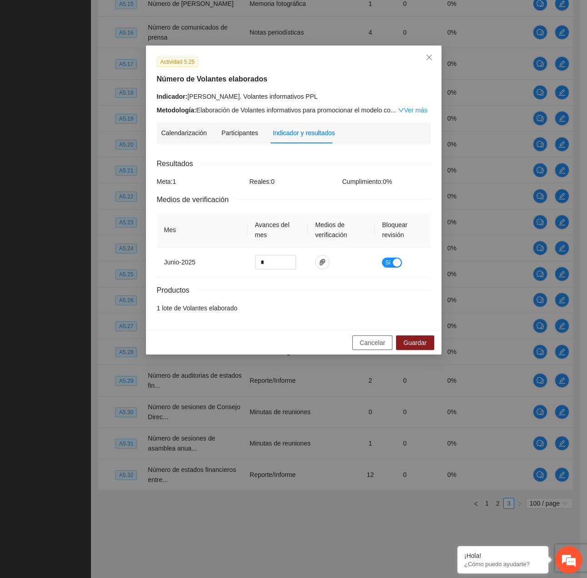
click at [366, 343] on span "Cancelar" at bounding box center [372, 343] width 25 height 10
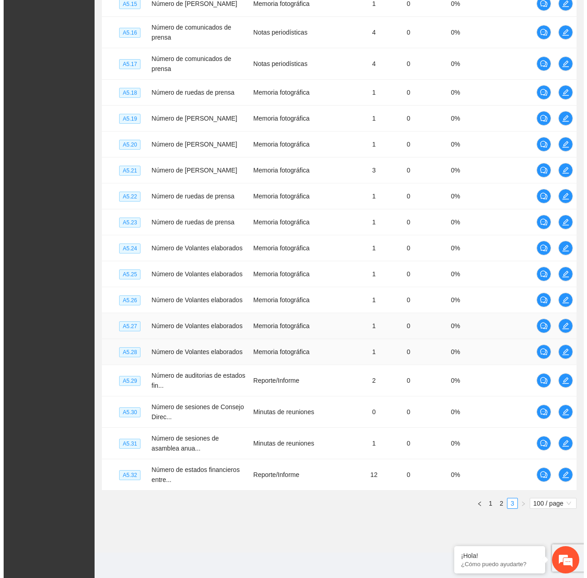
scroll to position [1837, 0]
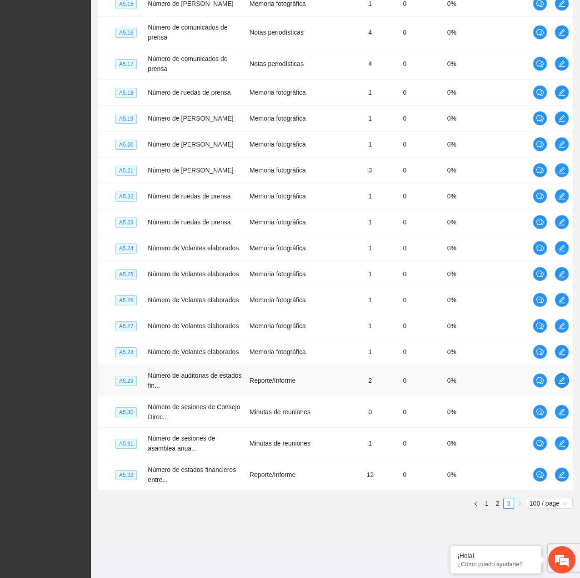
click at [567, 383] on span "edit" at bounding box center [562, 380] width 14 height 7
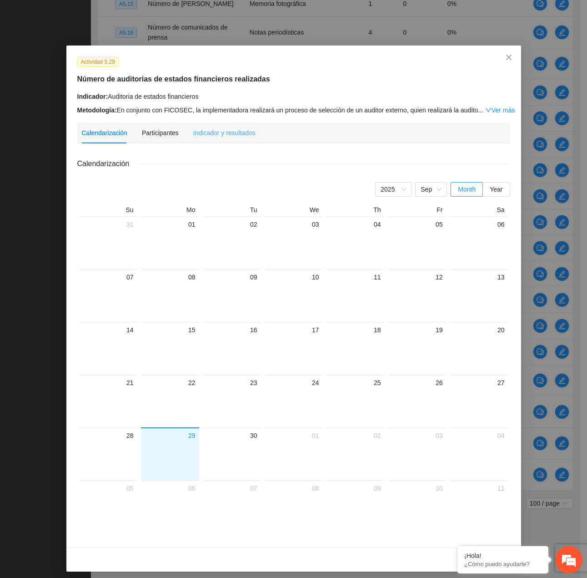
click at [221, 127] on div "Indicador y resultados" at bounding box center [224, 132] width 62 height 21
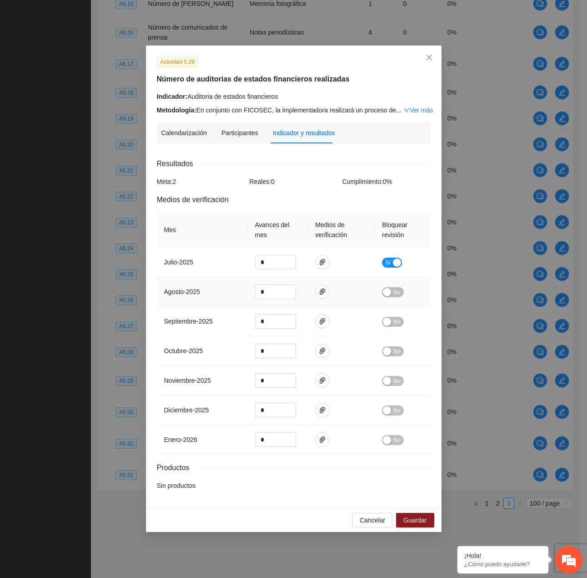
click at [391, 292] on div "button" at bounding box center [387, 292] width 8 height 8
click at [397, 520] on button "Guardar" at bounding box center [415, 520] width 38 height 15
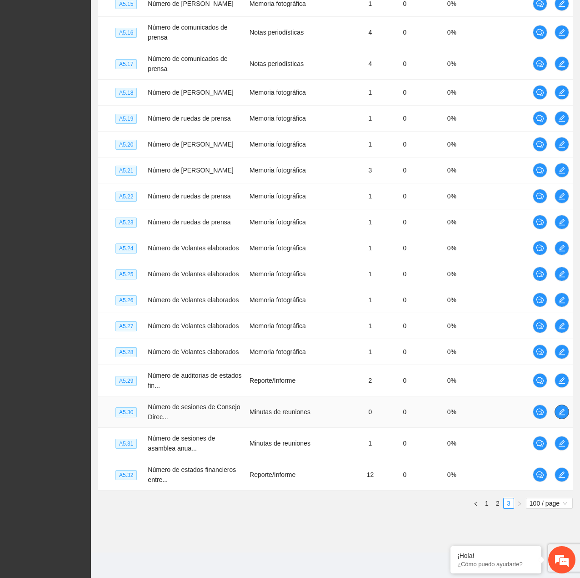
click at [567, 408] on button "button" at bounding box center [562, 411] width 15 height 15
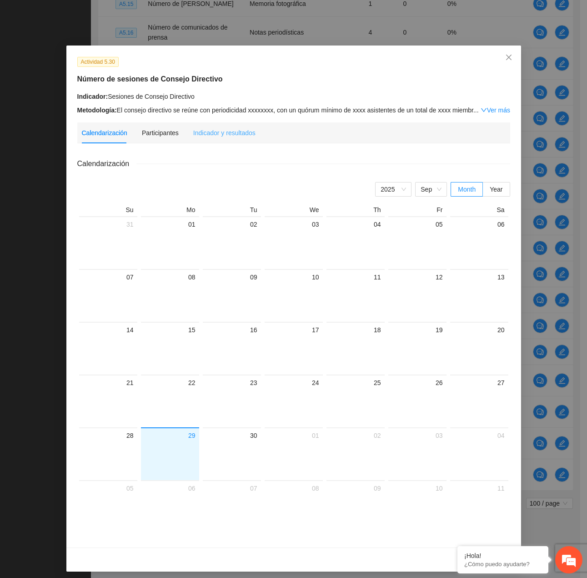
click at [218, 140] on div "Indicador y resultados" at bounding box center [224, 132] width 62 height 21
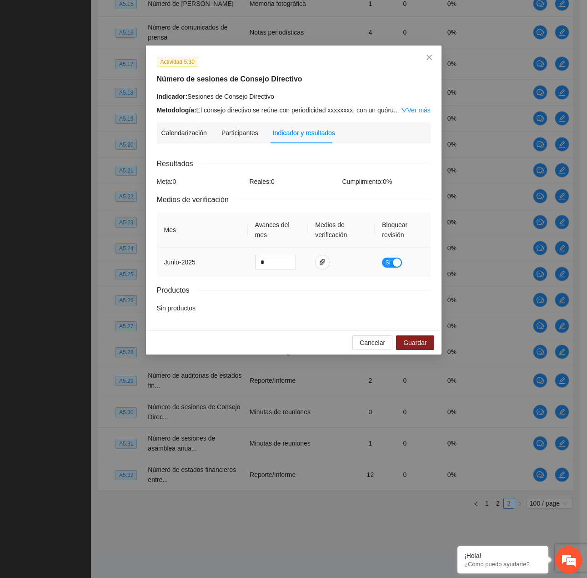
click at [397, 264] on div "button" at bounding box center [397, 262] width 8 height 8
click at [411, 344] on span "Guardar" at bounding box center [414, 343] width 23 height 10
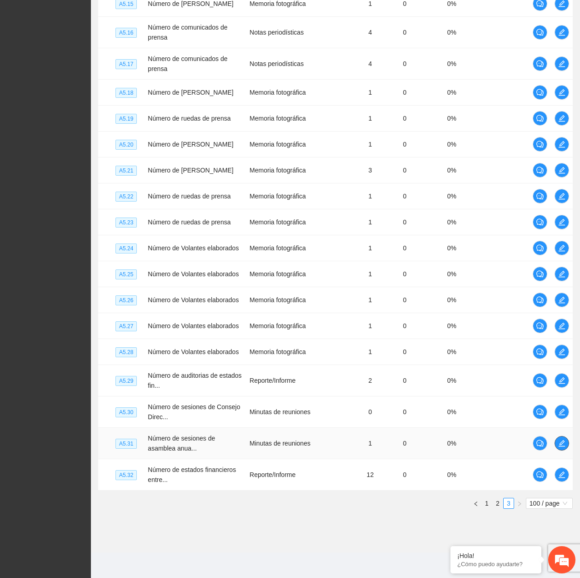
click at [559, 444] on icon "edit" at bounding box center [562, 442] width 7 height 7
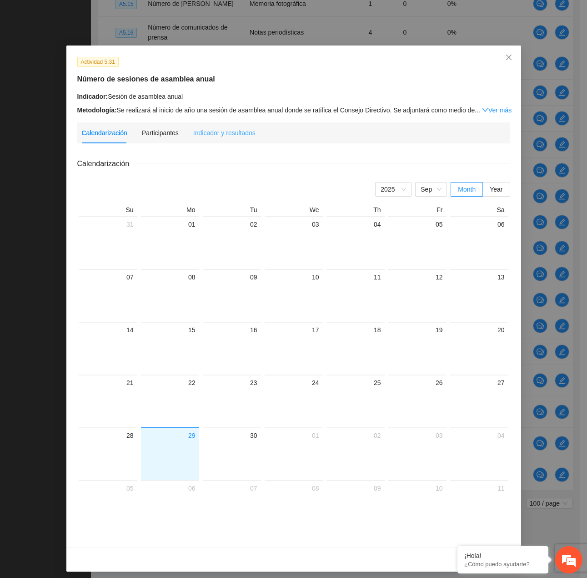
click at [234, 140] on div "Indicador y resultados" at bounding box center [224, 132] width 62 height 21
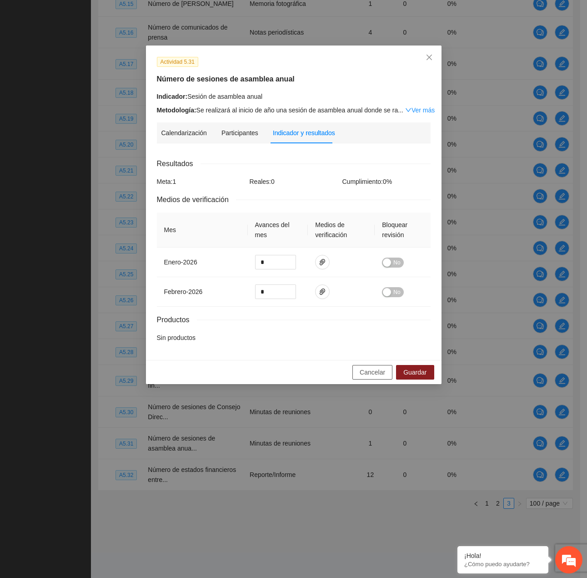
click at [370, 375] on span "Cancelar" at bounding box center [372, 372] width 25 height 10
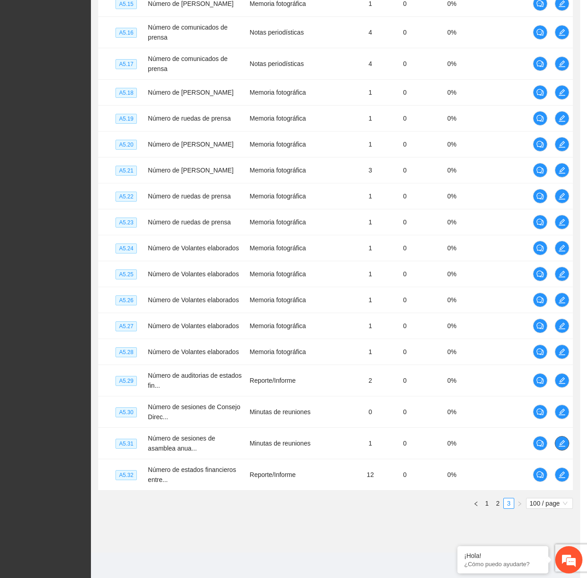
scroll to position [1804, 0]
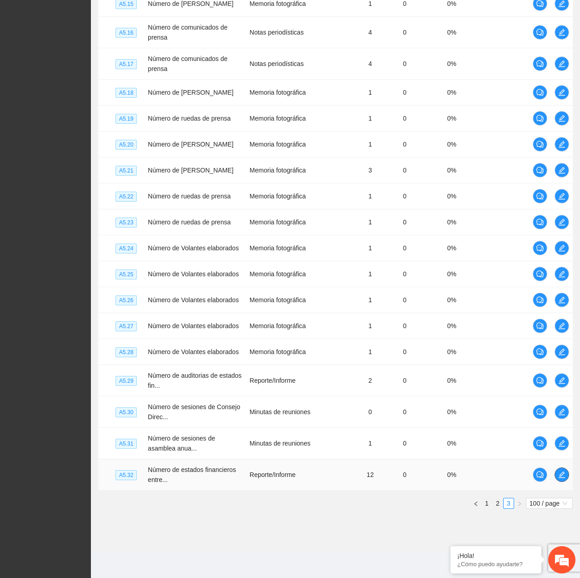
click at [565, 478] on icon "edit" at bounding box center [562, 474] width 7 height 7
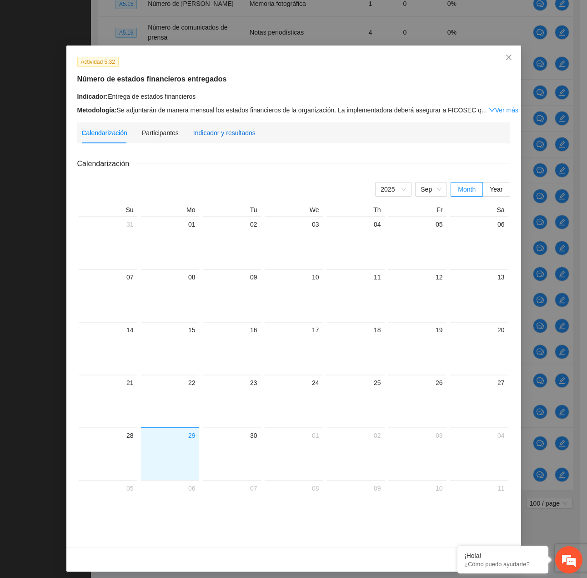
click at [213, 128] on div "Indicador y resultados" at bounding box center [224, 133] width 62 height 10
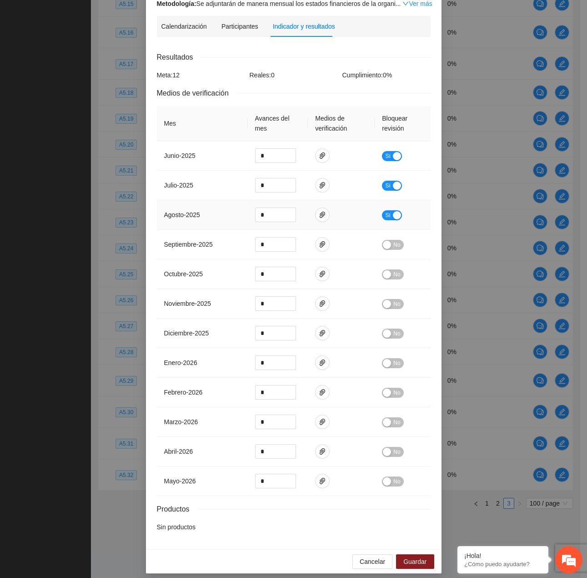
scroll to position [112, 0]
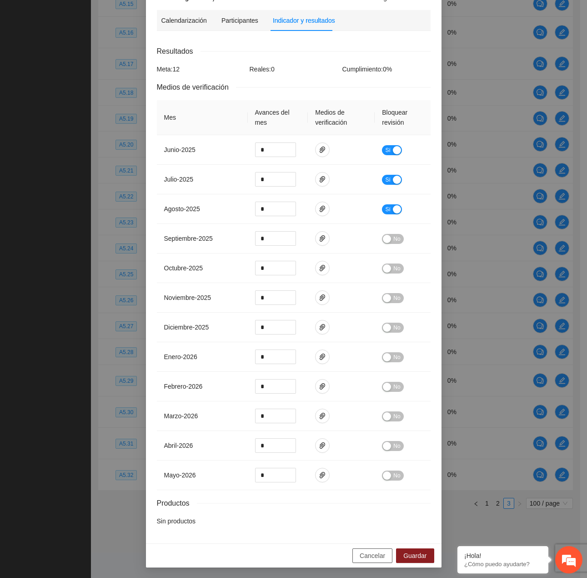
click at [375, 554] on span "Cancelar" at bounding box center [372, 555] width 25 height 10
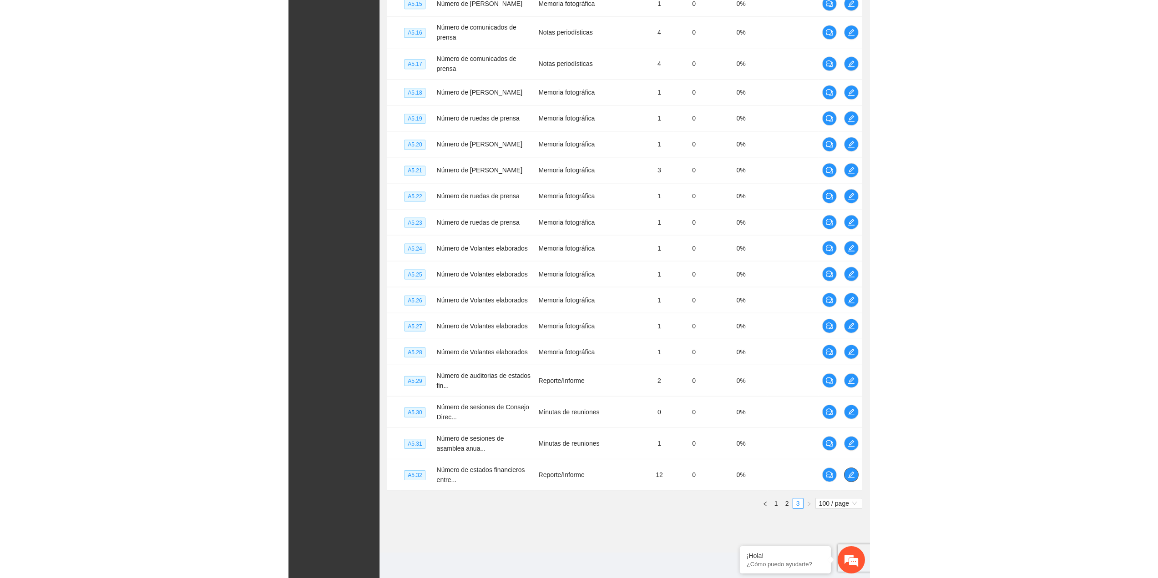
scroll to position [1546, 0]
